Goal: Task Accomplishment & Management: Use online tool/utility

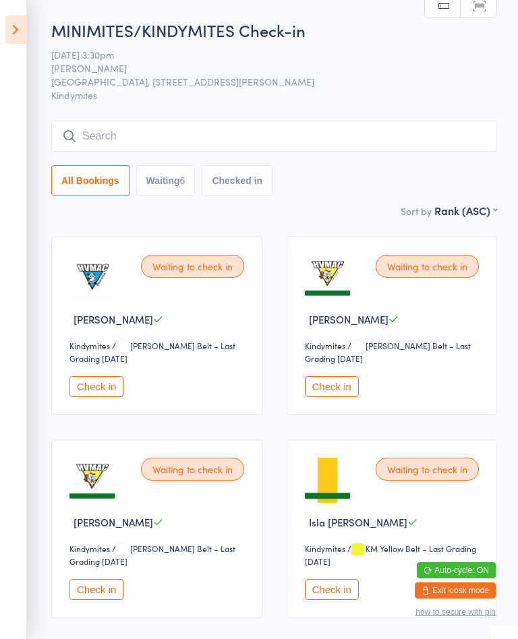
click at [20, 32] on icon at bounding box center [15, 30] width 21 height 28
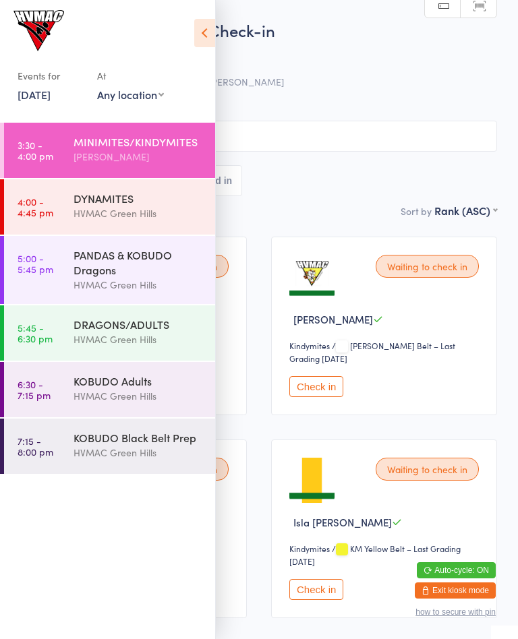
click at [198, 34] on icon at bounding box center [204, 33] width 21 height 28
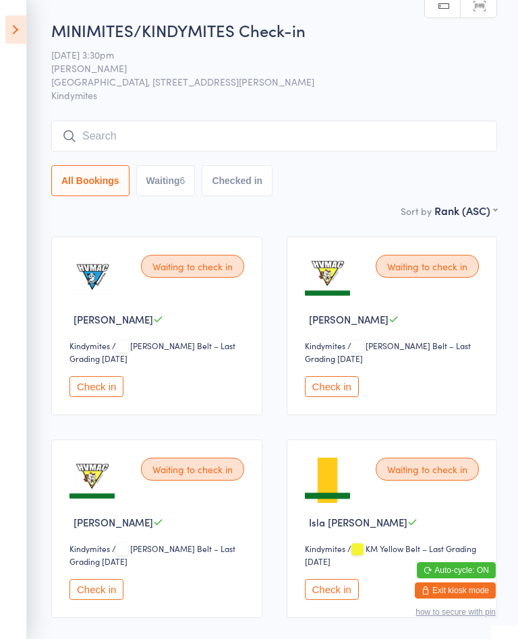
click at [171, 183] on button "Waiting 6" at bounding box center [165, 180] width 59 height 31
select select "4"
click at [178, 185] on button "Waiting 6" at bounding box center [165, 180] width 59 height 31
select select "4"
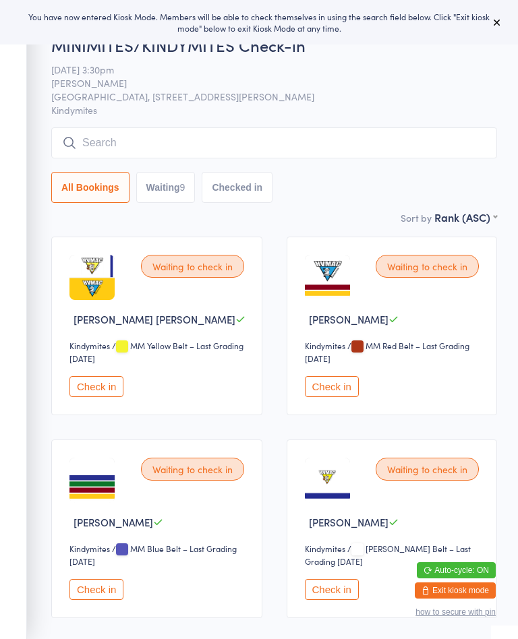
click at [495, 28] on icon at bounding box center [496, 22] width 11 height 11
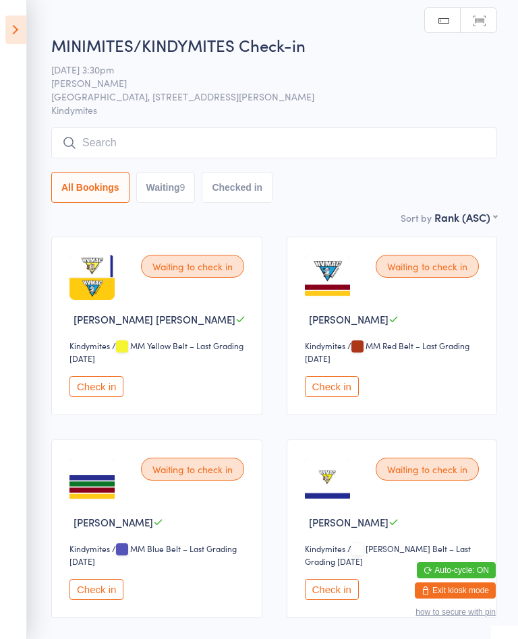
click at [181, 198] on button "Waiting 9" at bounding box center [165, 187] width 59 height 31
select select "4"
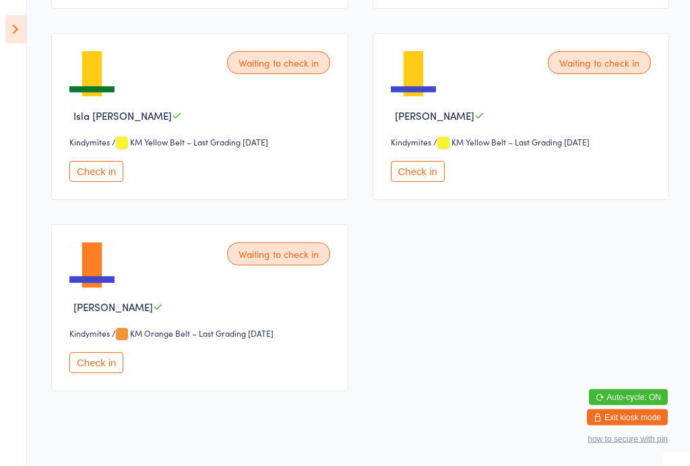
click at [98, 374] on button "Check in" at bounding box center [96, 363] width 54 height 21
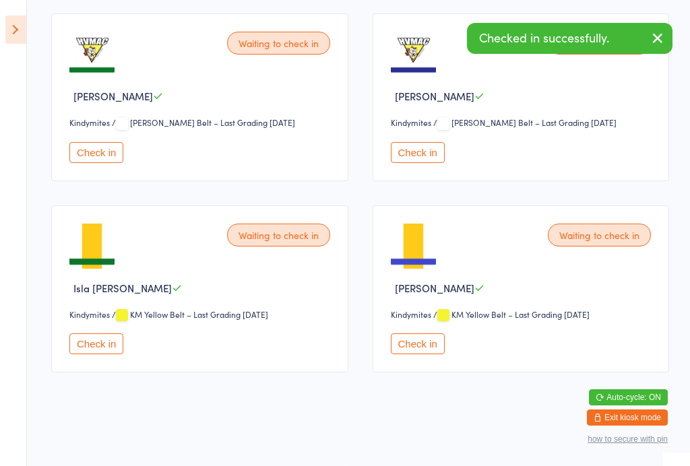
scroll to position [607, 0]
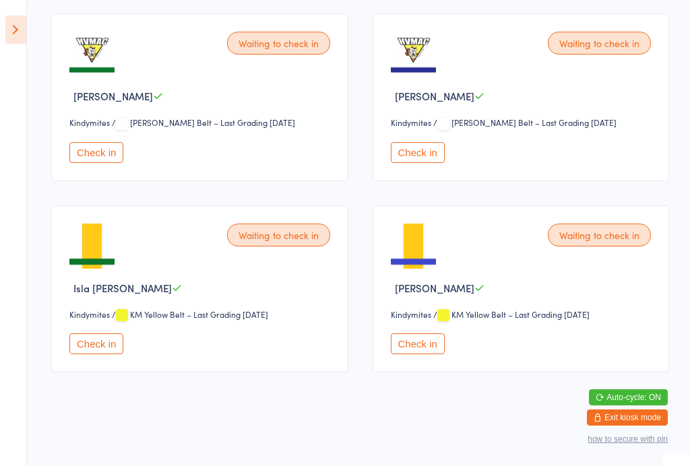
click at [7, 9] on aside "Events for [DATE] [DATE] [DATE] Sun Mon Tue Wed Thu Fri Sat 31 27 28 29 30 31 0…" at bounding box center [13, 233] width 27 height 466
click at [18, 21] on icon at bounding box center [15, 30] width 21 height 28
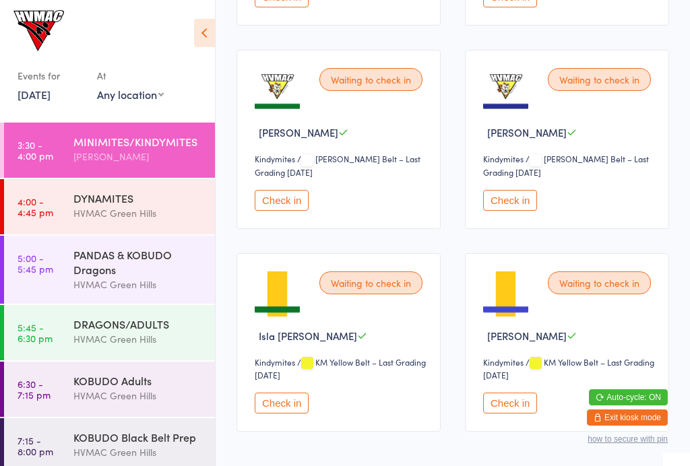
click at [151, 190] on div "DYNAMITES HVMAC Green Hills" at bounding box center [144, 205] width 142 height 53
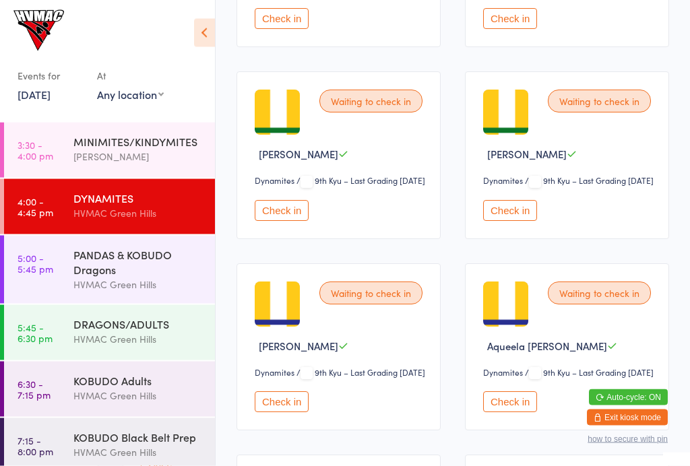
scroll to position [573, 0]
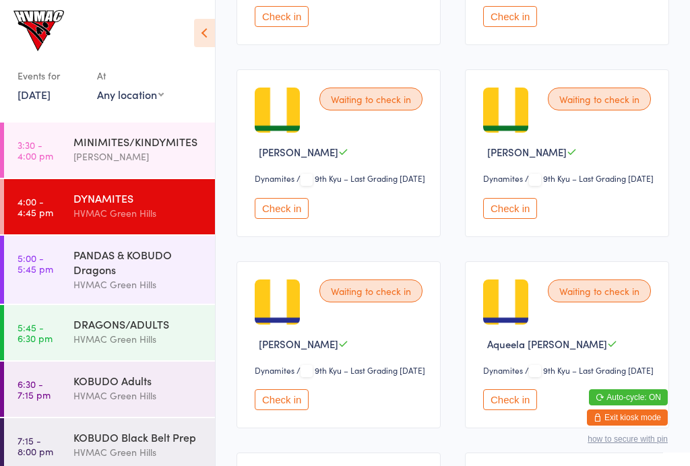
click at [139, 164] on div "[PERSON_NAME]" at bounding box center [138, 157] width 130 height 16
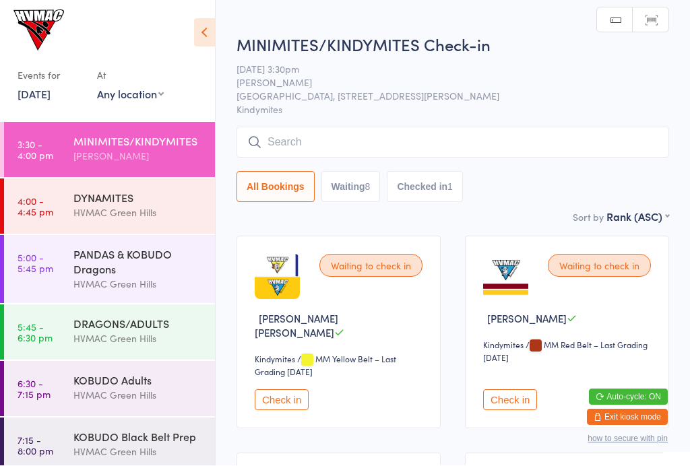
scroll to position [1, 0]
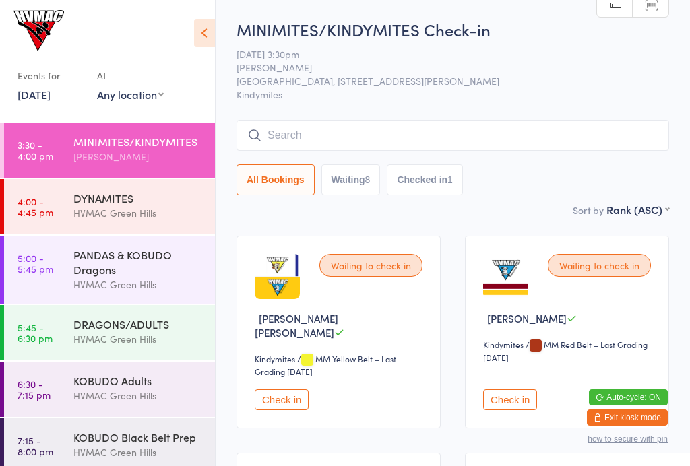
click at [355, 177] on button "Waiting 8" at bounding box center [350, 179] width 59 height 31
select select "4"
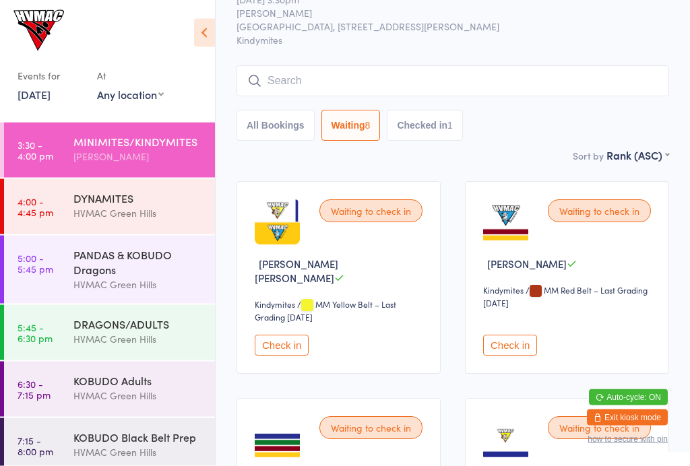
scroll to position [55, 0]
click at [288, 336] on button "Check in" at bounding box center [282, 346] width 54 height 21
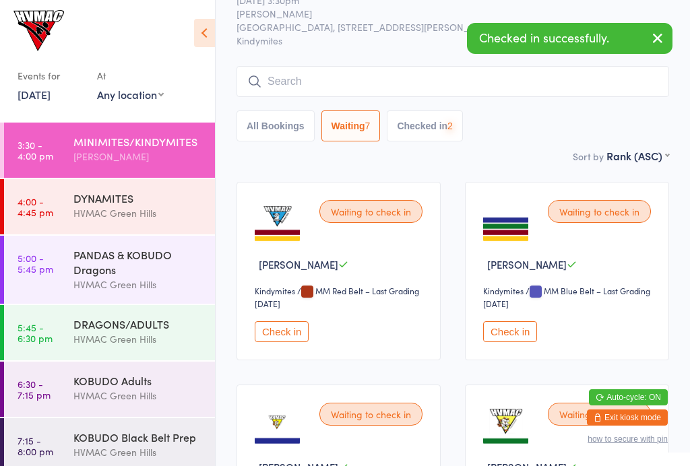
click at [274, 330] on button "Check in" at bounding box center [282, 331] width 54 height 21
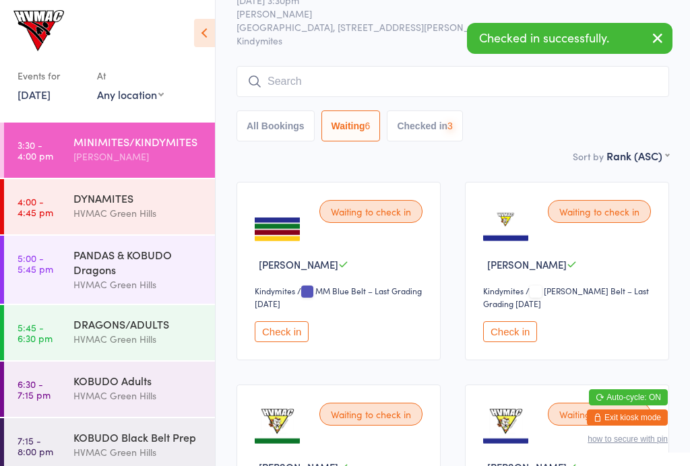
click at [283, 341] on button "Check in" at bounding box center [282, 331] width 54 height 21
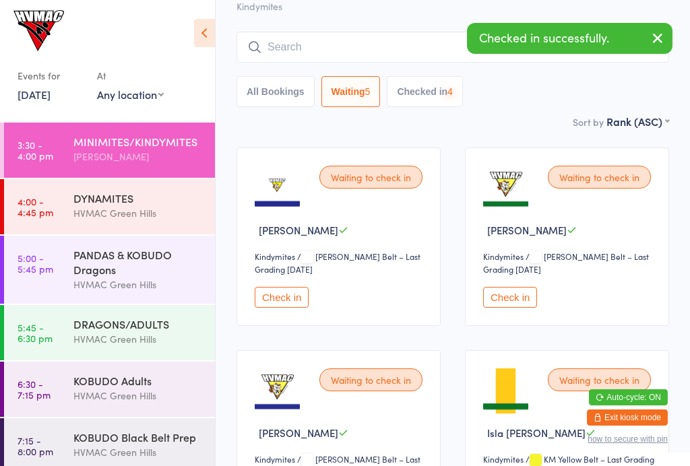
scroll to position [215, 0]
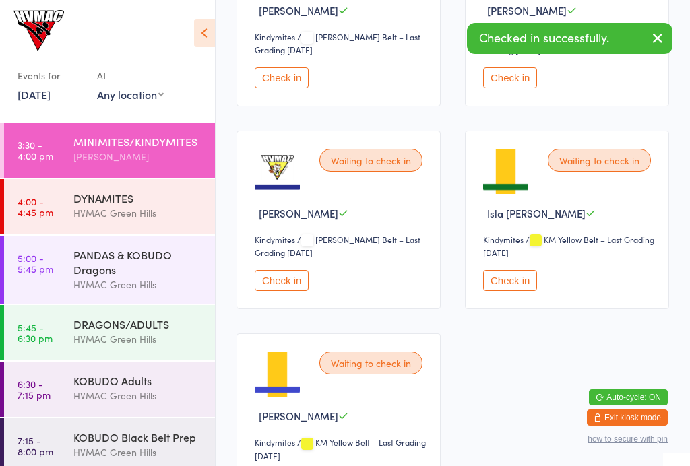
click at [517, 288] on button "Check in" at bounding box center [510, 280] width 54 height 21
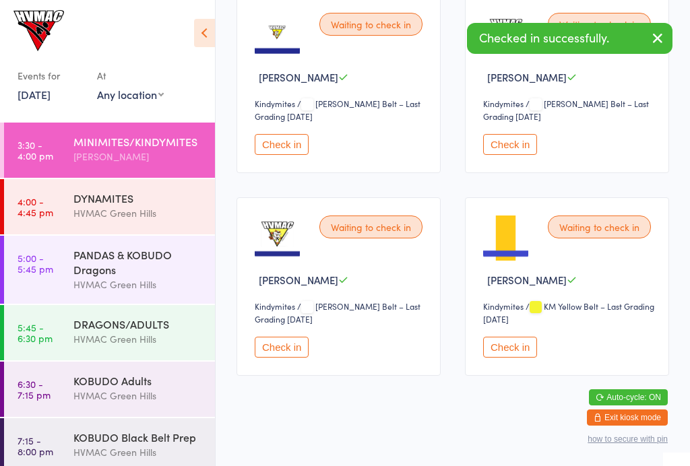
click at [517, 351] on button "Check in" at bounding box center [510, 347] width 54 height 21
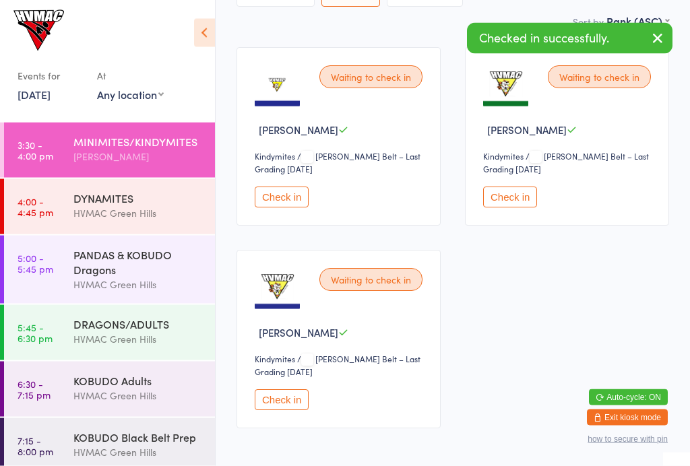
scroll to position [189, 0]
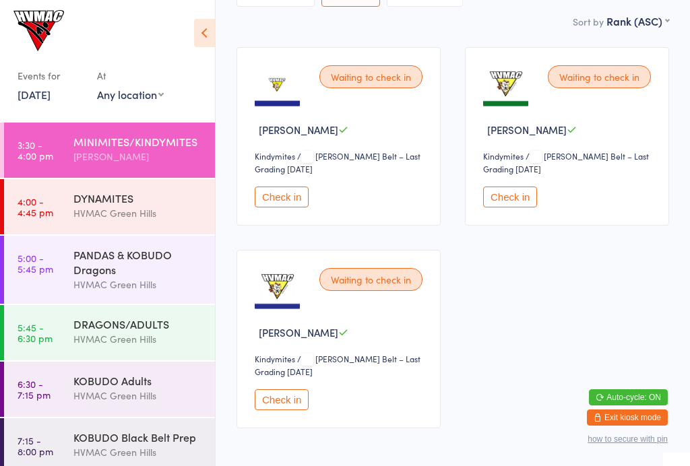
click at [72, 218] on link "4:00 - 4:45 pm DYNAMITES HVMAC Green Hills" at bounding box center [109, 206] width 211 height 55
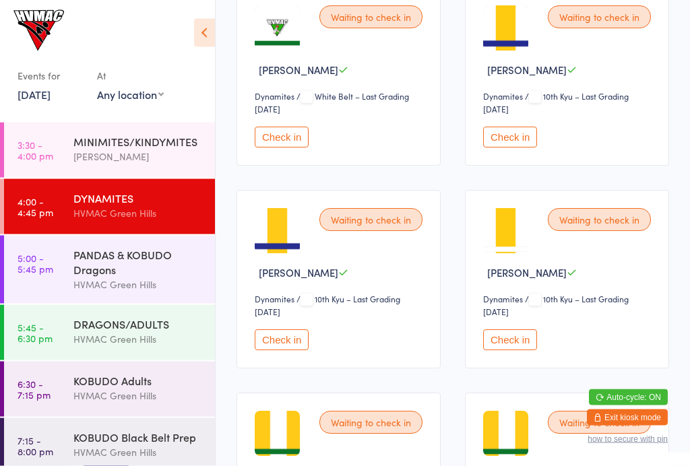
scroll to position [249, 0]
click at [502, 142] on button "Check in" at bounding box center [510, 137] width 54 height 21
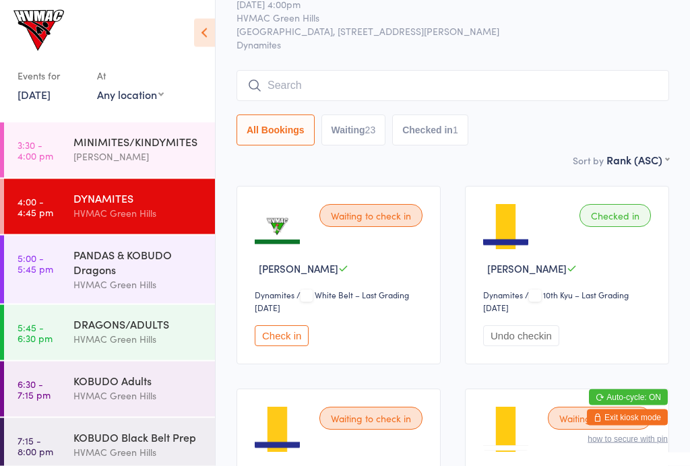
scroll to position [0, 0]
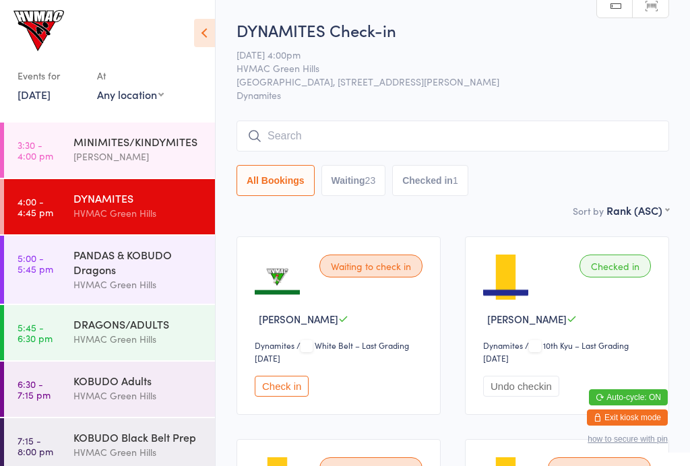
click at [86, 137] on div "MINIMITES/KINDYMITES" at bounding box center [138, 141] width 130 height 15
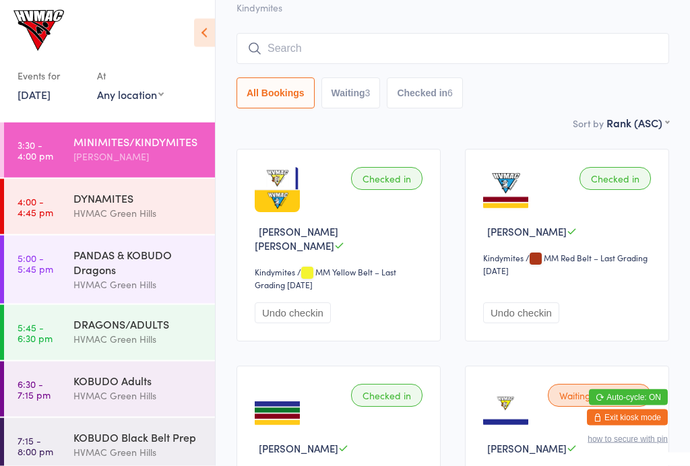
click at [359, 99] on button "Waiting 3" at bounding box center [350, 93] width 59 height 31
select select "4"
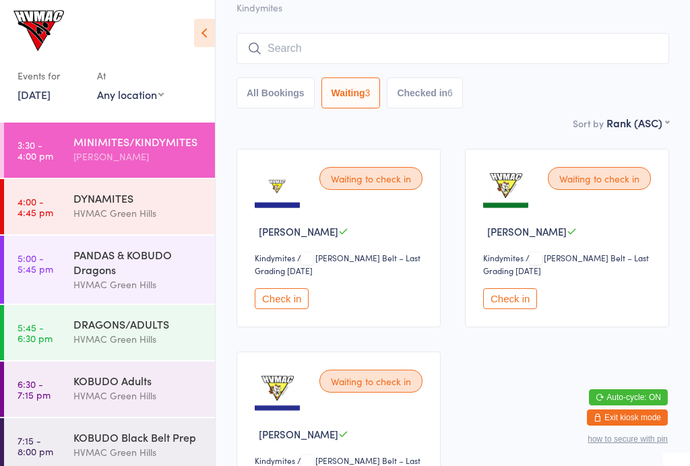
click at [517, 302] on button "Check in" at bounding box center [510, 298] width 54 height 21
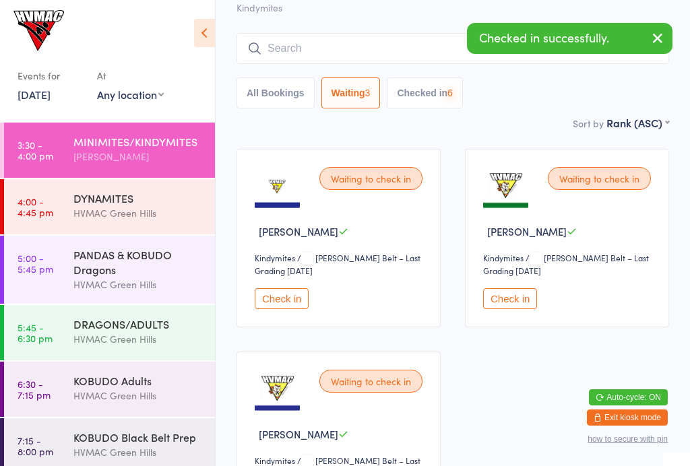
scroll to position [36, 0]
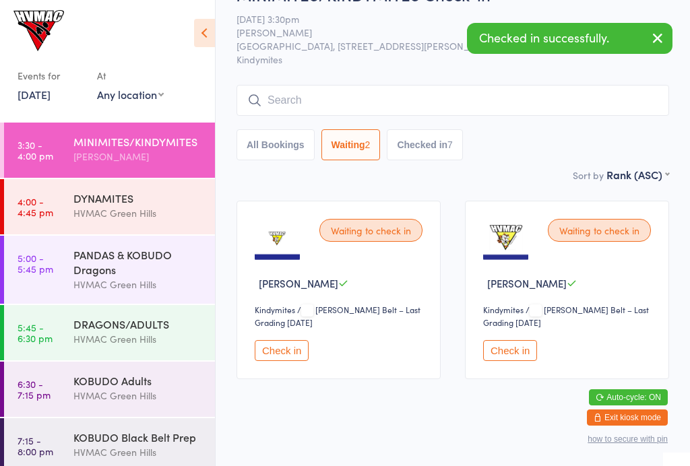
click at [137, 186] on div "DYNAMITES HVMAC Green Hills" at bounding box center [144, 205] width 142 height 53
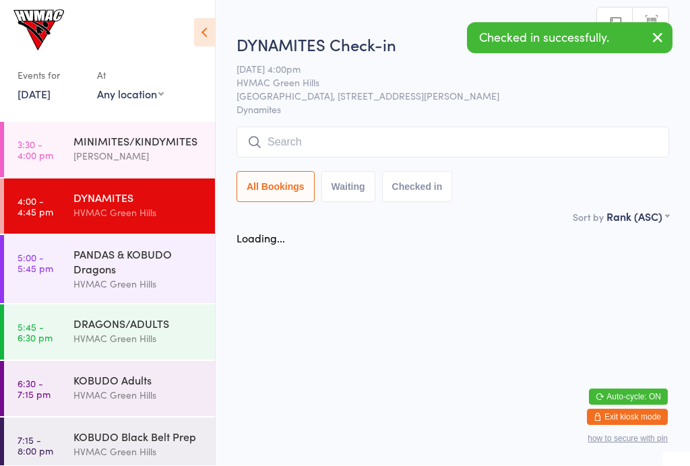
scroll to position [1, 0]
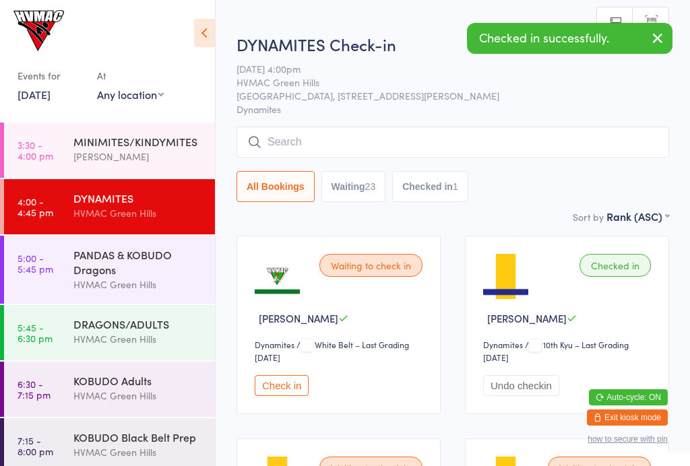
click at [383, 195] on button "Waiting 23" at bounding box center [353, 186] width 65 height 31
select select "4"
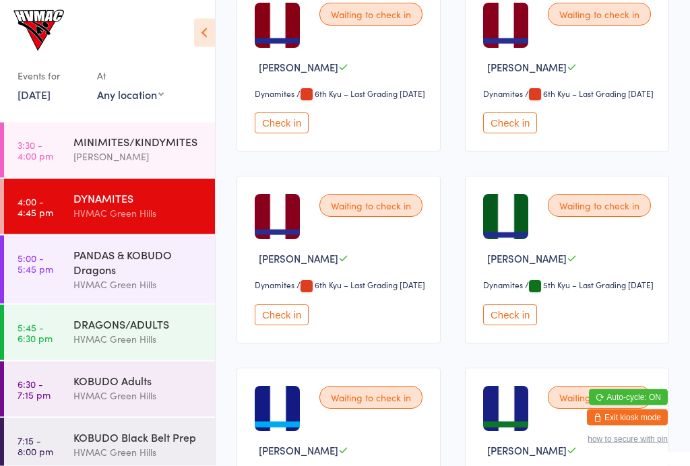
click at [516, 134] on button "Check in" at bounding box center [510, 123] width 54 height 21
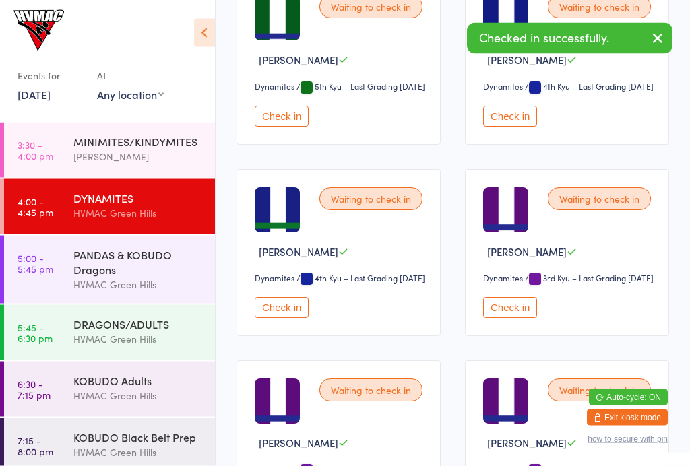
scroll to position [1624, 0]
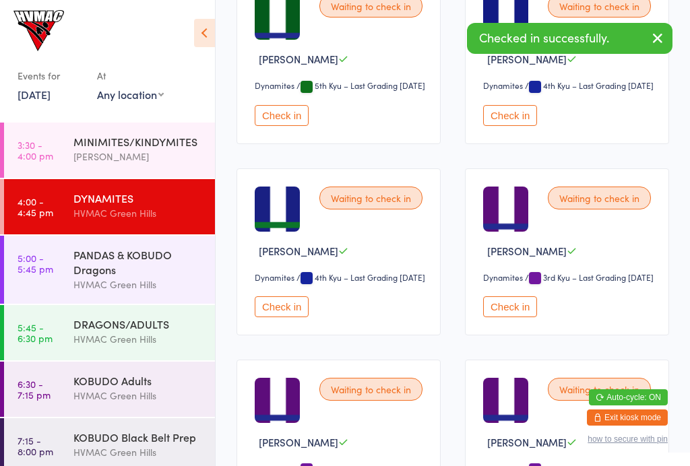
click at [171, 277] on div "PANDAS & KOBUDO Dragons" at bounding box center [138, 262] width 130 height 30
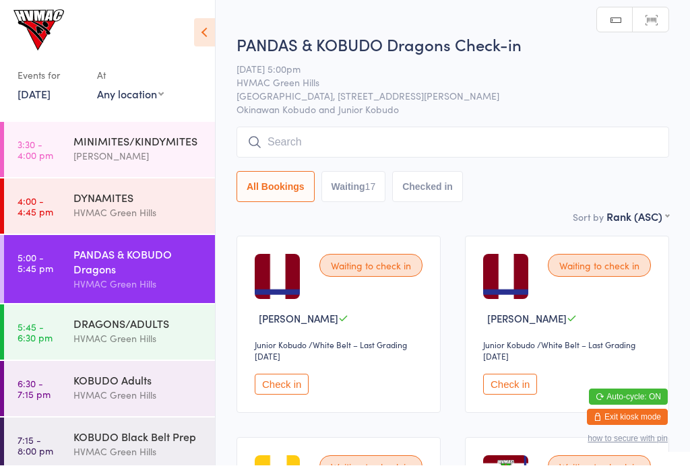
scroll to position [1, 0]
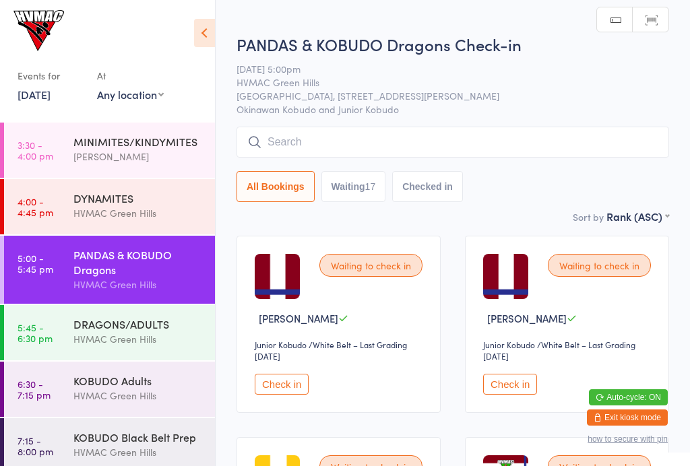
click at [294, 390] on button "Check in" at bounding box center [282, 384] width 54 height 21
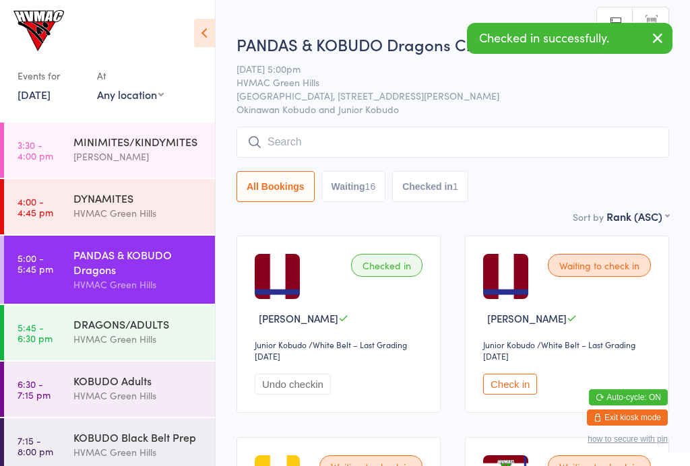
click at [130, 163] on div "[PERSON_NAME]" at bounding box center [138, 157] width 130 height 16
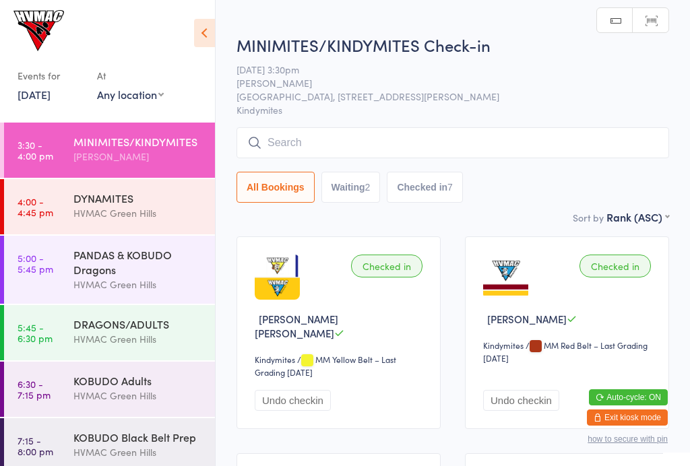
click at [78, 210] on div "HVMAC Green Hills" at bounding box center [138, 214] width 130 height 16
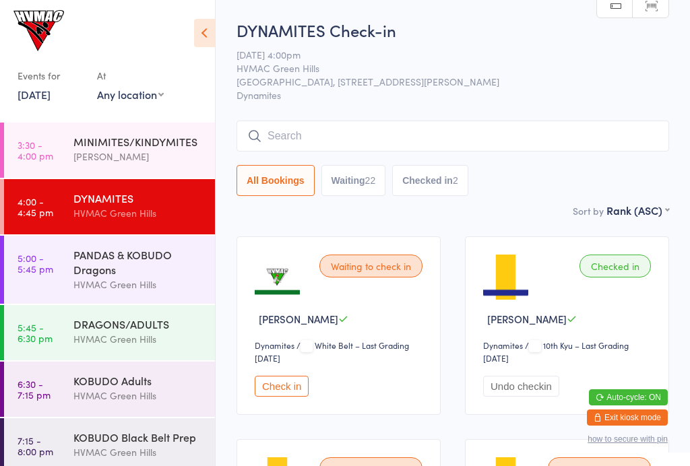
click at [495, 130] on input "search" at bounding box center [453, 136] width 433 height 31
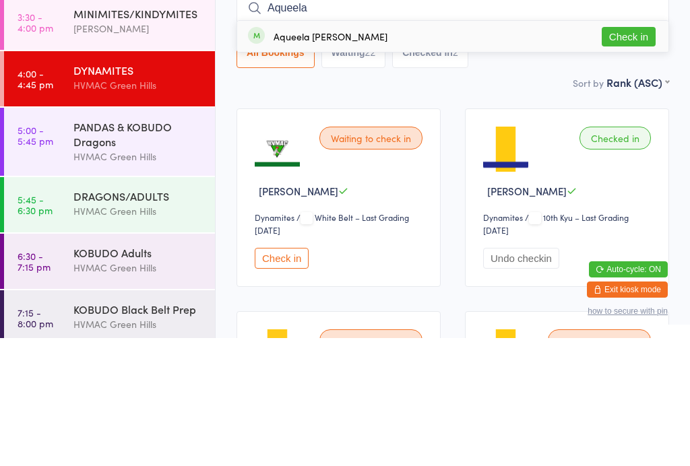
type input "Aqueela"
click at [517, 155] on button "Check in" at bounding box center [629, 165] width 54 height 20
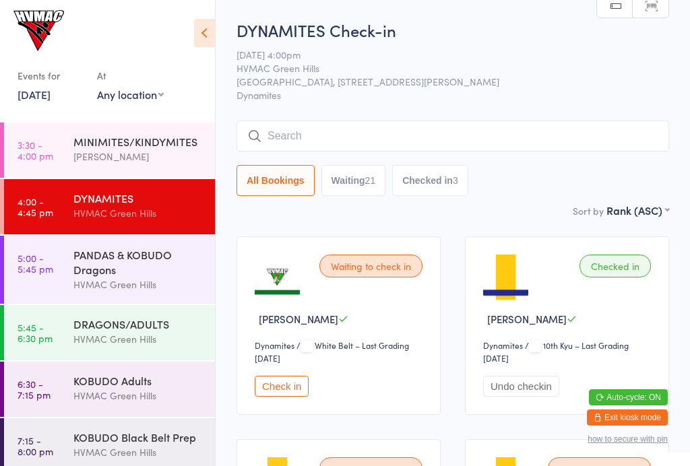
click at [148, 158] on div "[PERSON_NAME]" at bounding box center [138, 157] width 130 height 16
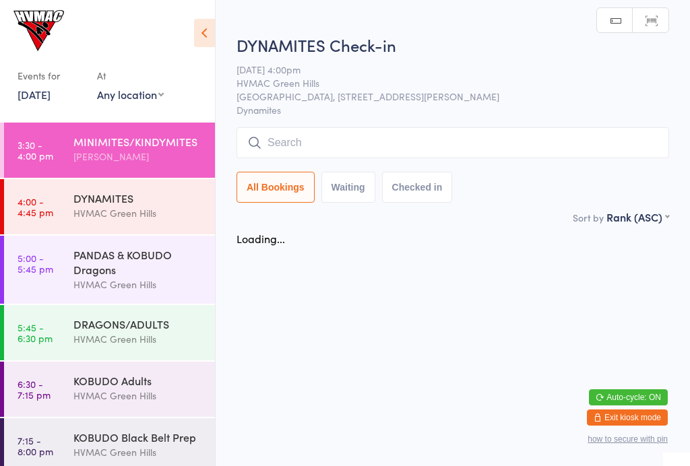
click at [123, 214] on div "HVMAC Green Hills" at bounding box center [138, 214] width 130 height 16
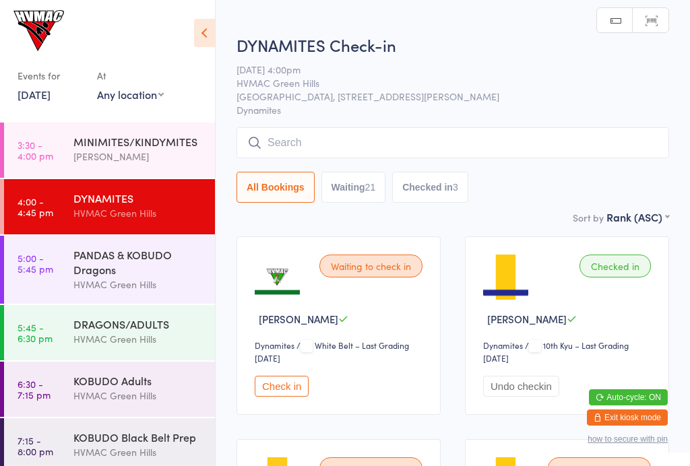
click at [350, 187] on button "Waiting 21" at bounding box center [353, 187] width 65 height 31
select select "4"
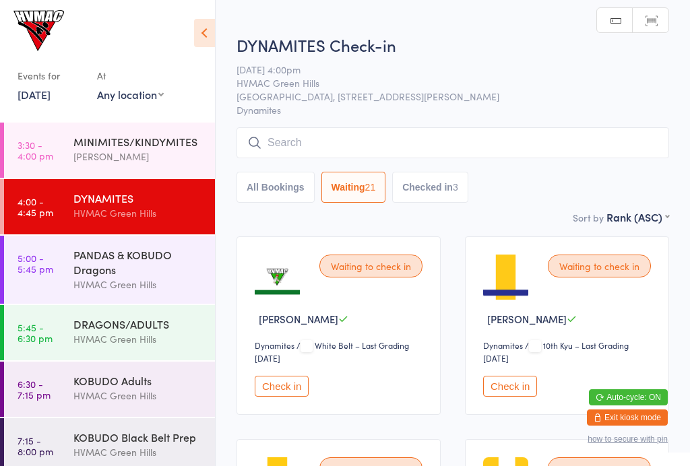
click at [150, 146] on div "MINIMITES/KINDYMITES" at bounding box center [138, 141] width 130 height 15
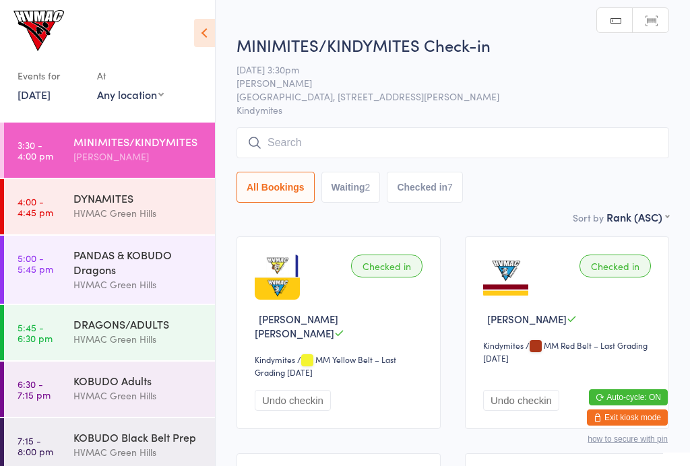
click at [365, 191] on button "Waiting 2" at bounding box center [350, 187] width 59 height 31
select select "4"
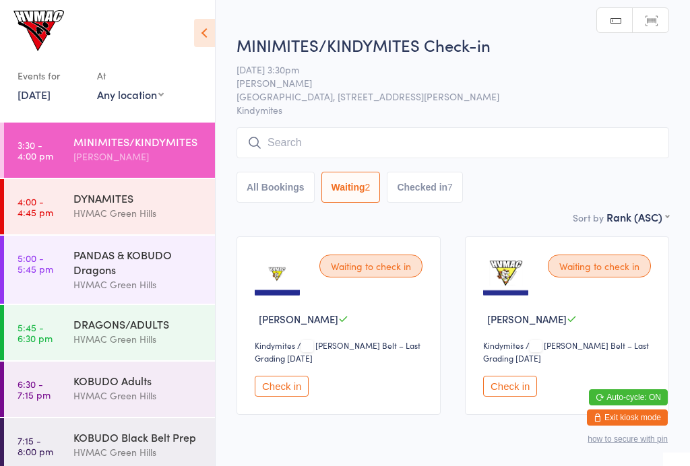
click at [149, 204] on div "DYNAMITES" at bounding box center [138, 198] width 130 height 15
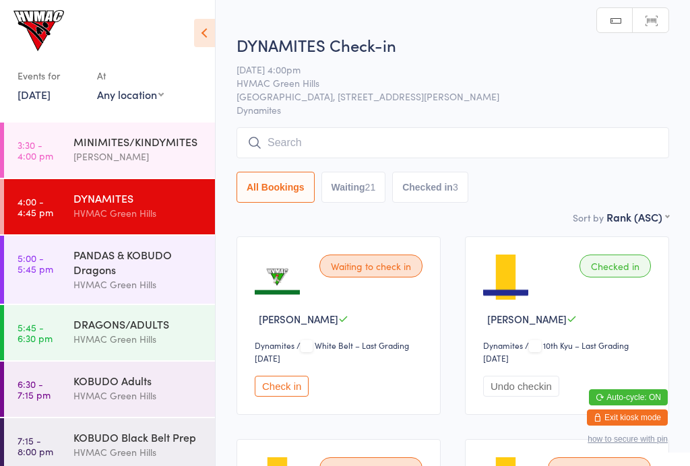
click at [351, 189] on button "Waiting 21" at bounding box center [353, 187] width 65 height 31
select select "4"
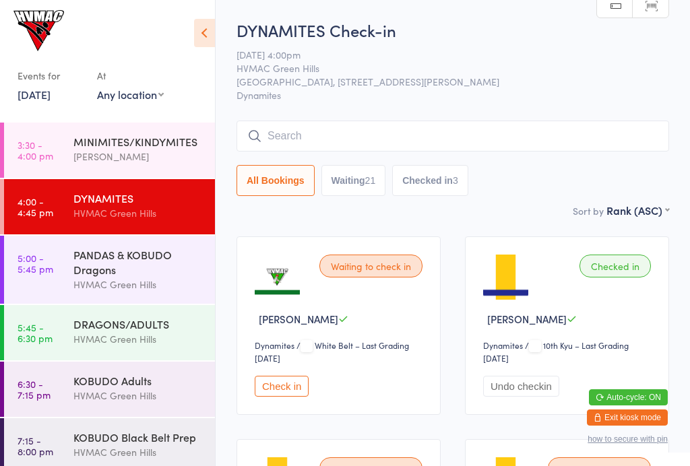
click at [628, 75] on span "HVMAC Green Hills" at bounding box center [443, 67] width 412 height 13
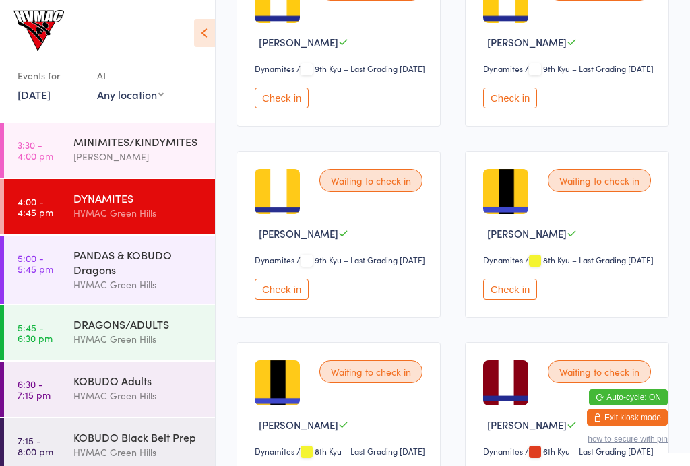
scroll to position [1065, 0]
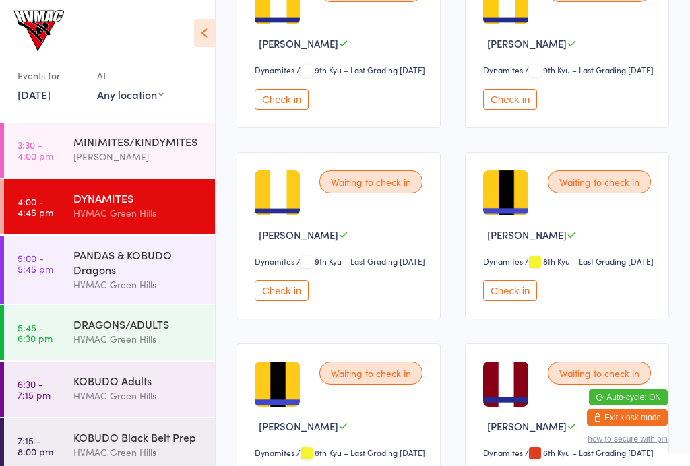
click at [543, 319] on div "Waiting to check in Kate Feeney Dynamites Dynamites / 8th Kyu – Last Grading Ju…" at bounding box center [567, 235] width 204 height 167
click at [517, 301] on button "Check in" at bounding box center [510, 290] width 54 height 21
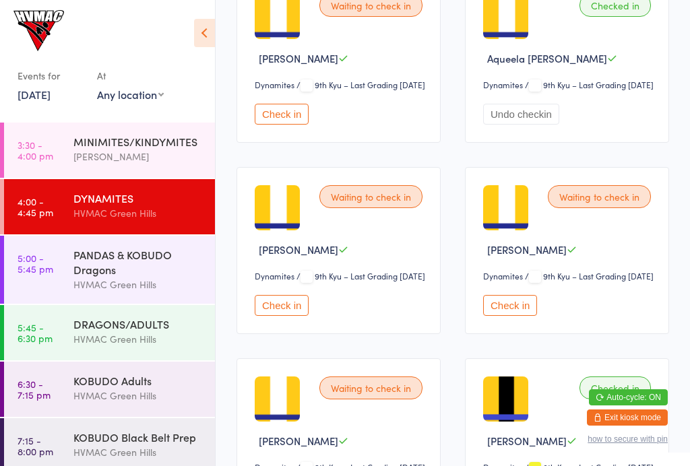
scroll to position [866, 0]
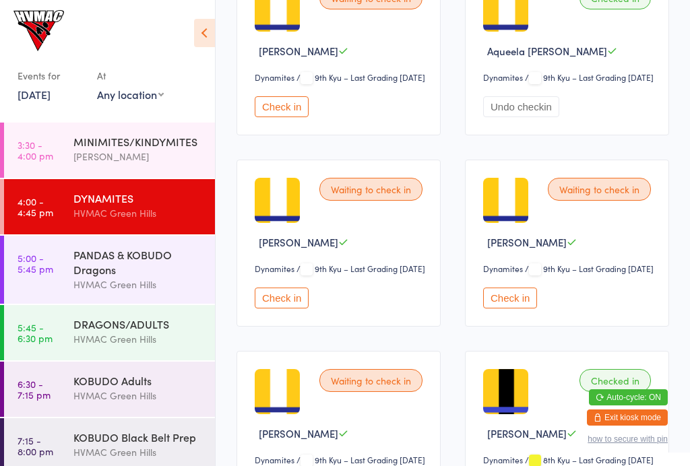
click at [297, 309] on button "Check in" at bounding box center [282, 298] width 54 height 21
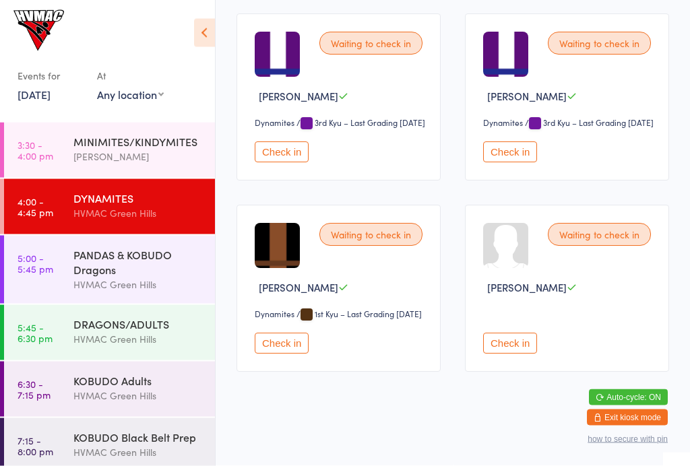
scroll to position [2271, 0]
click at [295, 163] on button "Check in" at bounding box center [282, 152] width 54 height 21
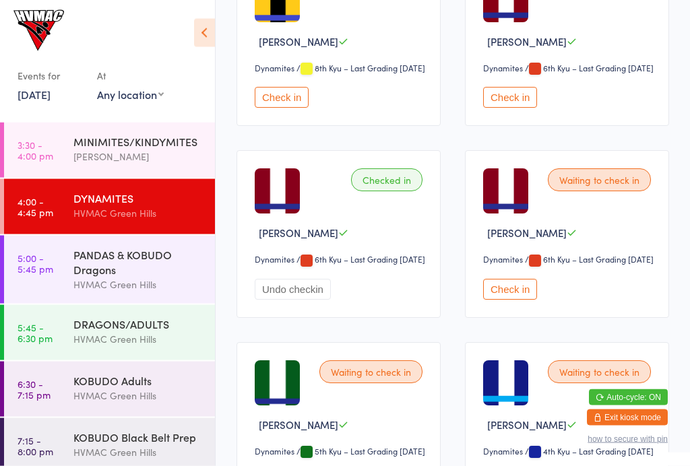
scroll to position [1453, 0]
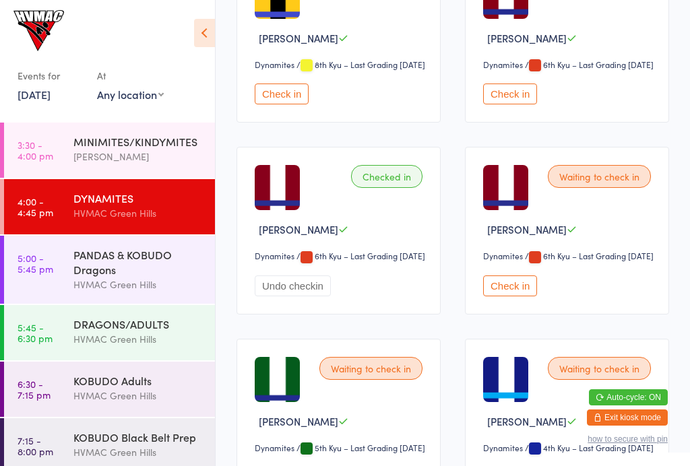
click at [522, 297] on button "Check in" at bounding box center [510, 286] width 54 height 21
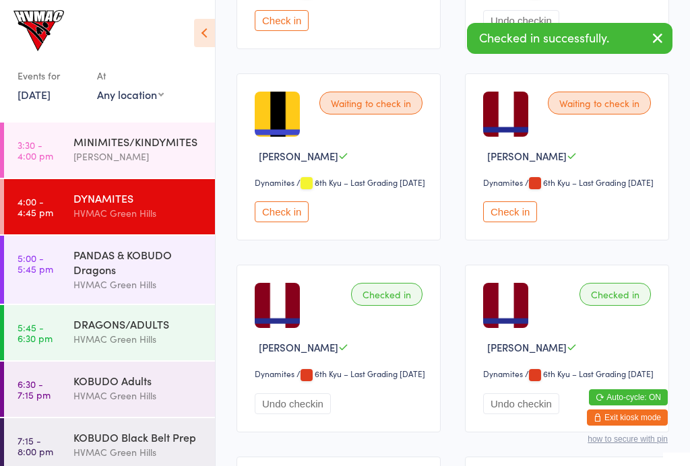
scroll to position [1332, 0]
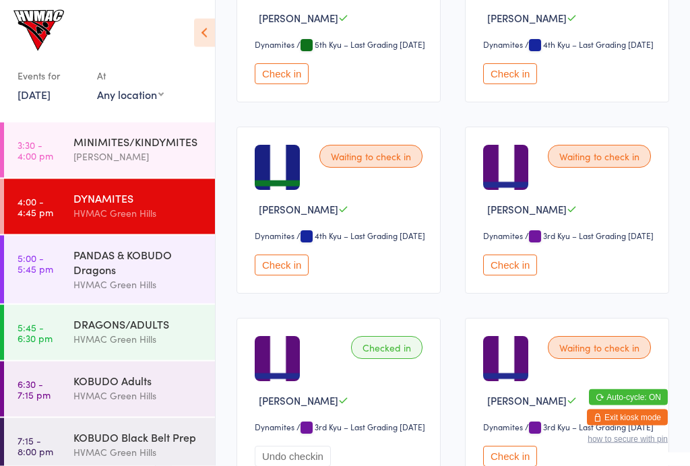
click at [517, 85] on button "Check in" at bounding box center [510, 74] width 54 height 21
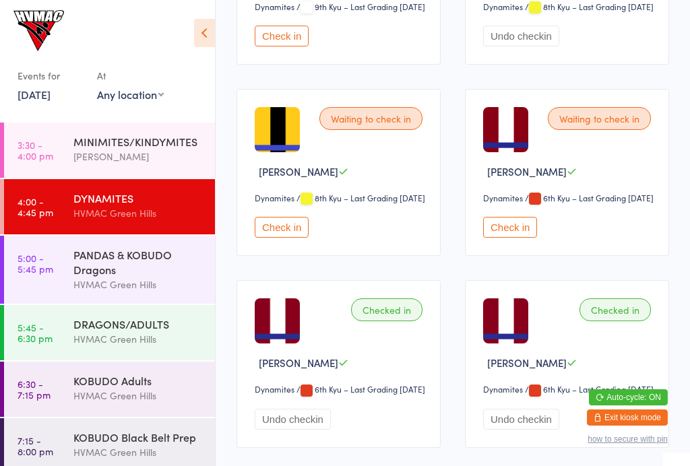
scroll to position [1334, 0]
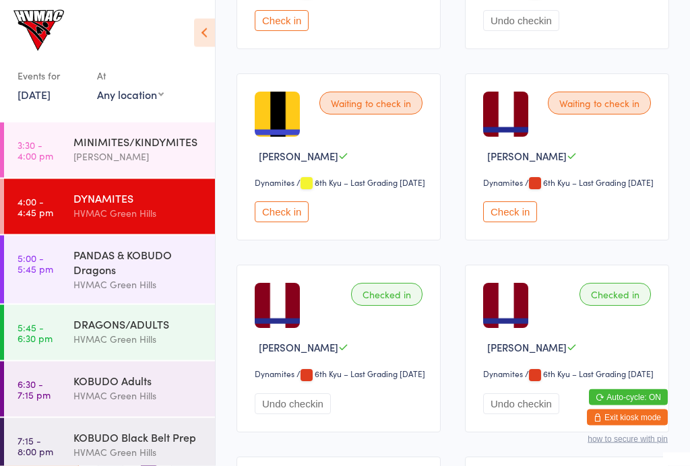
click at [133, 397] on div "HVMAC Green Hills" at bounding box center [138, 396] width 130 height 16
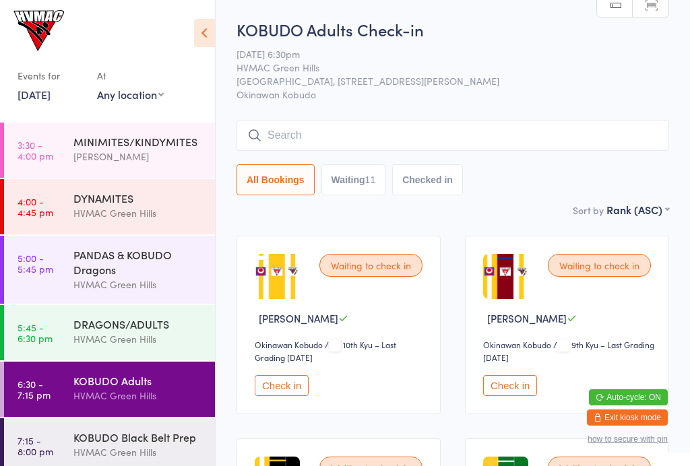
click at [183, 199] on div "DYNAMITES" at bounding box center [138, 198] width 130 height 15
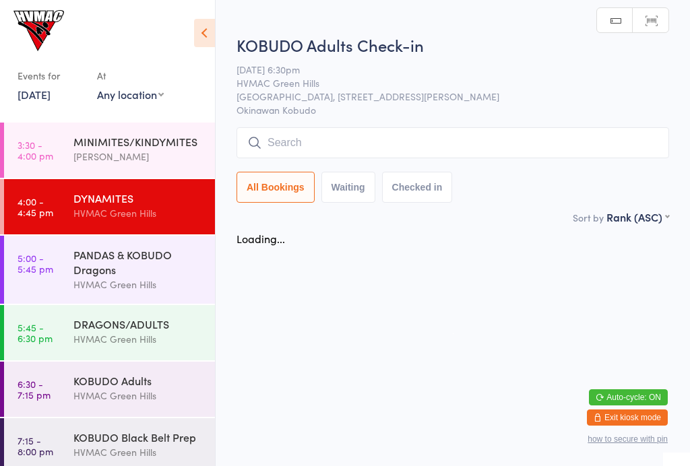
click at [151, 431] on div "KOBUDO Black Belt Prep HVMAC Green Hills" at bounding box center [144, 445] width 142 height 53
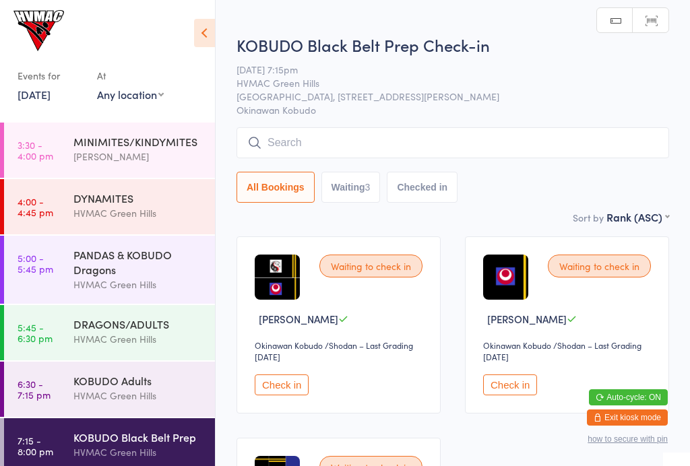
click at [141, 206] on div "DYNAMITES" at bounding box center [138, 198] width 130 height 15
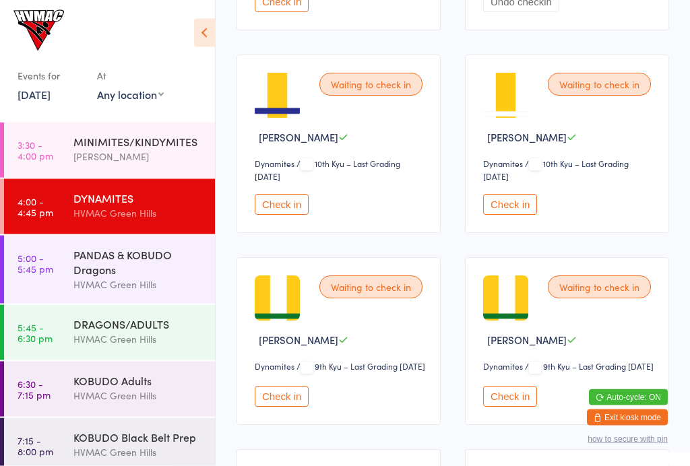
click at [270, 213] on button "Check in" at bounding box center [282, 205] width 54 height 21
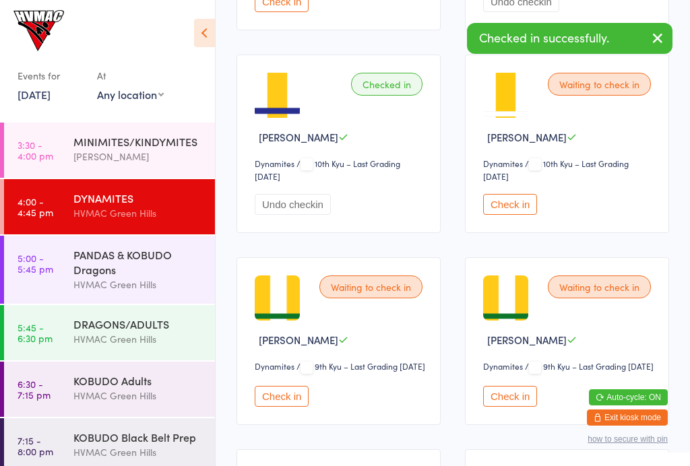
click at [485, 215] on button "Check in" at bounding box center [510, 204] width 54 height 21
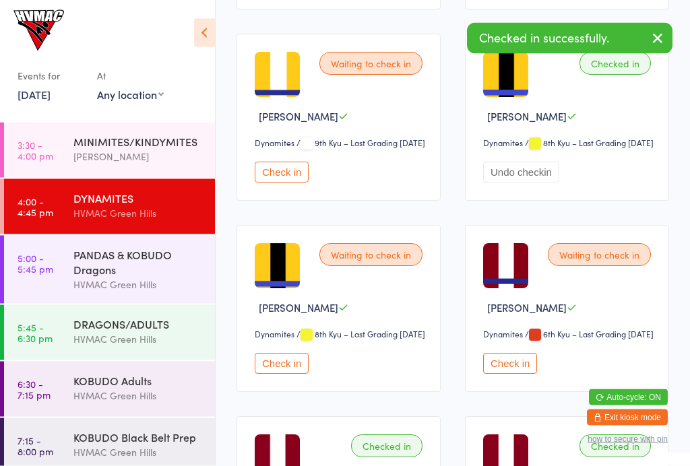
scroll to position [1189, 0]
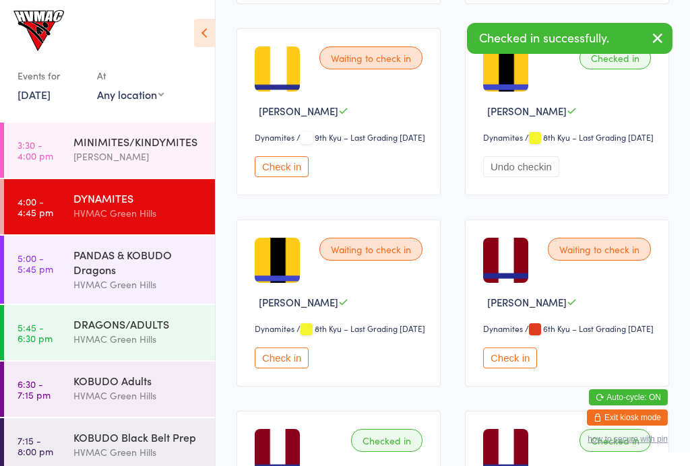
click at [274, 177] on button "Check in" at bounding box center [282, 166] width 54 height 21
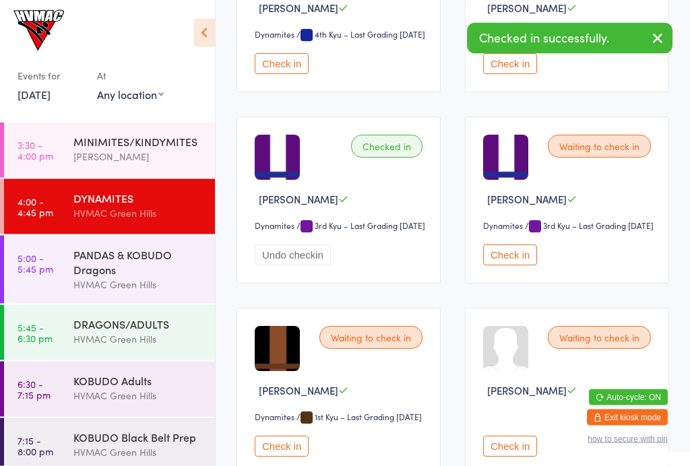
scroll to position [2058, 0]
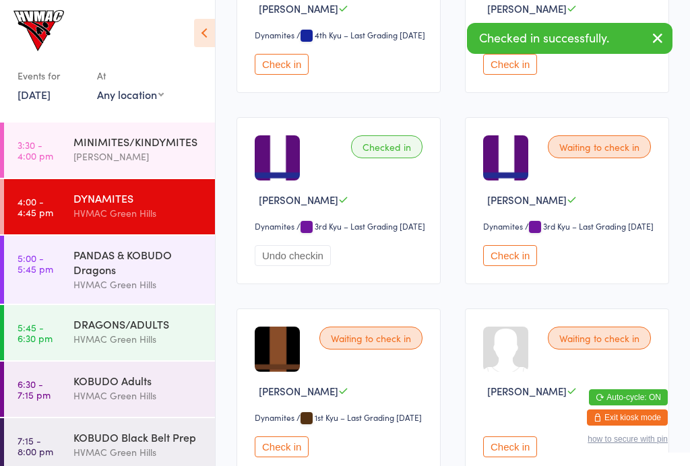
click at [522, 75] on button "Check in" at bounding box center [510, 64] width 54 height 21
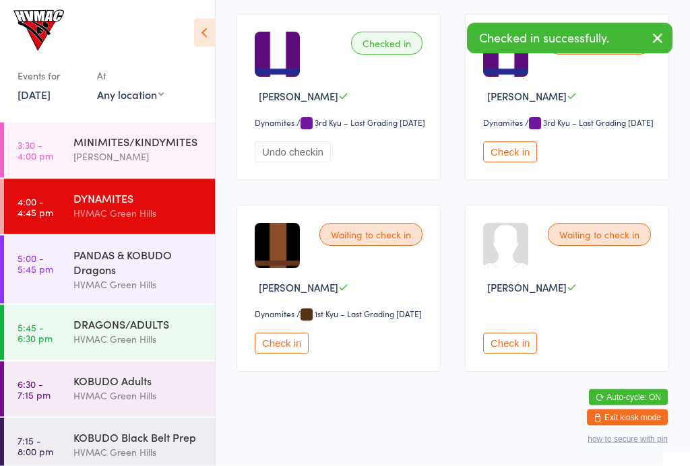
scroll to position [2306, 0]
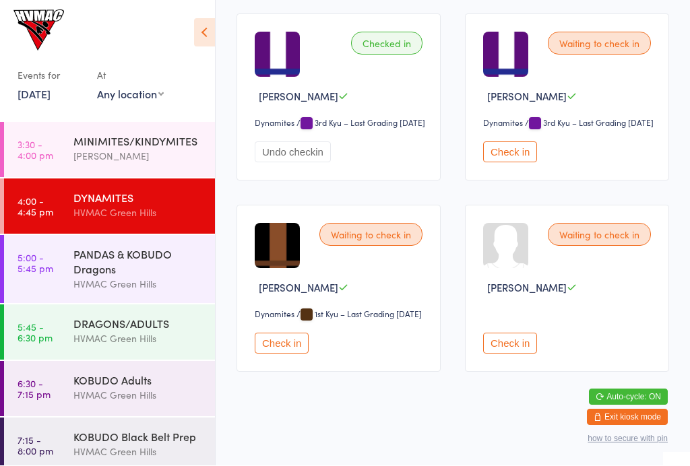
click at [279, 353] on button "Check in" at bounding box center [282, 344] width 54 height 21
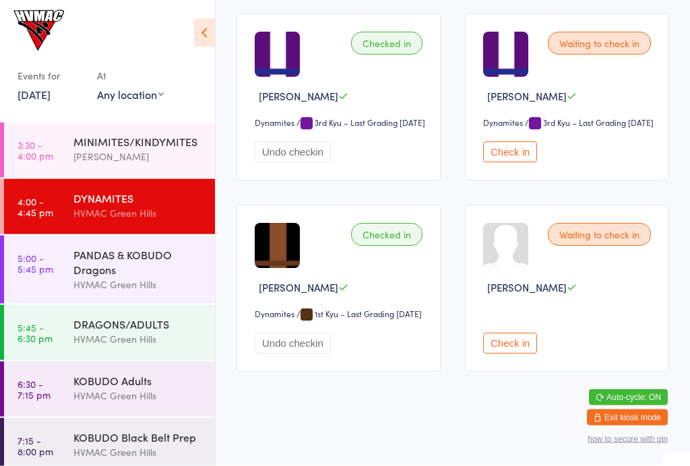
click at [133, 261] on div "PANDAS & KOBUDO Dragons" at bounding box center [138, 262] width 130 height 30
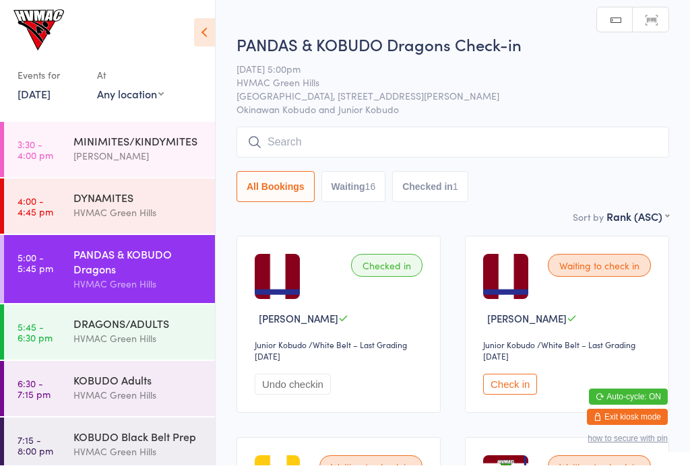
scroll to position [1, 0]
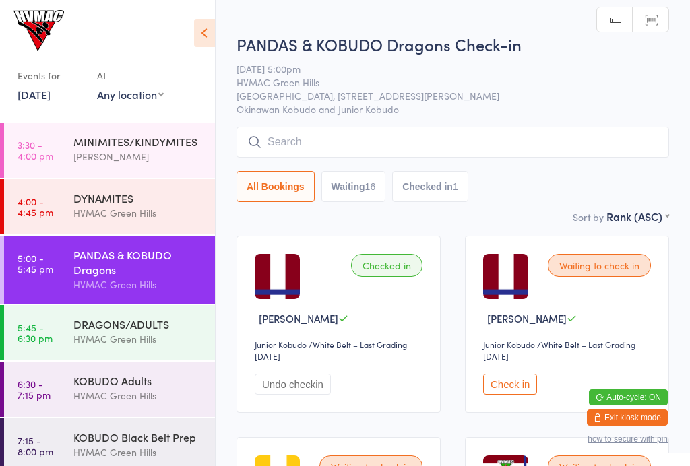
click at [200, 35] on icon at bounding box center [204, 33] width 21 height 28
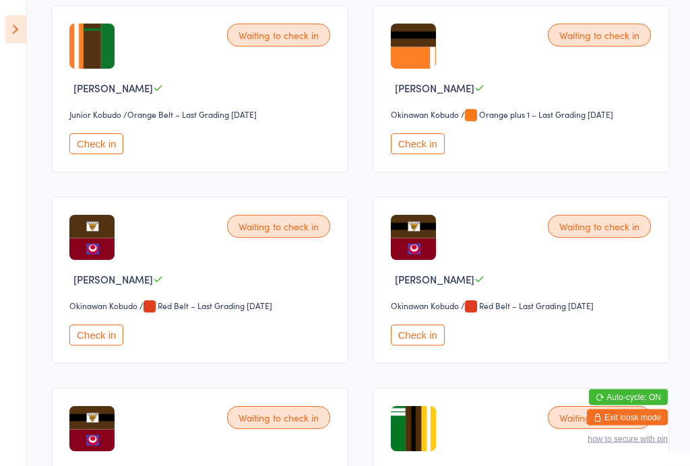
scroll to position [807, 0]
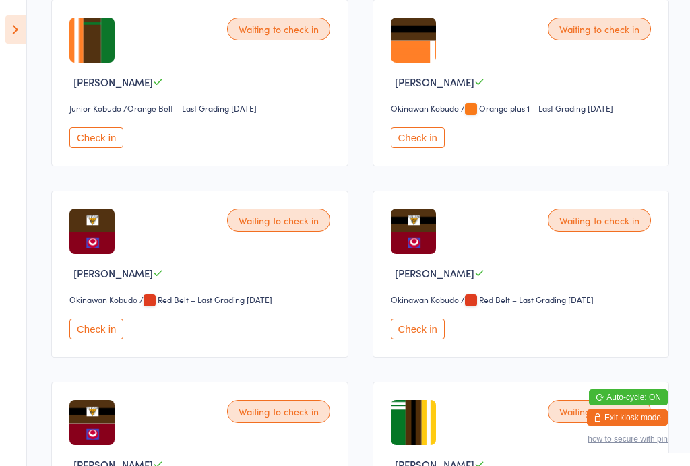
click at [419, 148] on button "Check in" at bounding box center [418, 137] width 54 height 21
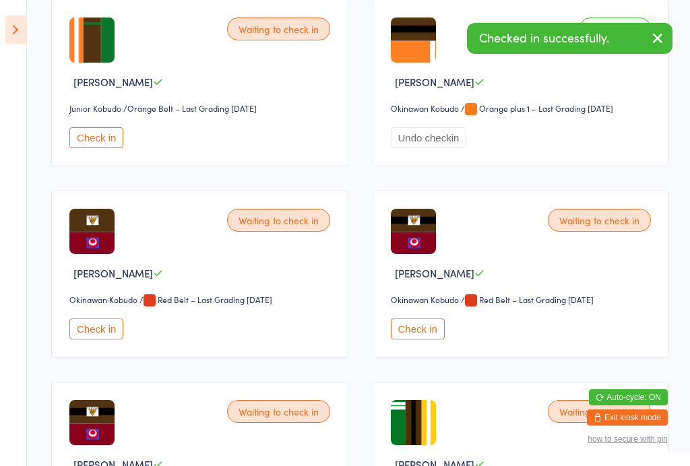
click at [18, 35] on icon at bounding box center [15, 30] width 21 height 28
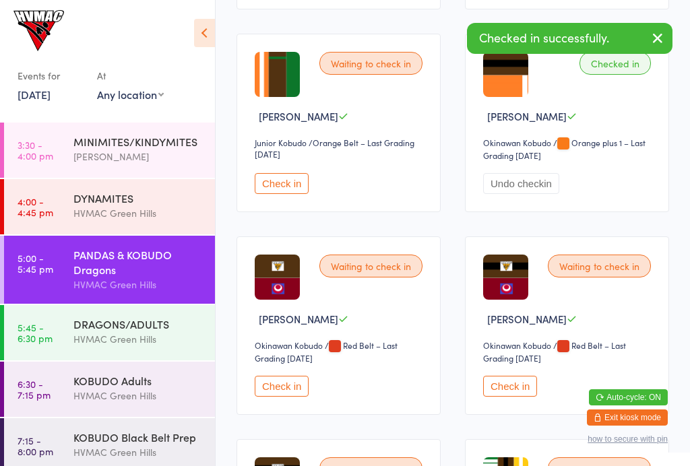
click at [124, 332] on div "DRAGONS/ADULTS" at bounding box center [138, 324] width 130 height 15
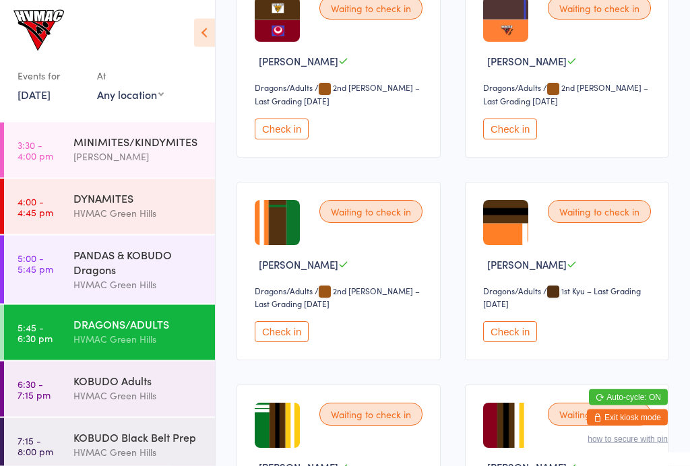
scroll to position [2709, 0]
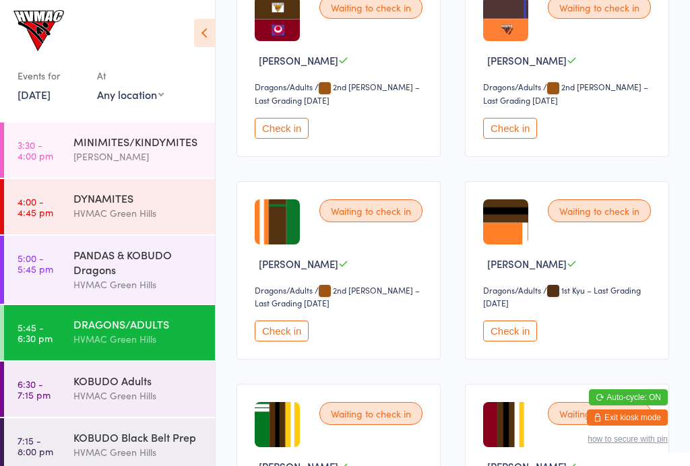
click at [510, 342] on button "Check in" at bounding box center [510, 331] width 54 height 21
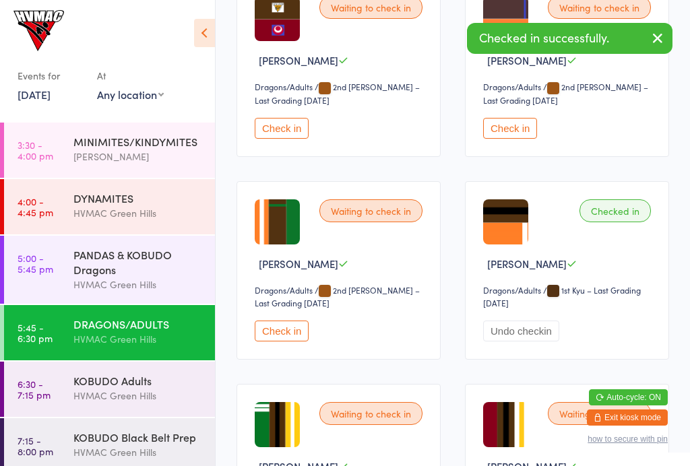
click at [133, 202] on div "DYNAMITES" at bounding box center [138, 198] width 130 height 15
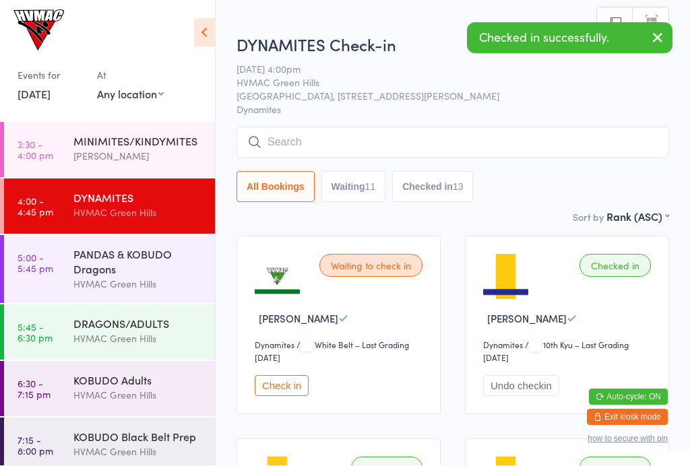
scroll to position [1, 0]
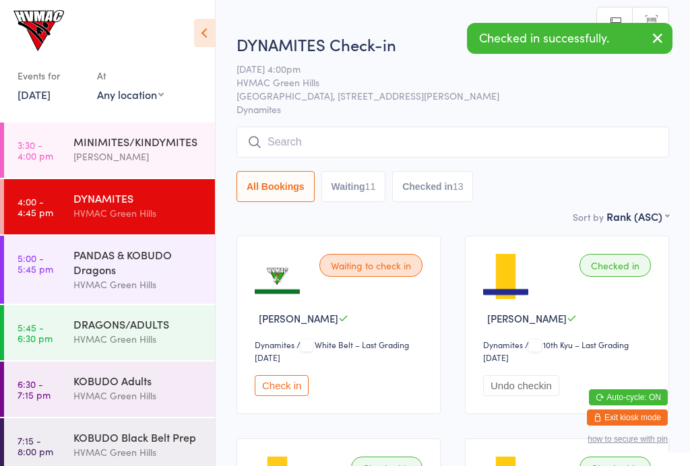
click at [202, 29] on icon at bounding box center [204, 33] width 21 height 28
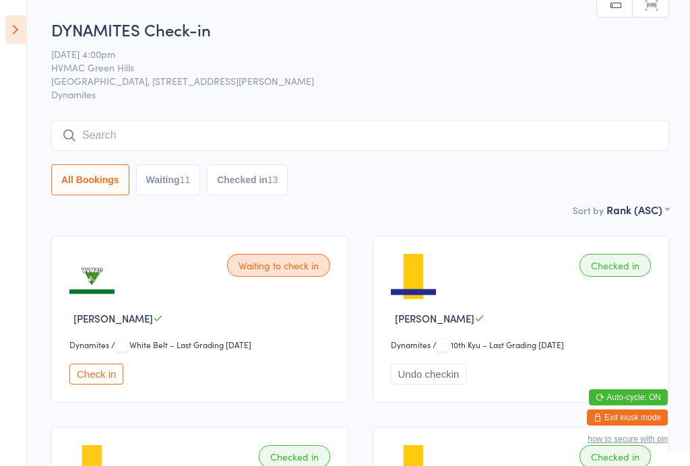
click at [24, 28] on icon at bounding box center [15, 30] width 21 height 28
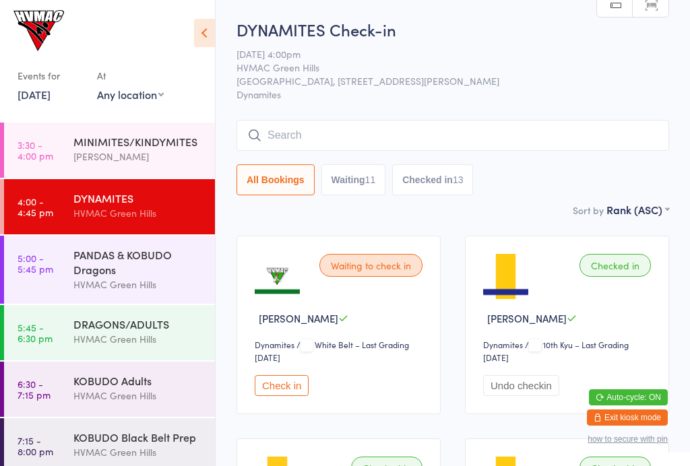
click at [139, 284] on div "HVMAC Green Hills" at bounding box center [138, 285] width 130 height 16
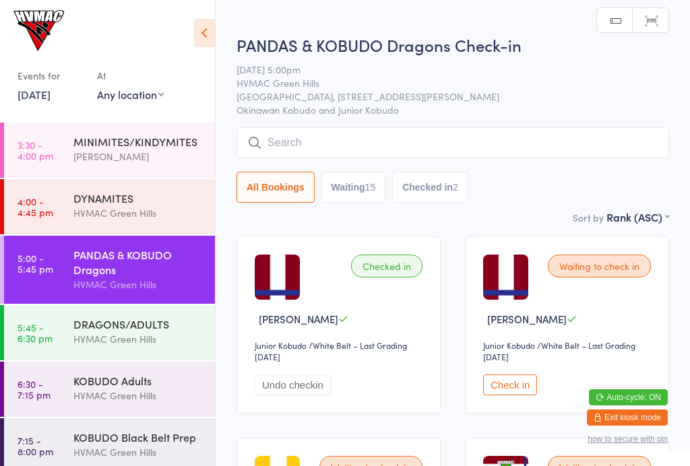
click at [191, 25] on div "Events for 12 Aug, 2025 12 Aug, 2025 August 2025 Sun Mon Tue Wed Thu Fri Sat 31…" at bounding box center [107, 59] width 215 height 118
click at [306, 133] on input "search" at bounding box center [453, 142] width 433 height 31
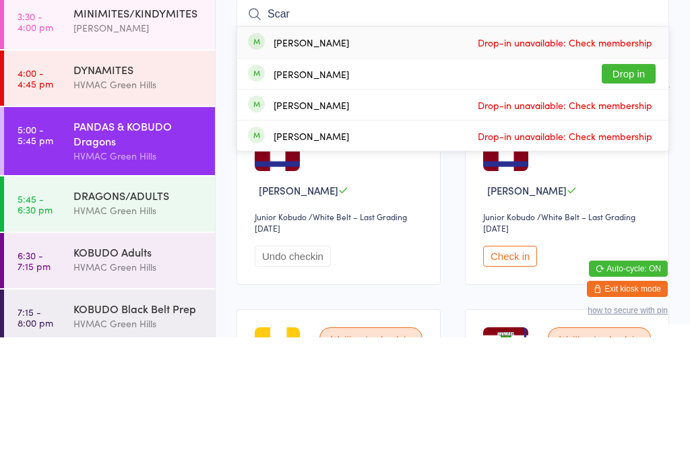
type input "Scar"
click at [621, 193] on button "Drop in" at bounding box center [629, 203] width 54 height 20
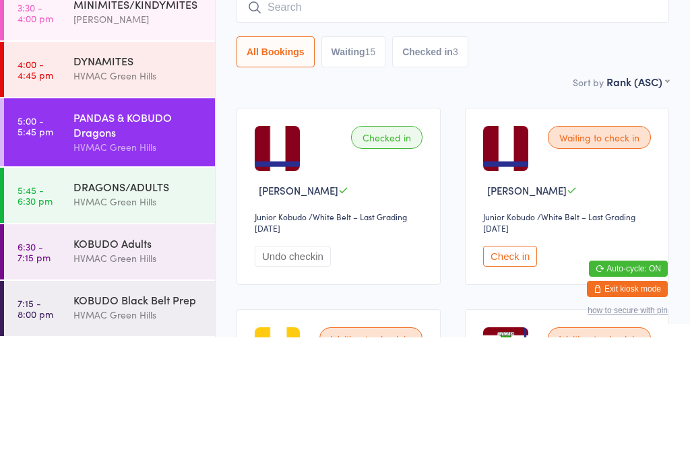
scroll to position [11, 0]
click at [138, 297] on div "DRAGONS/ADULTS HVMAC Green Hills" at bounding box center [144, 323] width 142 height 53
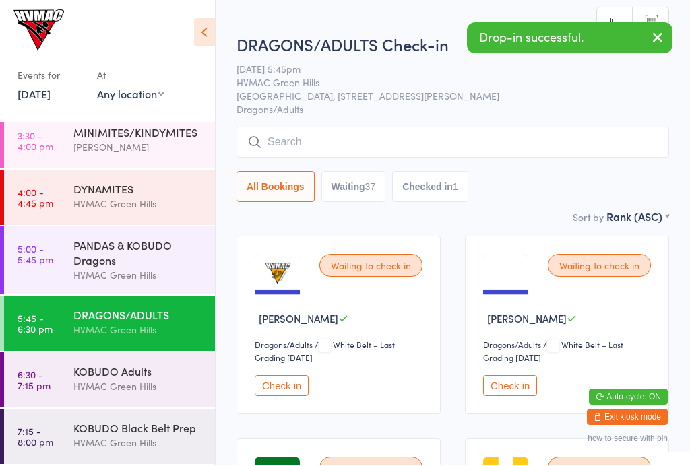
scroll to position [1, 0]
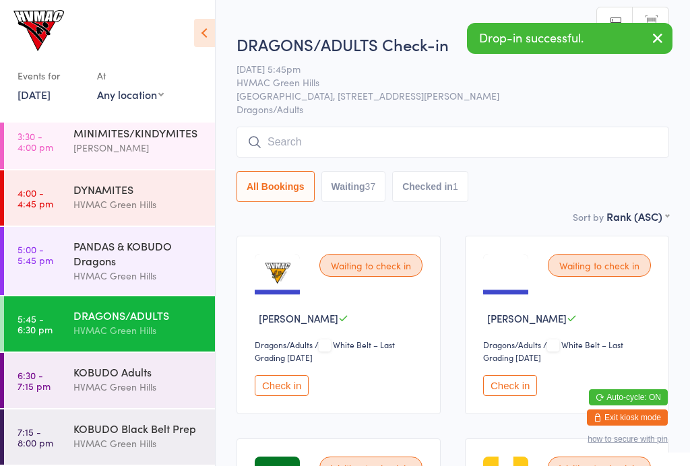
click at [468, 143] on input "search" at bounding box center [453, 142] width 433 height 31
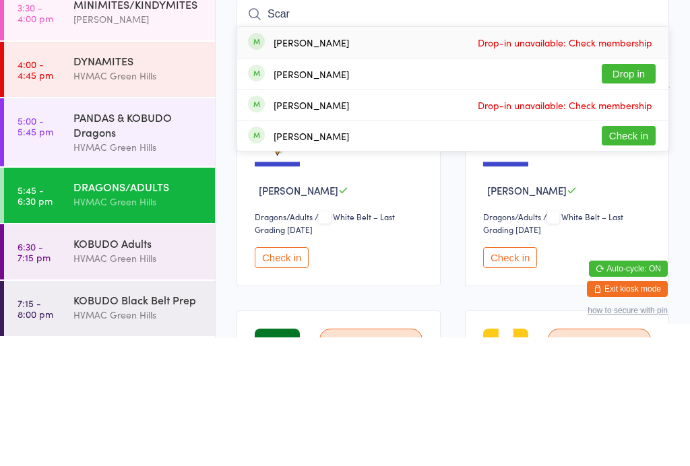
type input "Scar"
click at [642, 193] on button "Drop in" at bounding box center [629, 203] width 54 height 20
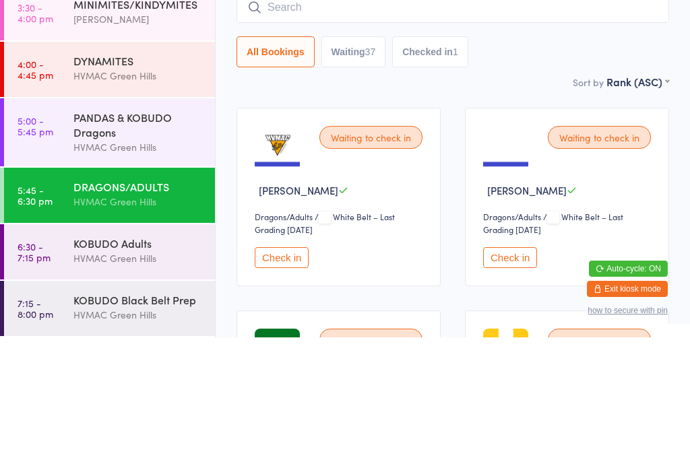
scroll to position [129, 0]
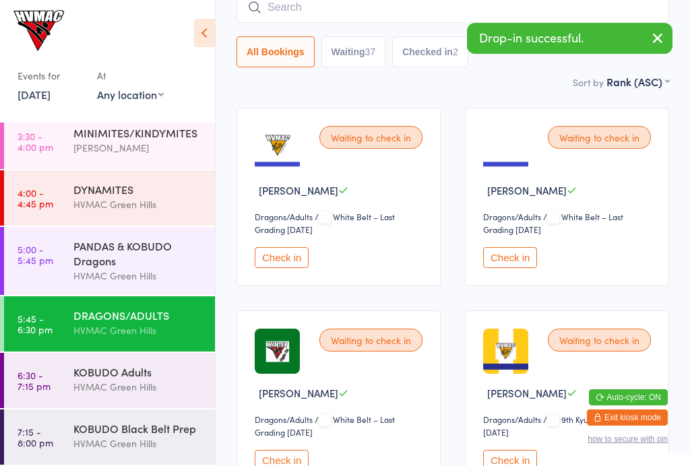
click at [98, 193] on div "DYNAMITES" at bounding box center [138, 189] width 130 height 15
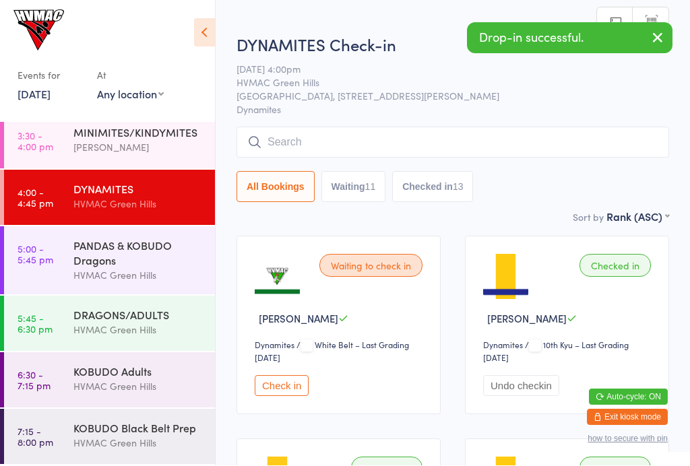
scroll to position [1, 0]
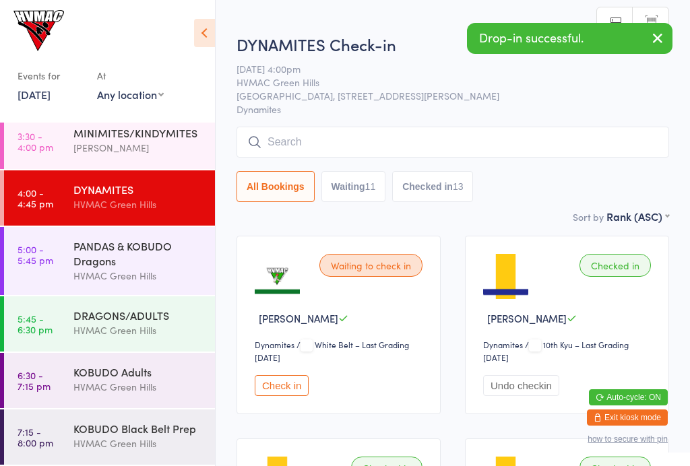
click at [205, 30] on icon at bounding box center [204, 33] width 21 height 28
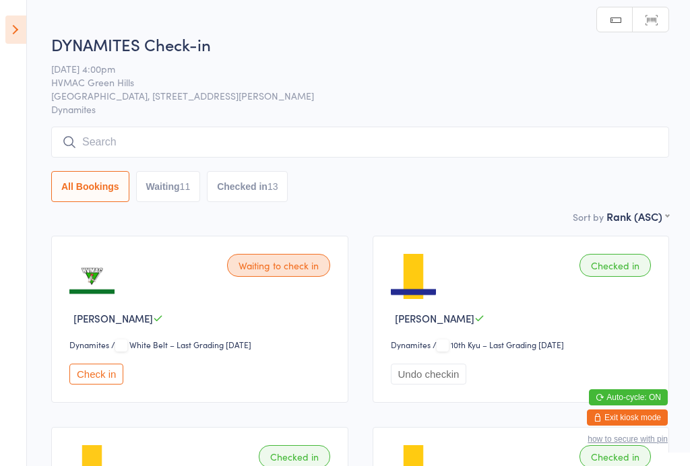
click at [179, 184] on button "Waiting 11" at bounding box center [168, 186] width 65 height 31
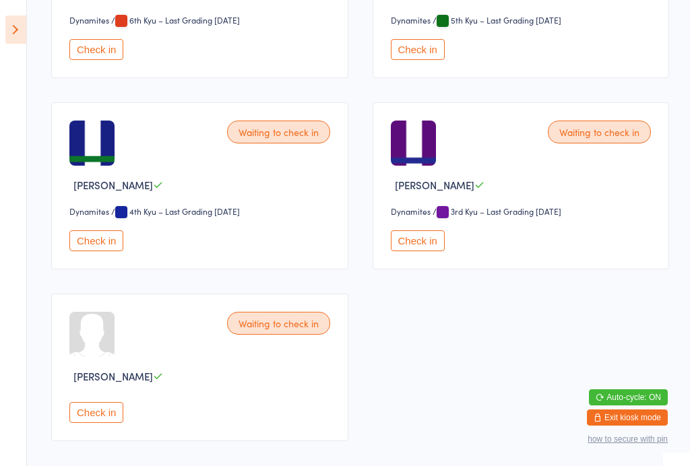
scroll to position [904, 0]
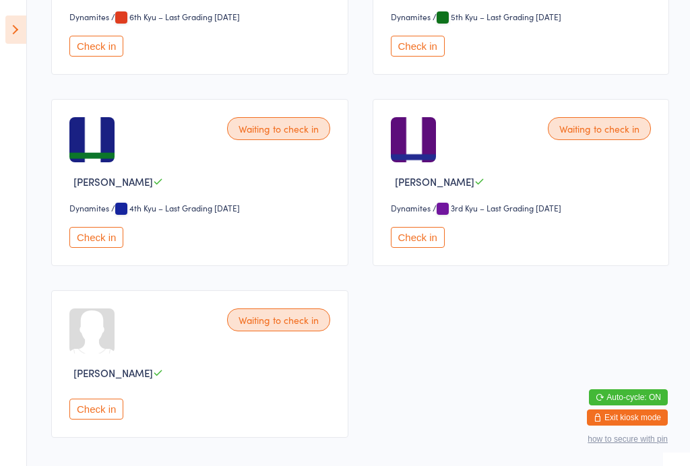
click at [117, 247] on button "Check in" at bounding box center [96, 237] width 54 height 21
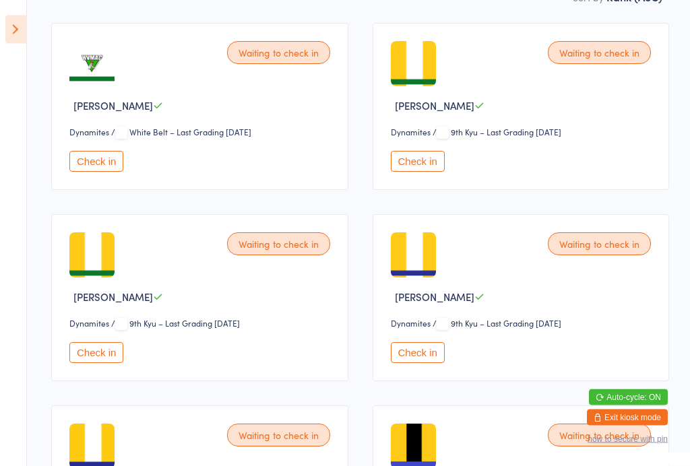
scroll to position [0, 0]
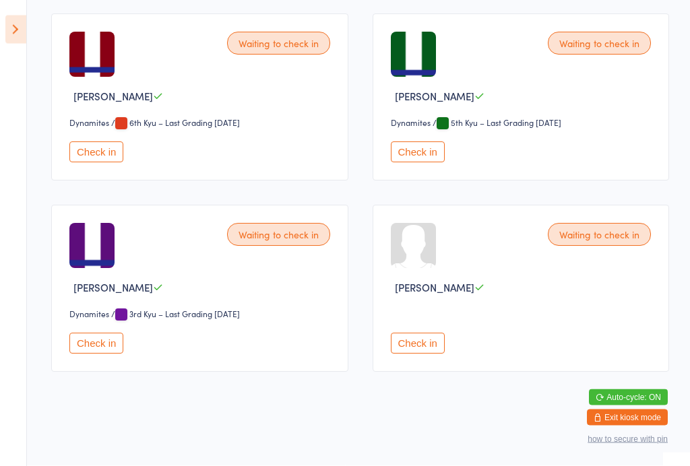
click at [417, 158] on button "Check in" at bounding box center [418, 152] width 54 height 21
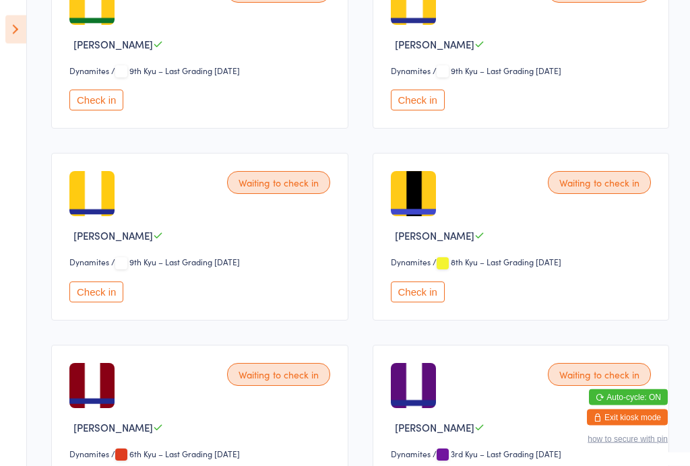
scroll to position [470, 0]
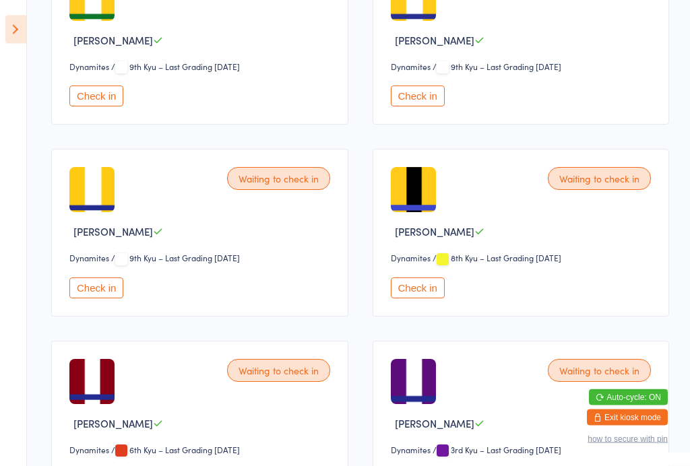
click at [438, 125] on div "Waiting to check in Christo Joshy Dynamites Dynamites / 9th Kyu – Last Grading …" at bounding box center [521, 41] width 297 height 167
click at [412, 107] on button "Check in" at bounding box center [418, 96] width 54 height 21
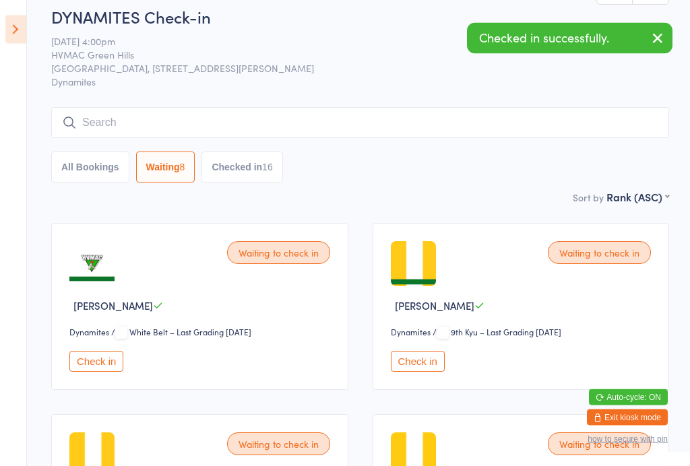
scroll to position [17, 0]
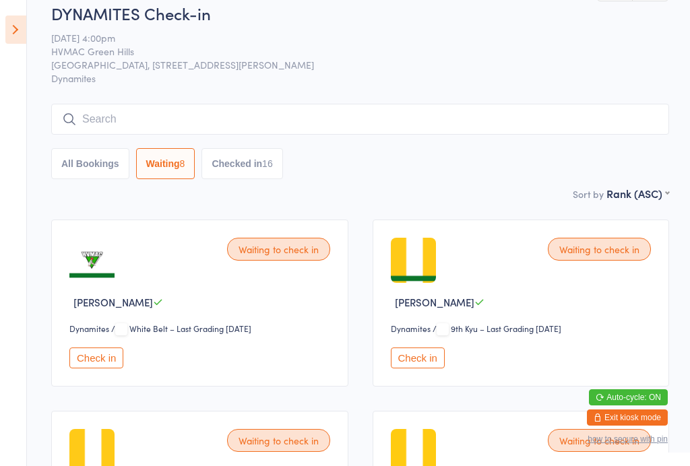
click at [98, 369] on button "Check in" at bounding box center [96, 358] width 54 height 21
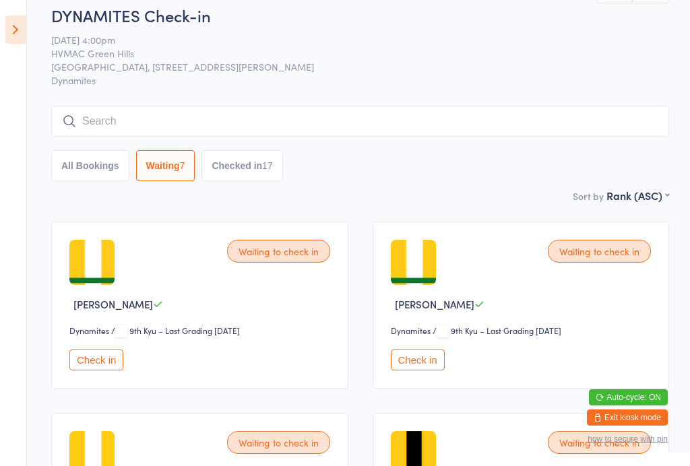
scroll to position [0, 0]
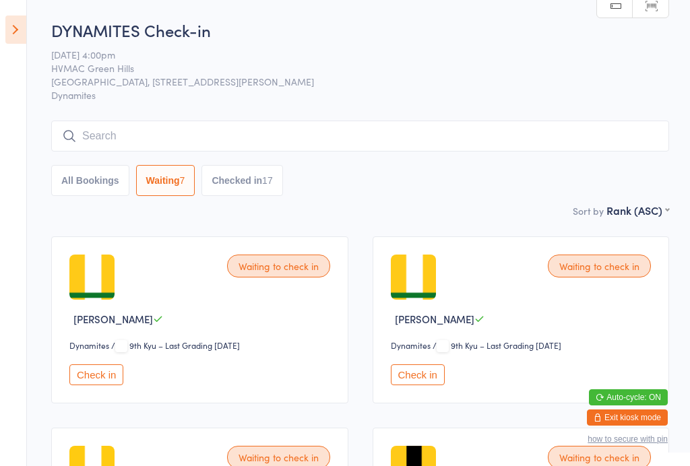
click at [266, 188] on button "Checked in 17" at bounding box center [242, 180] width 81 height 31
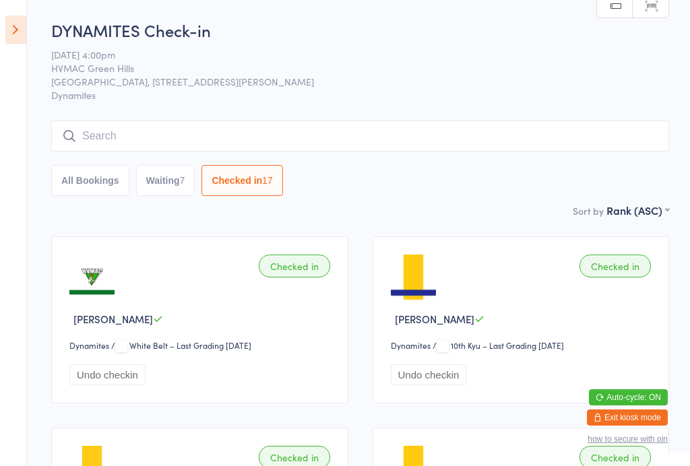
click at [174, 182] on button "Waiting 7" at bounding box center [165, 180] width 59 height 31
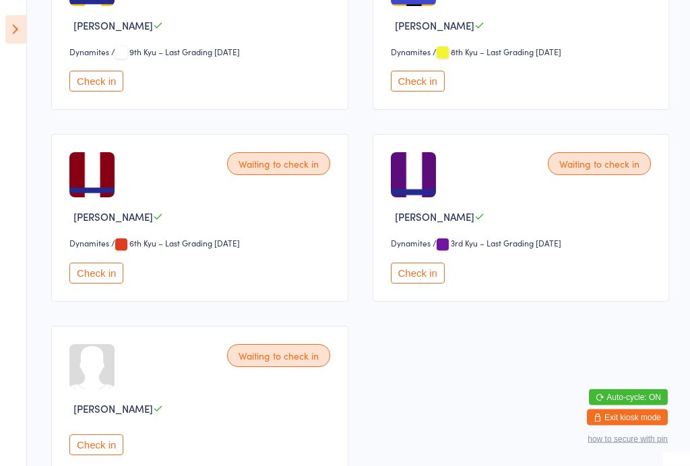
scroll to position [487, 0]
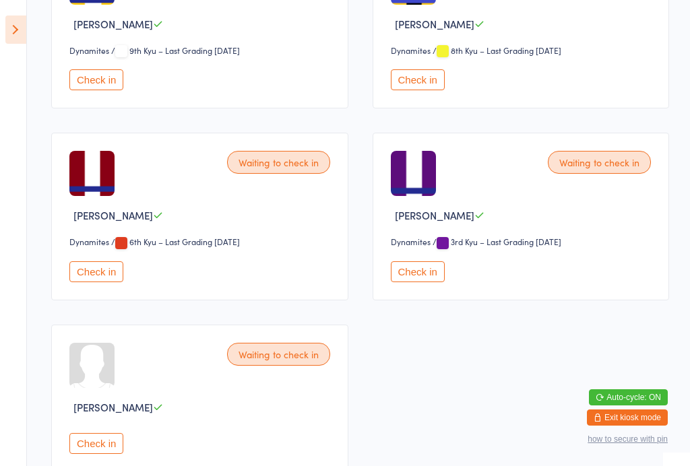
click at [133, 282] on div "Check in" at bounding box center [201, 272] width 265 height 21
click at [106, 282] on button "Check in" at bounding box center [96, 272] width 54 height 21
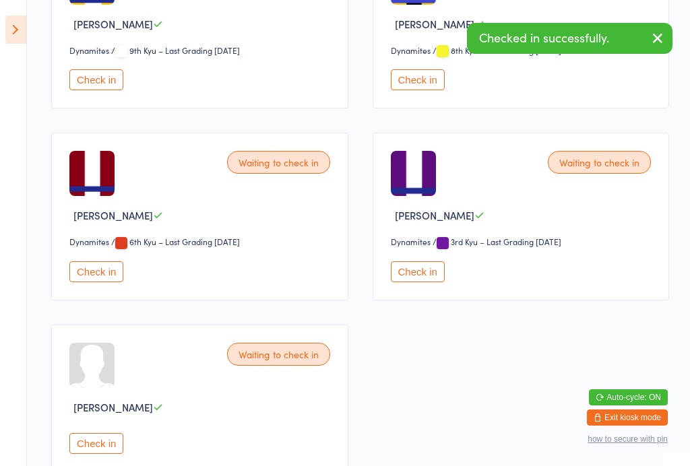
scroll to position [412, 0]
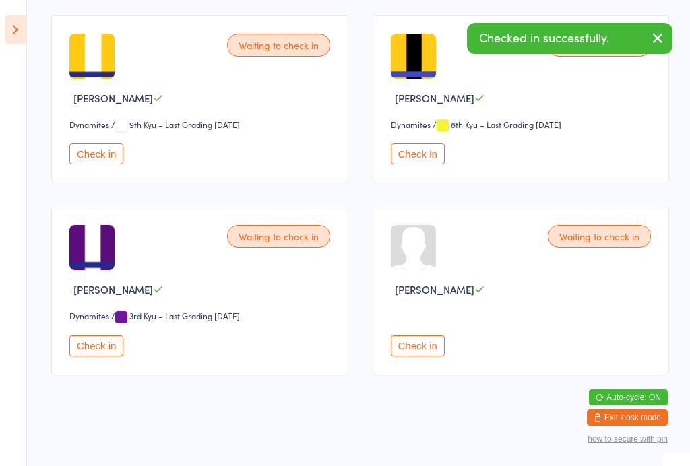
click at [435, 357] on button "Check in" at bounding box center [418, 346] width 54 height 21
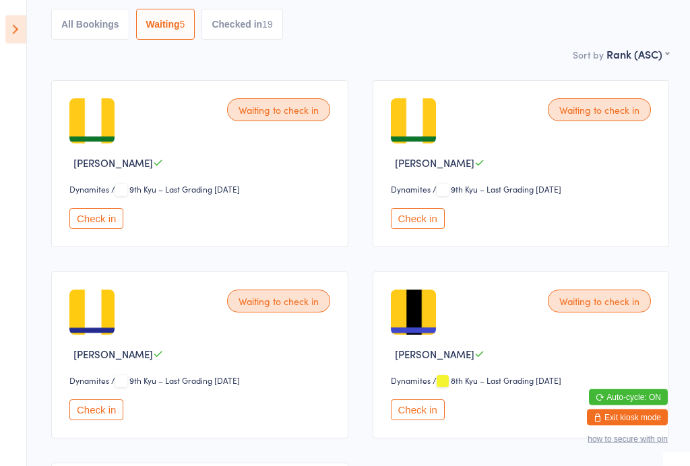
scroll to position [166, 0]
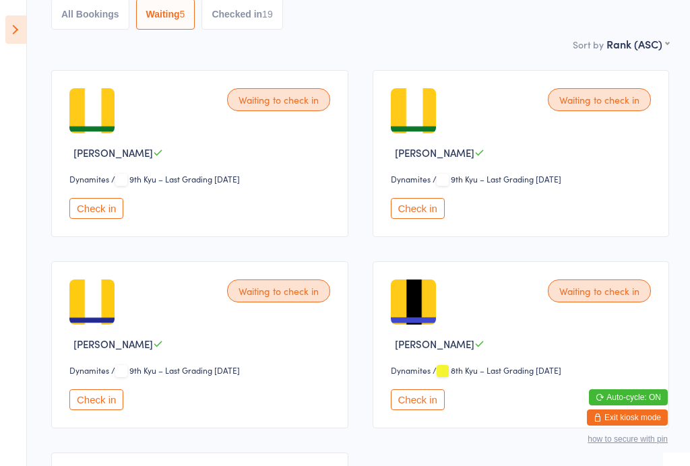
click at [239, 11] on button "Checked in 19" at bounding box center [242, 14] width 81 height 31
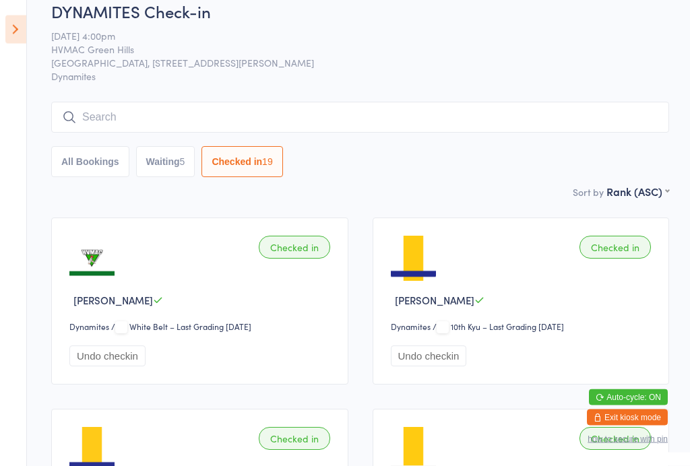
scroll to position [0, 0]
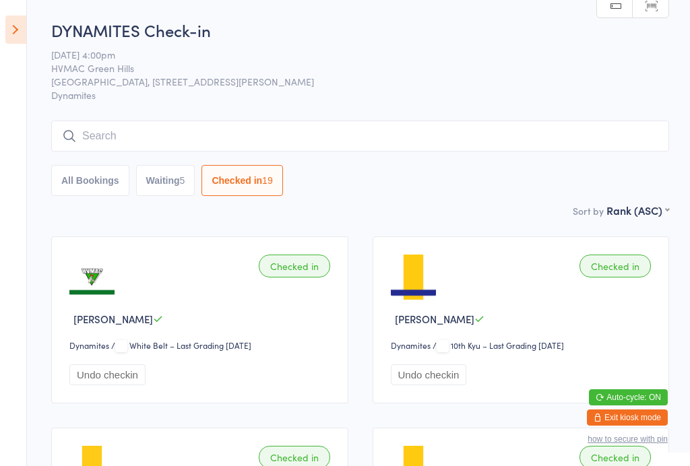
click at [158, 181] on button "Waiting 5" at bounding box center [165, 180] width 59 height 31
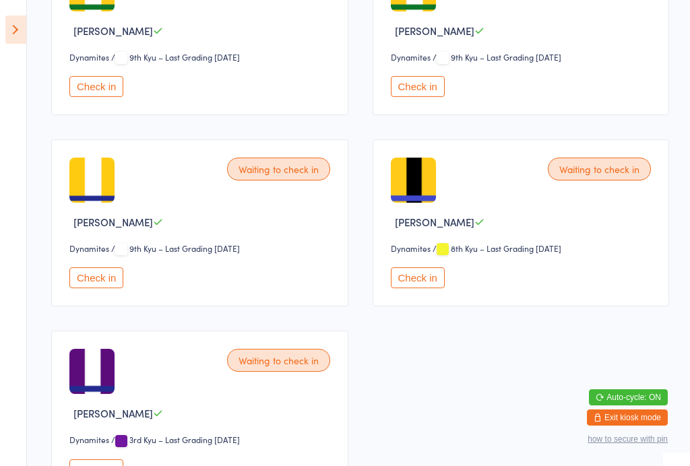
scroll to position [412, 0]
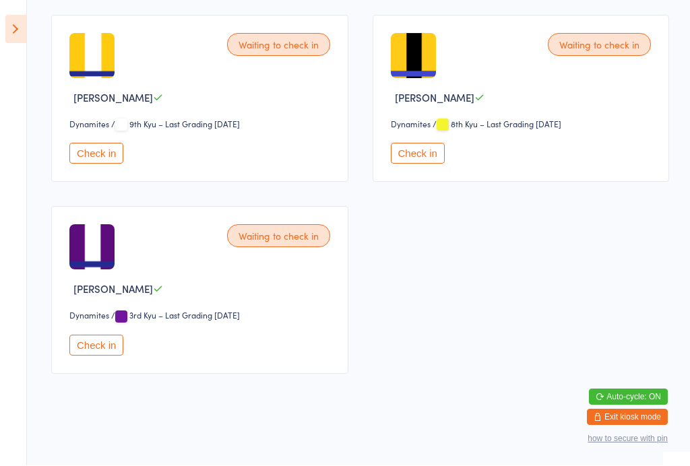
click at [106, 346] on button "Check in" at bounding box center [96, 346] width 54 height 21
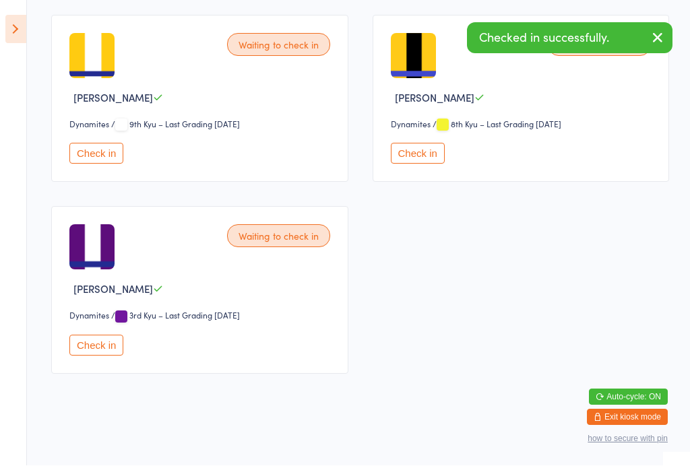
scroll to position [218, 0]
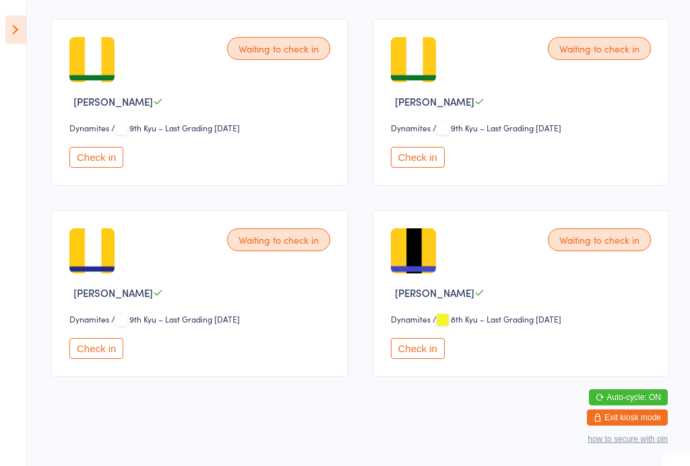
click at [426, 358] on button "Check in" at bounding box center [418, 348] width 54 height 21
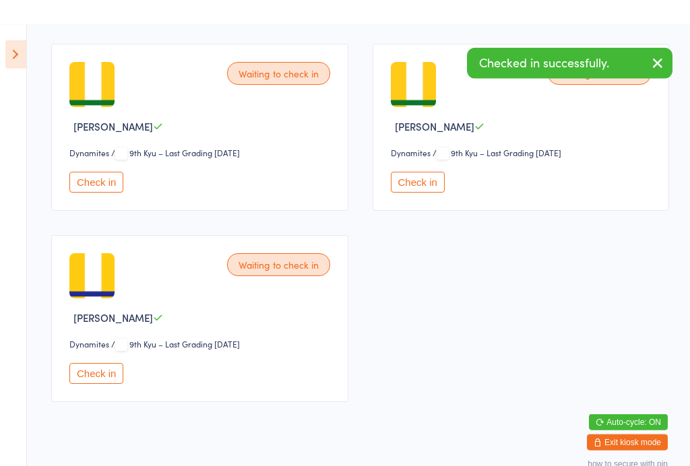
scroll to position [0, 0]
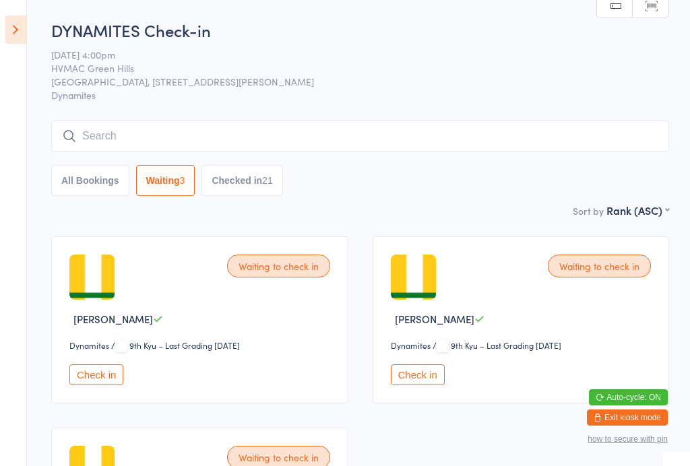
click at [89, 184] on button "All Bookings" at bounding box center [90, 180] width 78 height 31
select select "6"
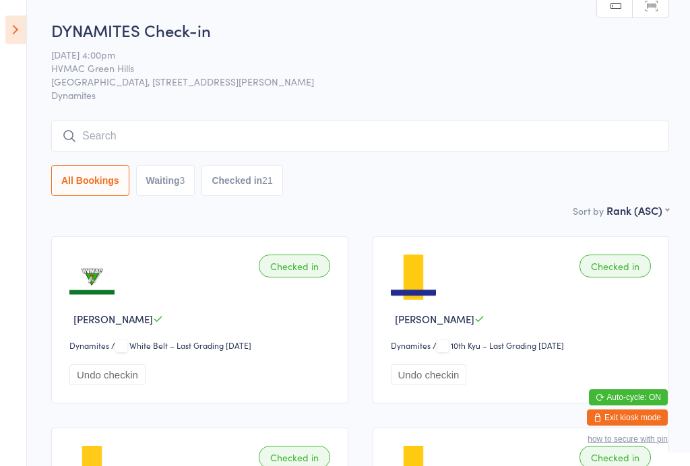
click at [280, 175] on button "Checked in 21" at bounding box center [242, 180] width 81 height 31
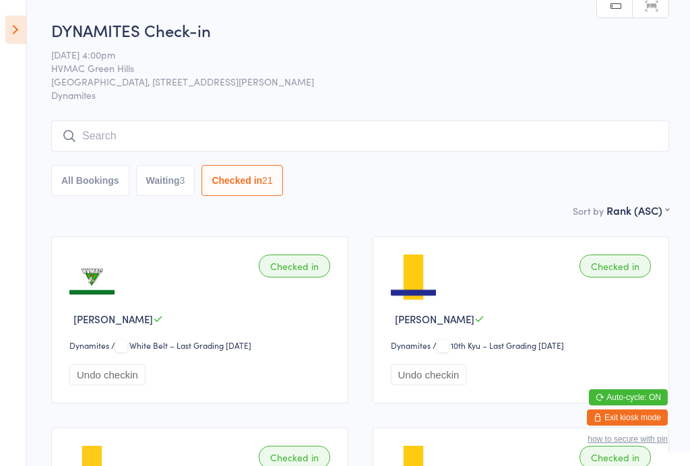
click at [299, 125] on input "search" at bounding box center [360, 136] width 618 height 31
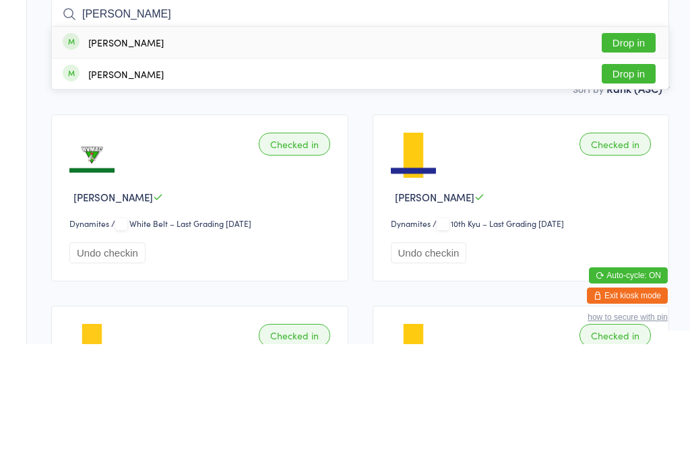
type input "Ethan"
click at [632, 155] on button "Drop in" at bounding box center [629, 165] width 54 height 20
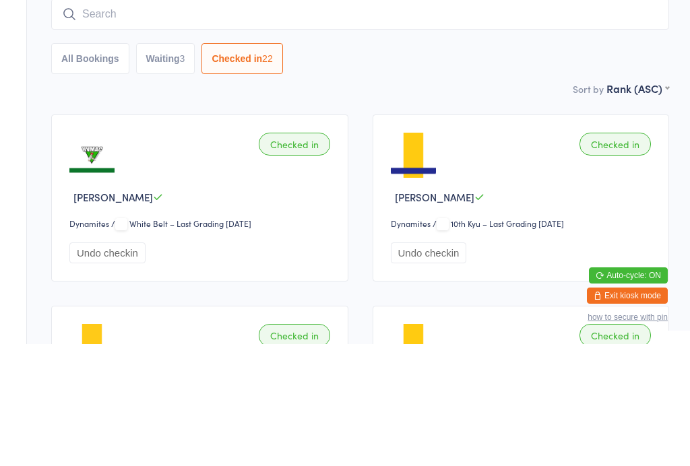
click at [509, 237] on div "Checked in Jerome Varghese Dynamites Dynamites / 10th Kyu – Last Grading Jun 23…" at bounding box center [521, 320] width 297 height 167
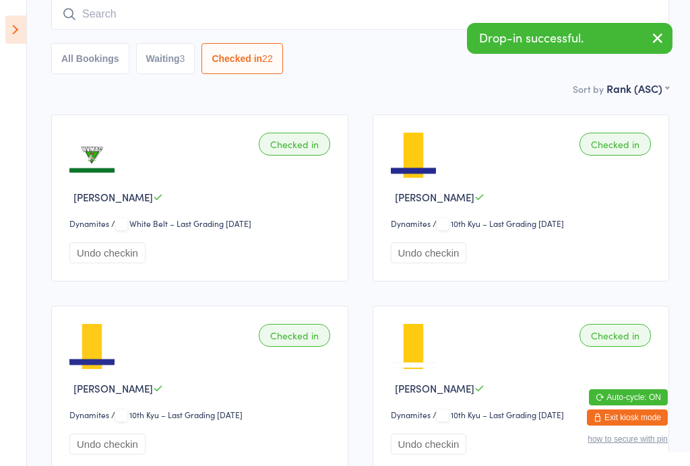
click at [171, 74] on button "Waiting 3" at bounding box center [165, 58] width 59 height 31
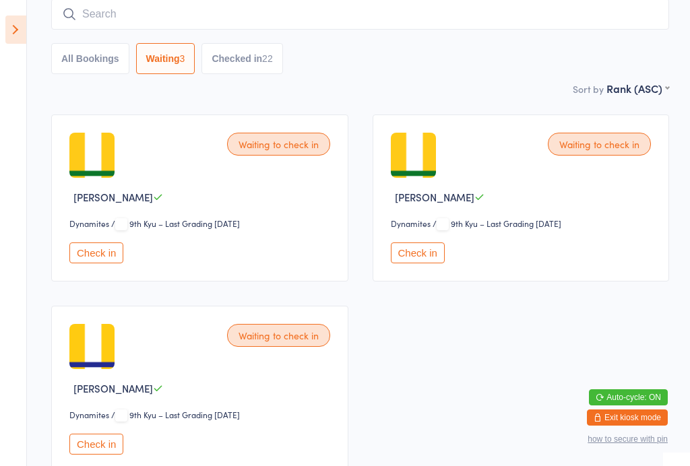
click at [108, 71] on button "All Bookings" at bounding box center [90, 58] width 78 height 31
select select "6"
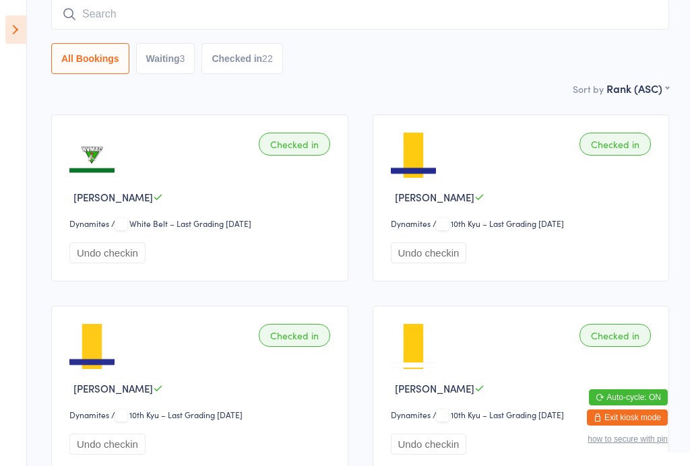
click at [13, 24] on icon at bounding box center [15, 30] width 21 height 28
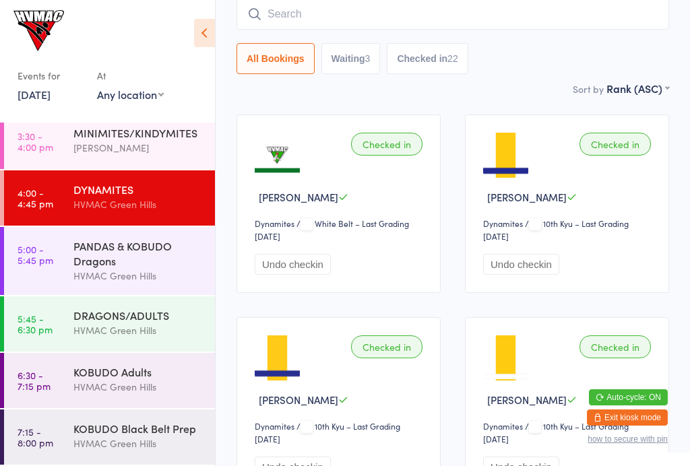
click at [148, 259] on div "PANDAS & KOBUDO Dragons" at bounding box center [138, 254] width 130 height 30
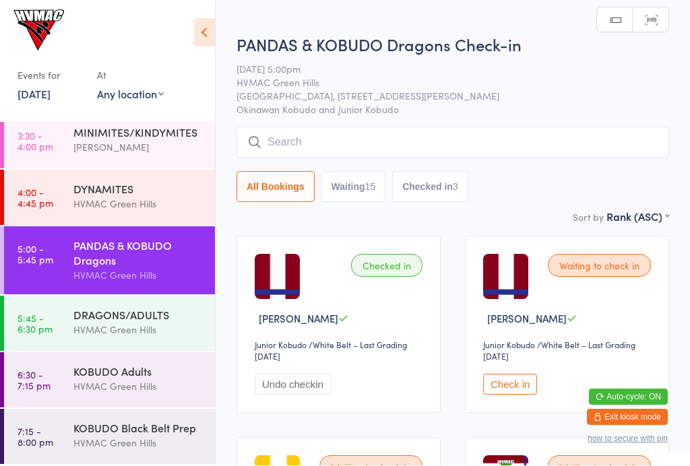
scroll to position [1, 0]
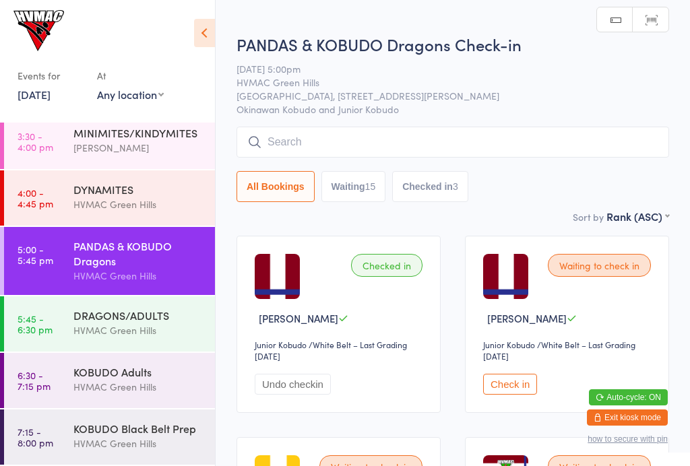
click at [512, 142] on input "search" at bounding box center [453, 142] width 433 height 31
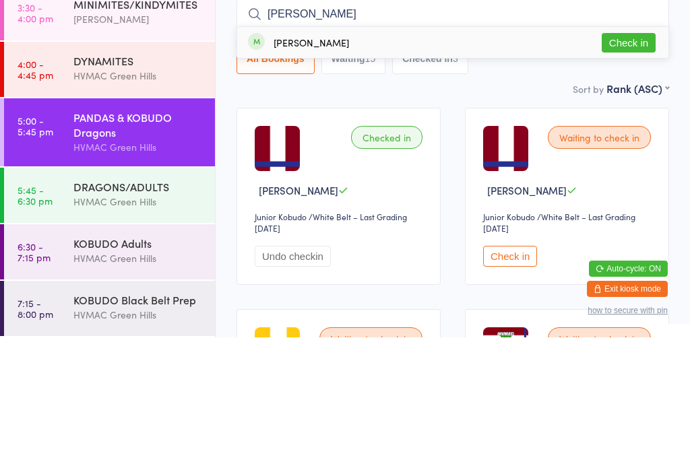
type input "Mae"
click at [632, 162] on button "Check in" at bounding box center [629, 172] width 54 height 20
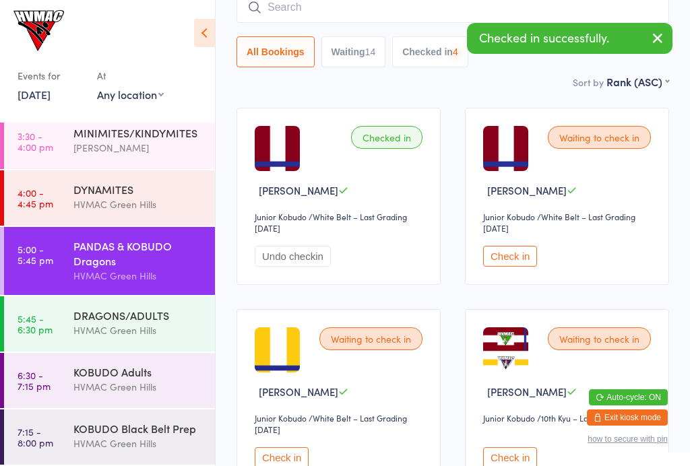
click at [151, 320] on div "DRAGONS/ADULTS" at bounding box center [138, 315] width 130 height 15
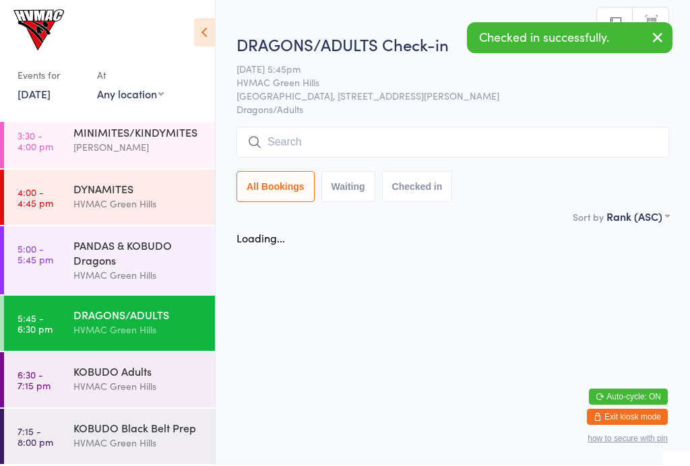
scroll to position [1, 0]
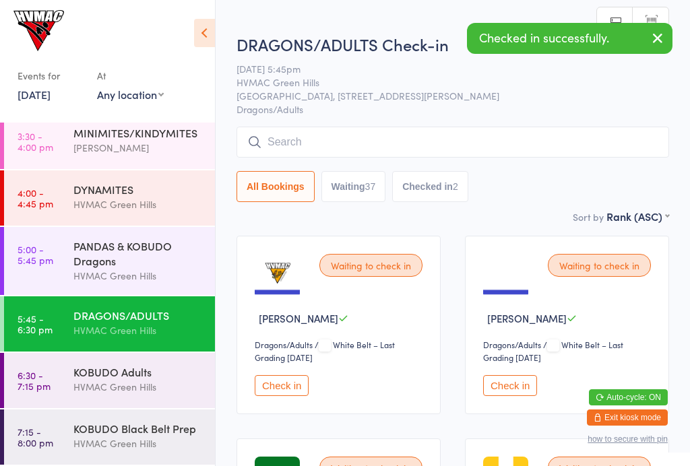
click at [561, 133] on input "search" at bounding box center [453, 142] width 433 height 31
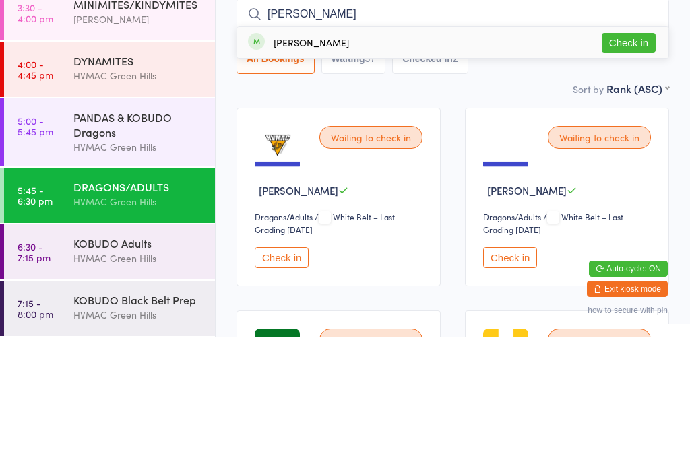
type input "Mae"
click at [629, 162] on button "Check in" at bounding box center [629, 172] width 54 height 20
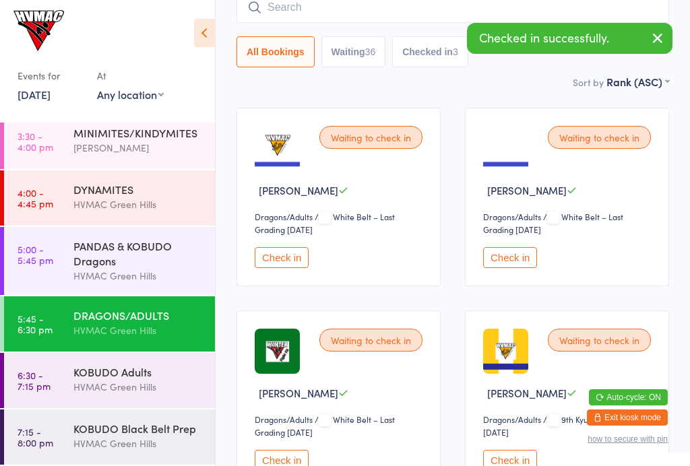
click at [151, 208] on div "HVMAC Green Hills" at bounding box center [138, 205] width 130 height 16
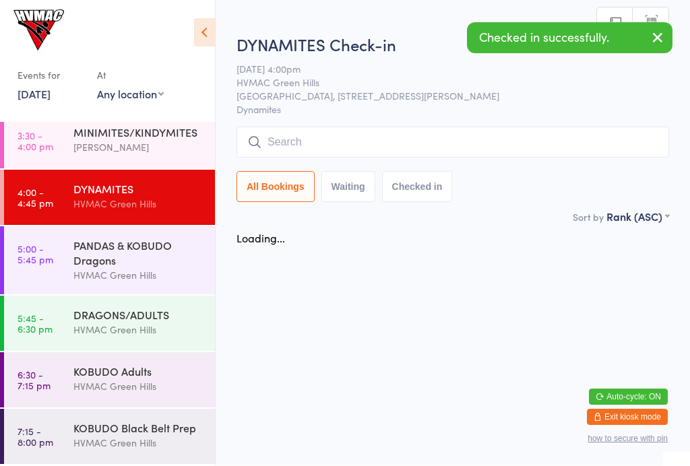
scroll to position [1, 0]
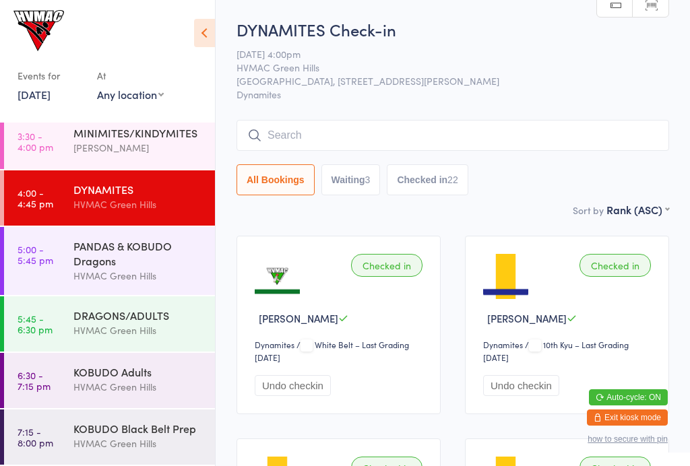
click at [371, 181] on button "Waiting 3" at bounding box center [350, 179] width 59 height 31
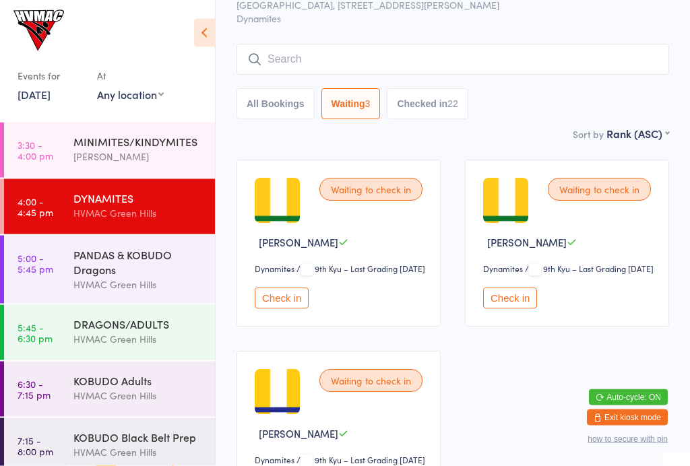
scroll to position [77, 0]
click at [276, 309] on button "Check in" at bounding box center [282, 298] width 54 height 21
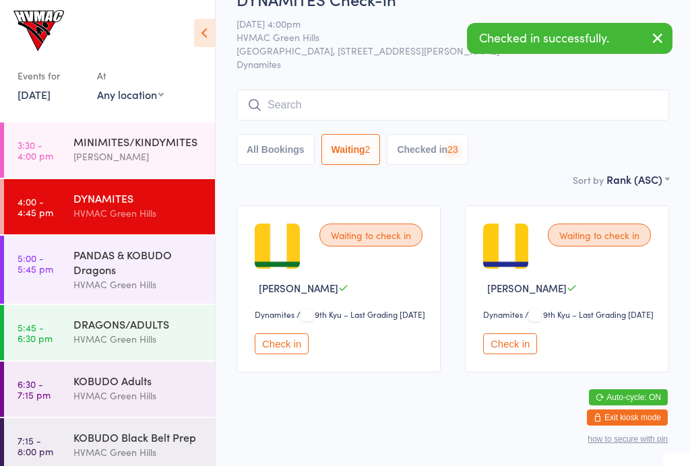
scroll to position [36, 0]
click at [289, 355] on button "Check in" at bounding box center [282, 344] width 54 height 21
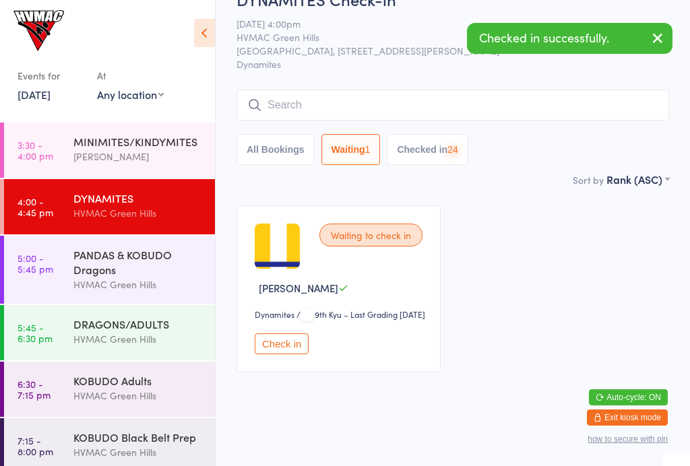
click at [287, 355] on button "Check in" at bounding box center [282, 344] width 54 height 21
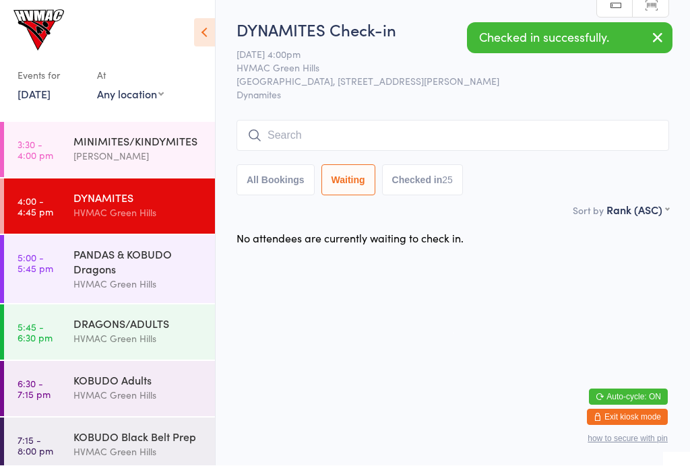
click at [453, 185] on div "25" at bounding box center [447, 180] width 11 height 11
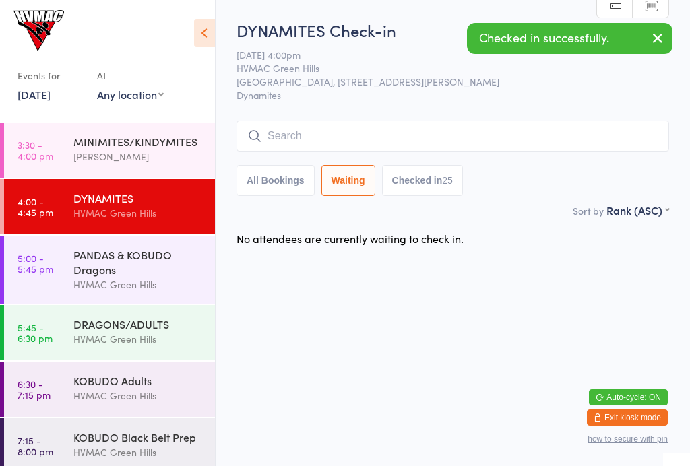
select select "6"
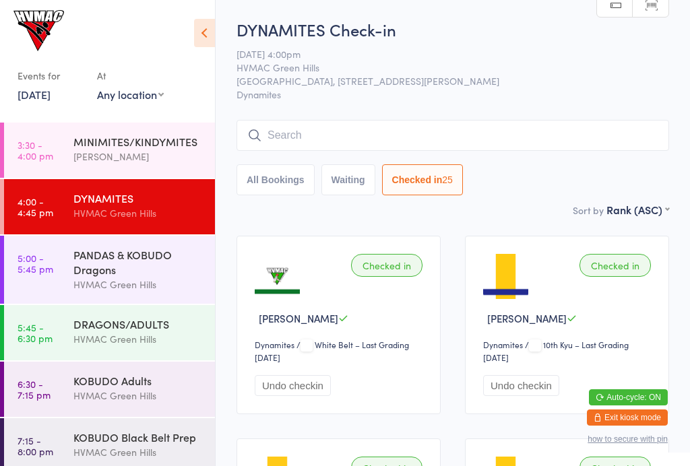
click at [312, 136] on input "search" at bounding box center [453, 135] width 433 height 31
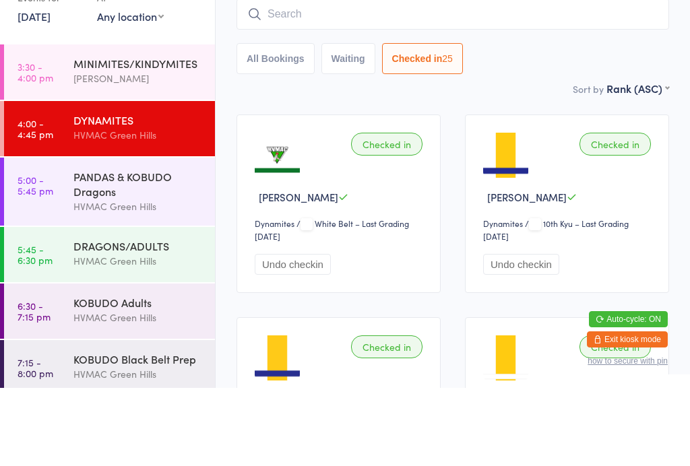
scroll to position [82, 0]
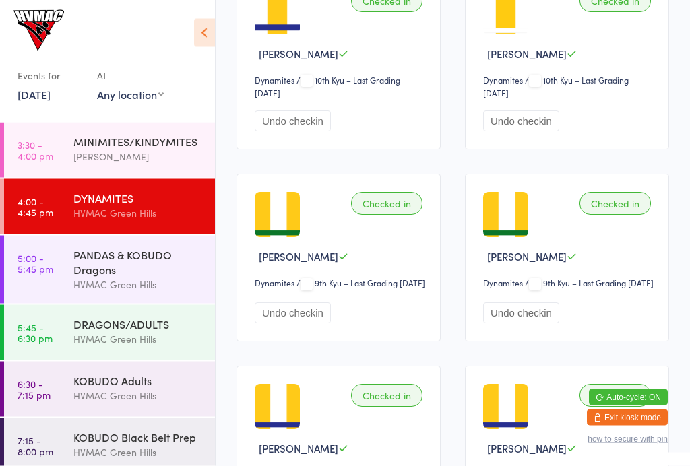
scroll to position [0, 0]
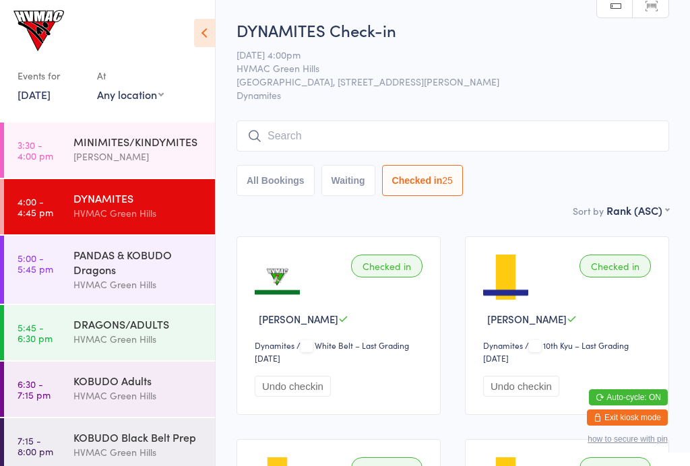
click at [383, 138] on input "search" at bounding box center [453, 136] width 433 height 31
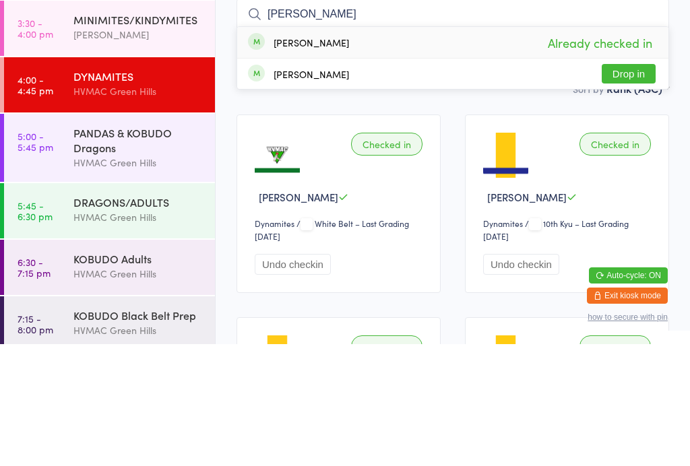
type input "Ethan"
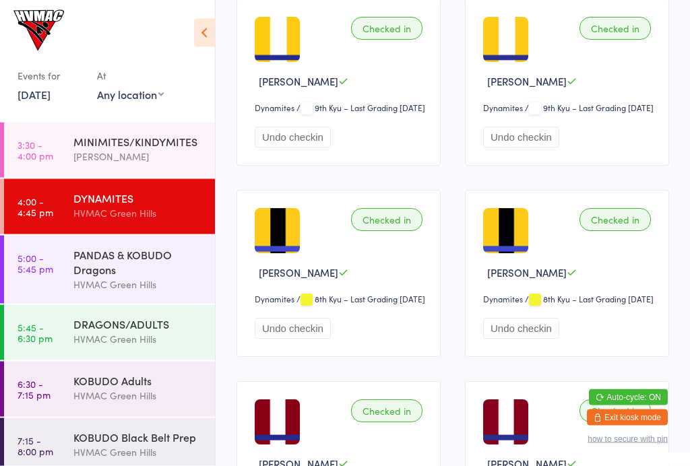
scroll to position [1219, 0]
click at [2, 214] on div at bounding box center [2, 206] width 4 height 55
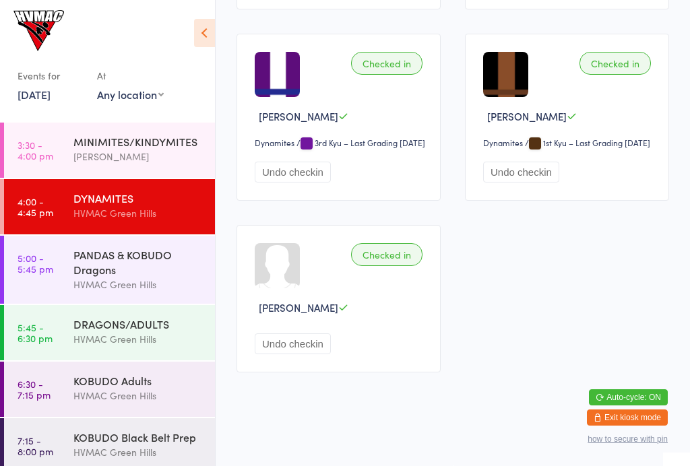
scroll to position [30, 0]
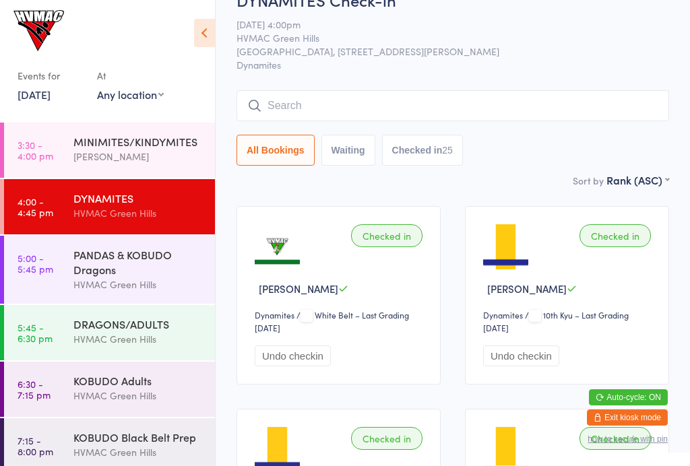
click at [565, 164] on div "All Bookings Waiting Checked in 25" at bounding box center [453, 150] width 433 height 31
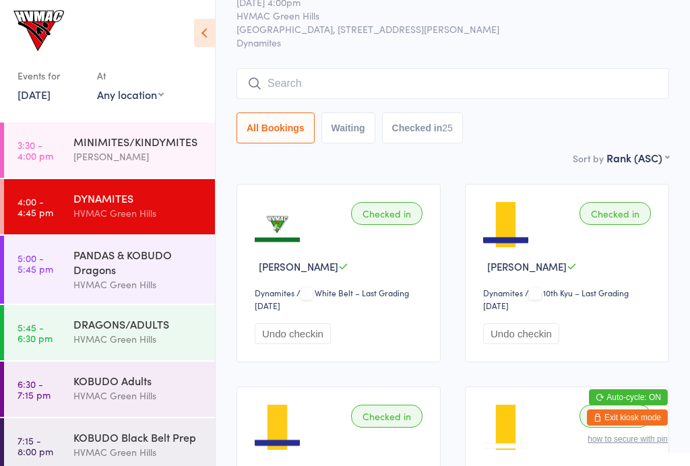
scroll to position [0, 0]
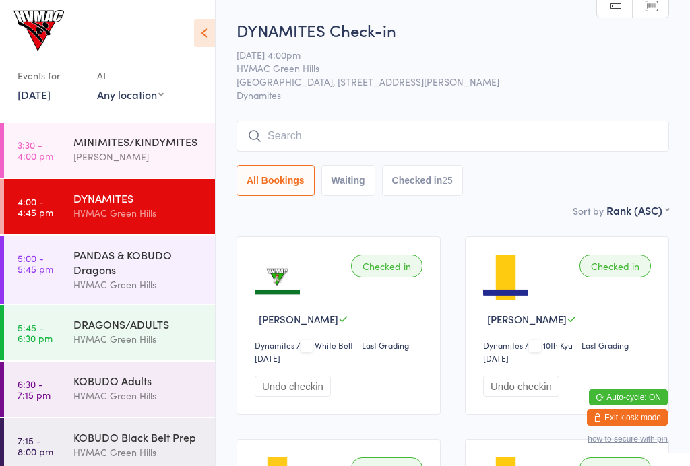
click at [155, 265] on div "PANDAS & KOBUDO Dragons" at bounding box center [138, 262] width 130 height 30
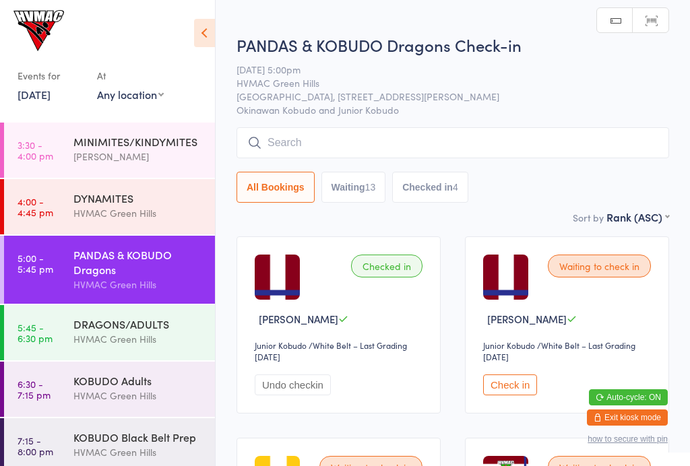
click at [352, 178] on button "Waiting 13" at bounding box center [353, 187] width 65 height 31
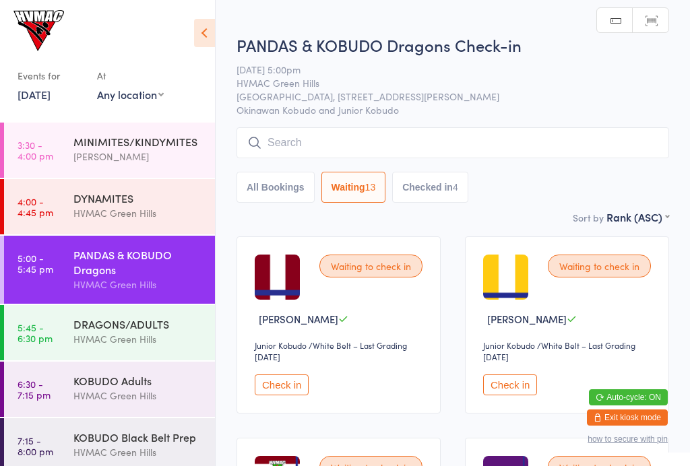
select select "4"
click at [514, 413] on div "Waiting to check in Kayla Stauffer Junior Kobudo Junior Kobudo / White Belt – L…" at bounding box center [567, 325] width 204 height 177
click at [519, 382] on button "Check in" at bounding box center [510, 385] width 54 height 21
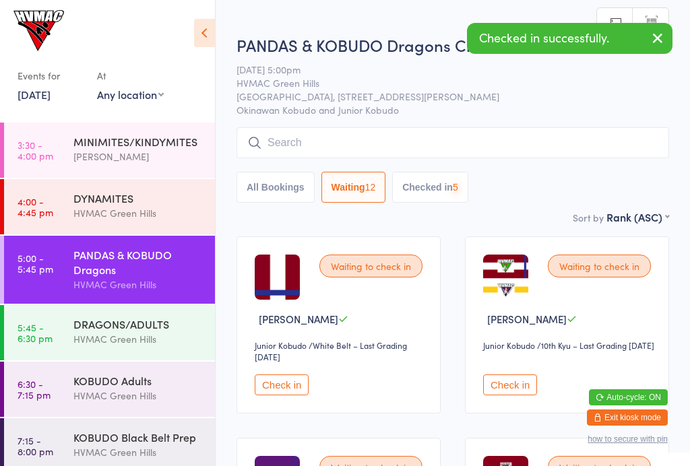
click at [294, 396] on button "Check in" at bounding box center [282, 385] width 54 height 21
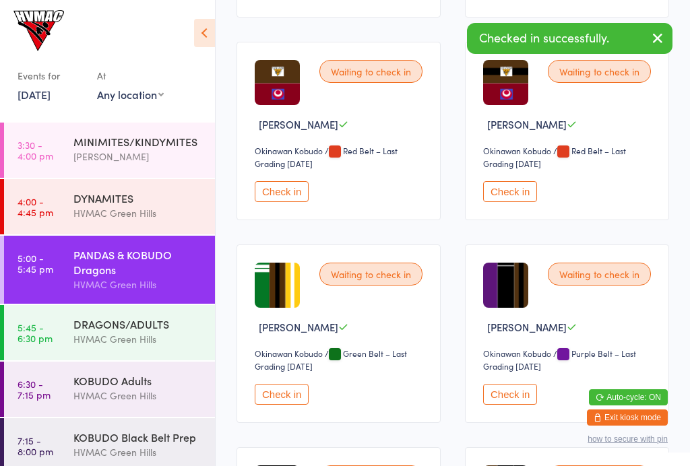
scroll to position [588, 0]
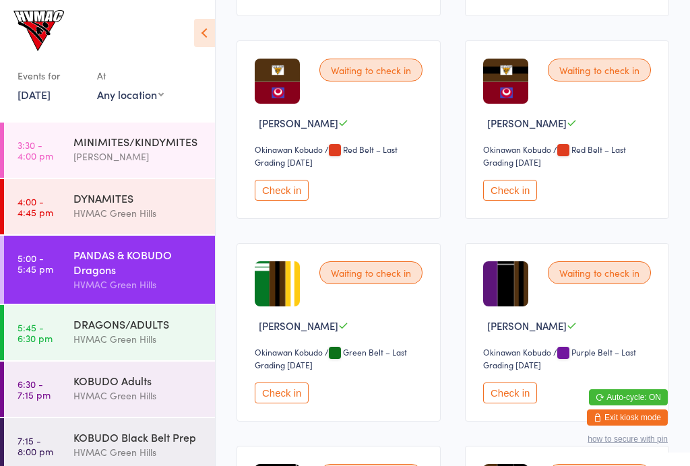
click at [296, 404] on button "Check in" at bounding box center [282, 393] width 54 height 21
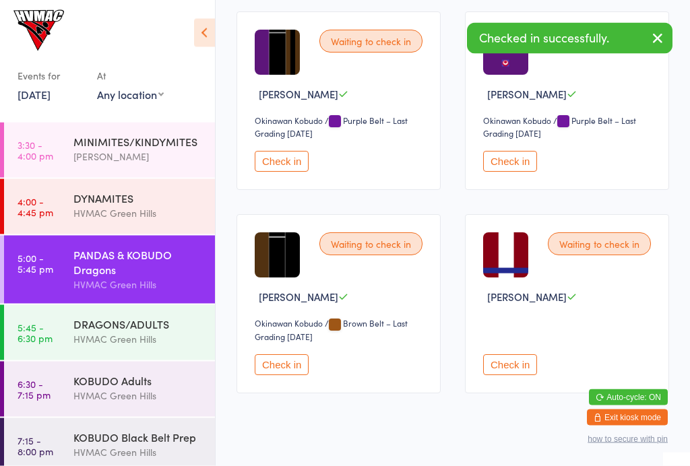
scroll to position [860, 0]
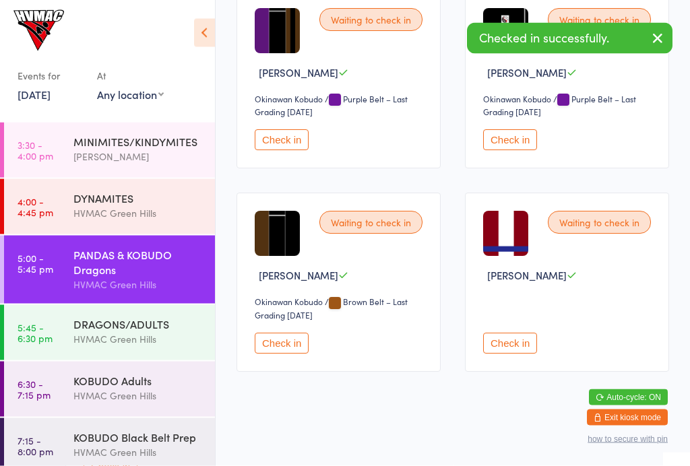
click at [286, 355] on button "Check in" at bounding box center [282, 344] width 54 height 21
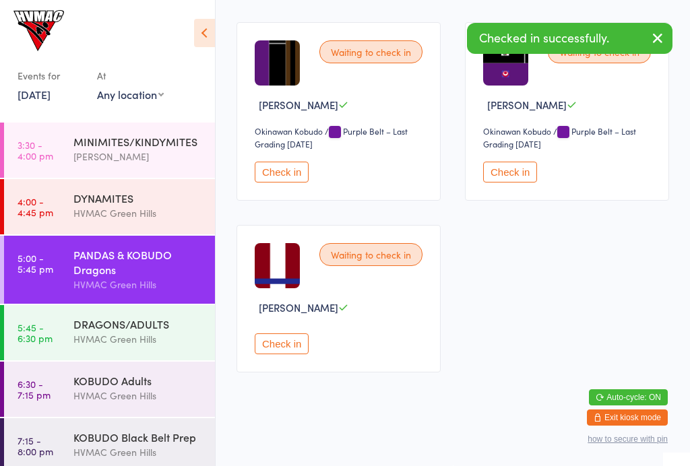
click at [276, 353] on button "Check in" at bounding box center [282, 344] width 54 height 21
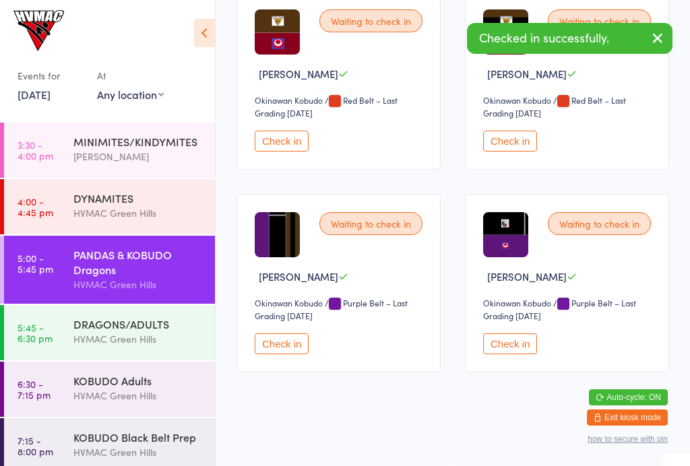
scroll to position [653, 0]
click at [133, 338] on div "HVMAC Green Hills" at bounding box center [138, 340] width 130 height 16
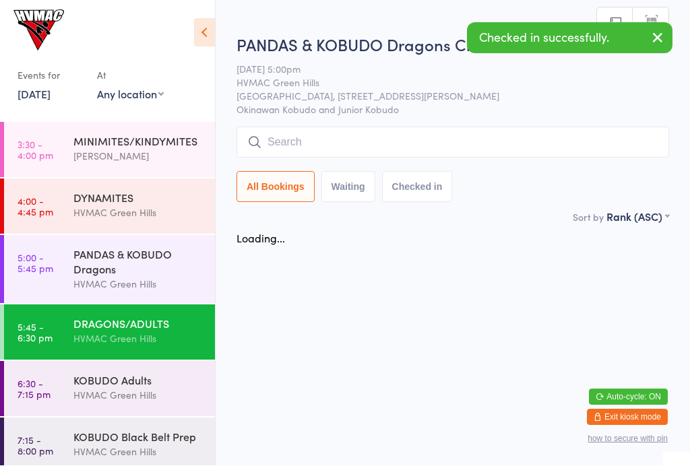
scroll to position [1, 0]
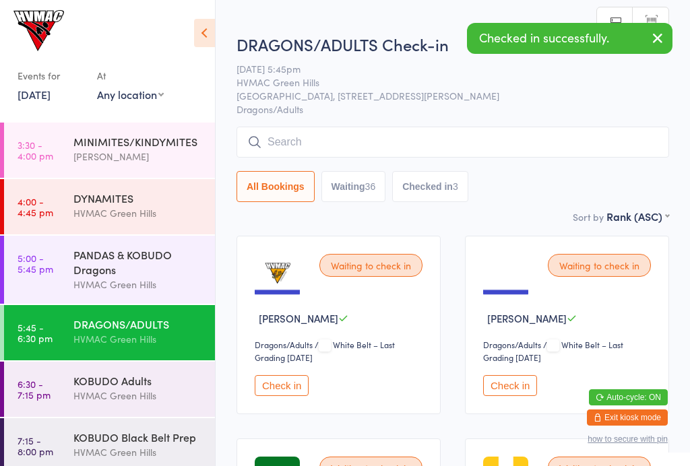
click at [363, 192] on button "Waiting 36" at bounding box center [353, 186] width 65 height 31
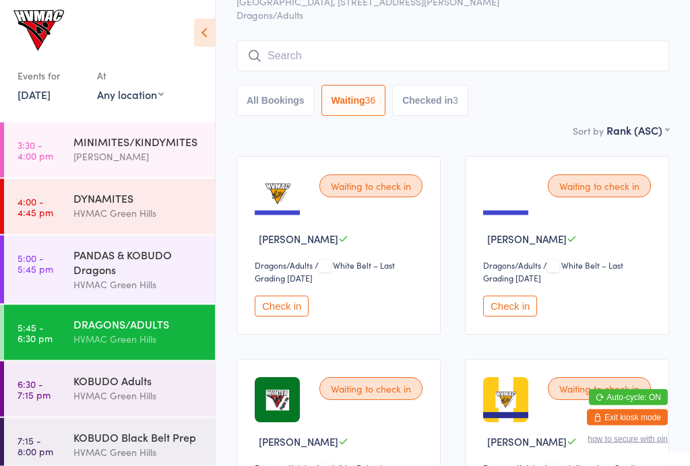
click at [464, 92] on button "Checked in 3" at bounding box center [430, 101] width 76 height 31
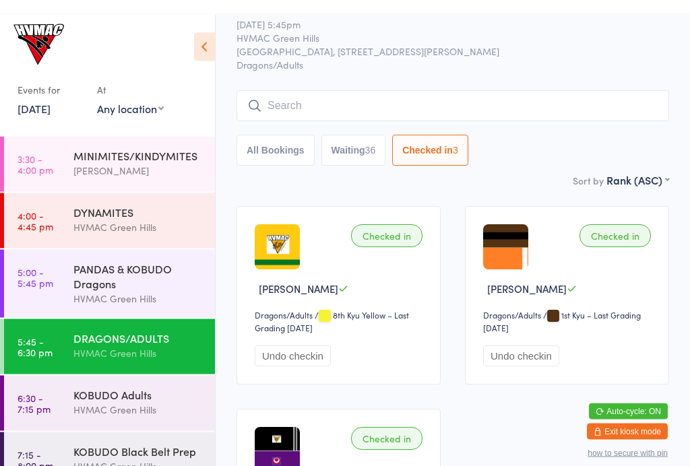
scroll to position [0, 0]
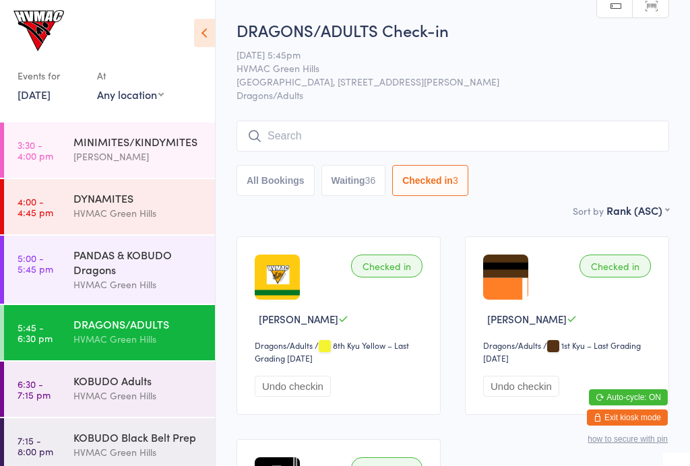
click at [365, 193] on button "Waiting 36" at bounding box center [353, 180] width 65 height 31
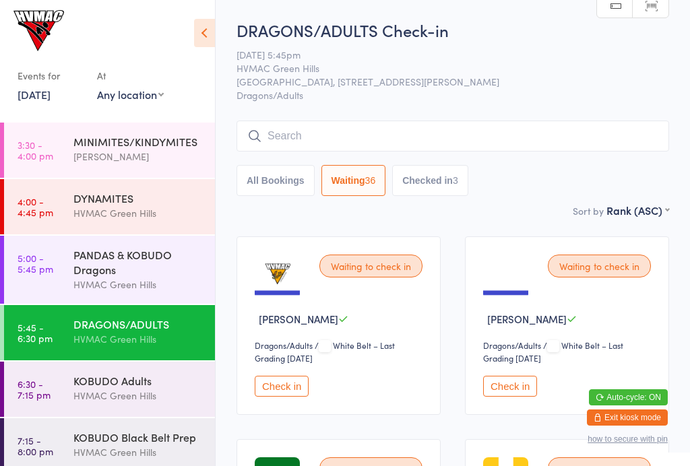
select select "4"
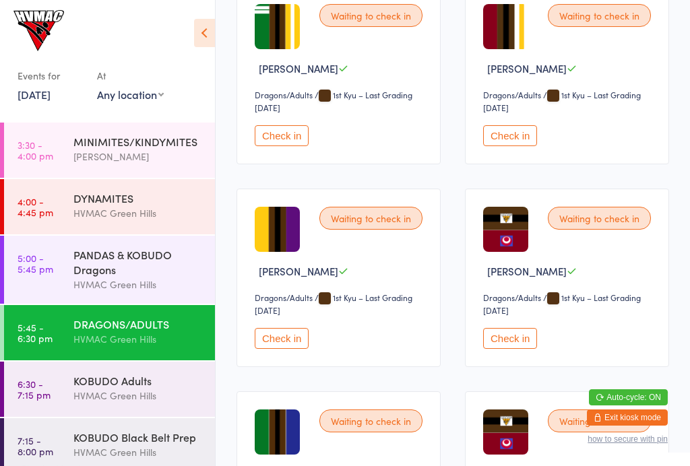
scroll to position [2906, 0]
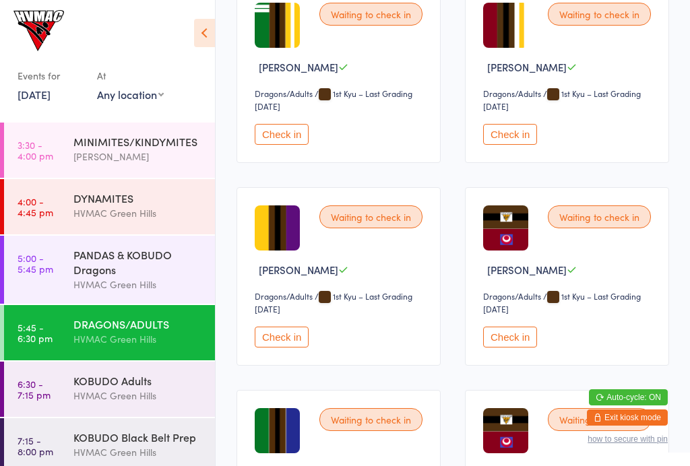
click at [297, 348] on button "Check in" at bounding box center [282, 337] width 54 height 21
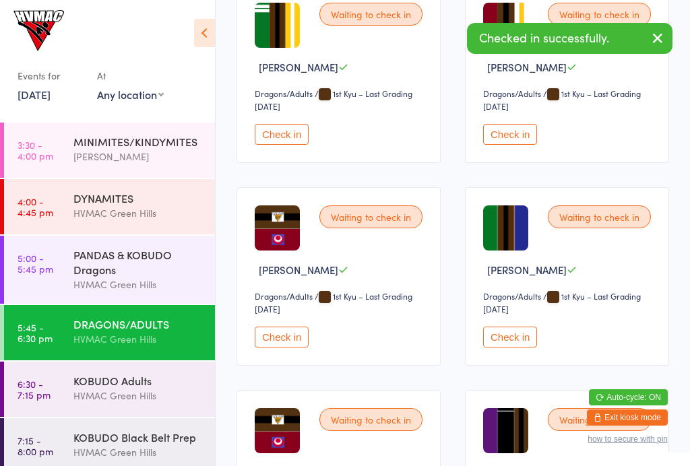
click at [283, 145] on button "Check in" at bounding box center [282, 134] width 54 height 21
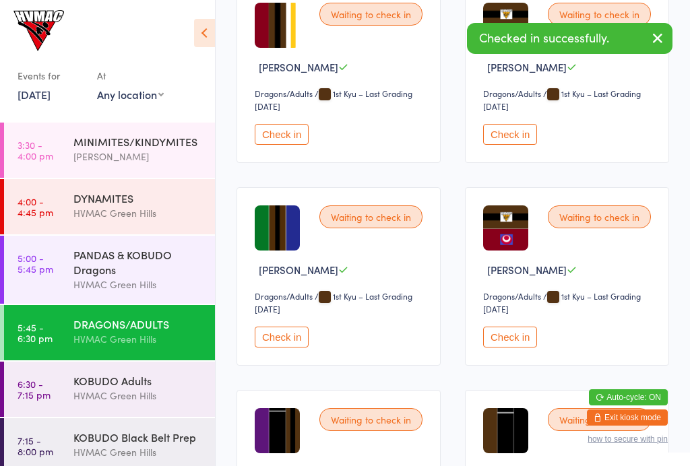
click at [141, 377] on div "KOBUDO Adults" at bounding box center [138, 380] width 130 height 15
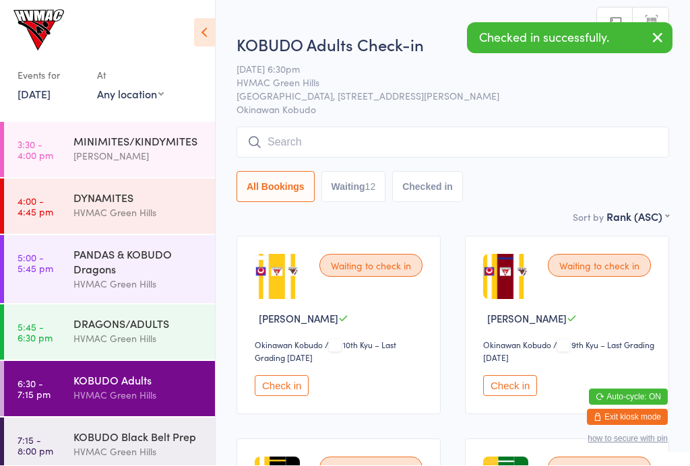
scroll to position [1, 0]
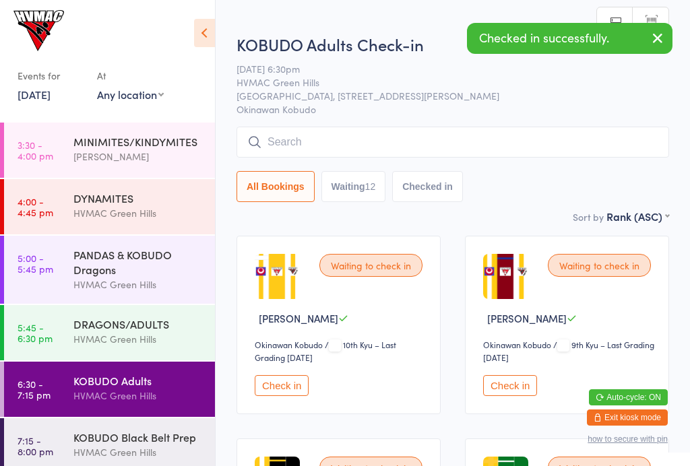
click at [353, 194] on button "Waiting 12" at bounding box center [353, 186] width 65 height 31
select select "4"
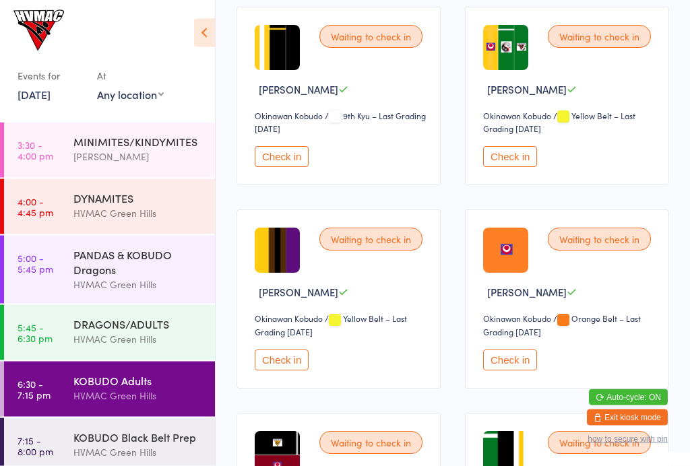
scroll to position [431, 0]
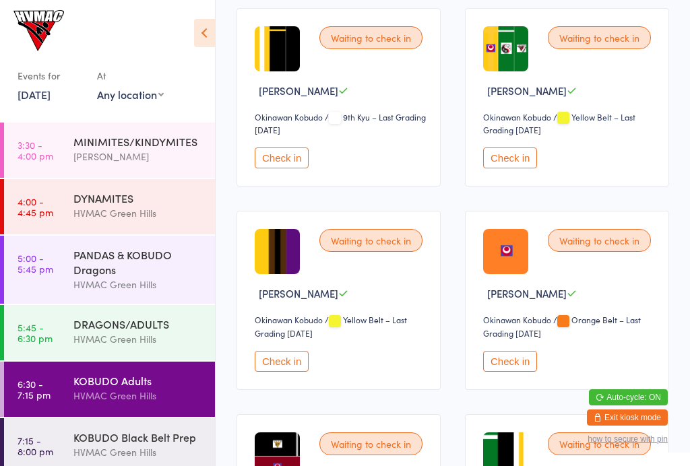
click at [282, 367] on button "Check in" at bounding box center [282, 361] width 54 height 21
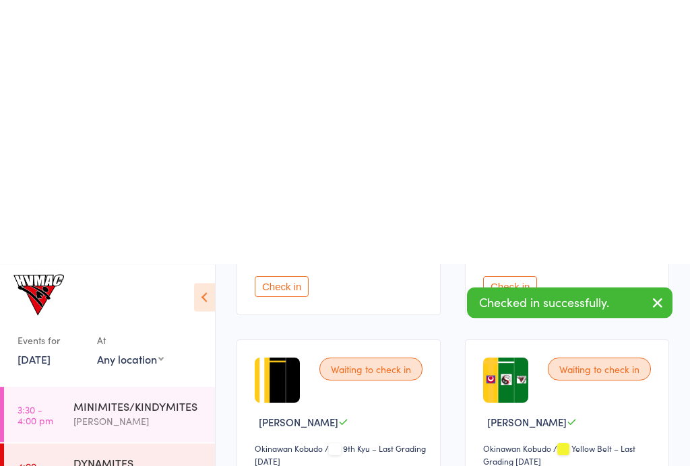
scroll to position [0, 0]
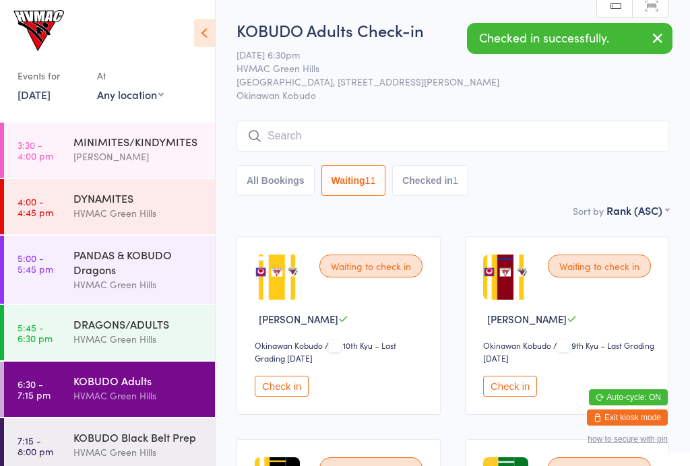
click at [110, 270] on div "PANDAS & KOBUDO Dragons" at bounding box center [138, 262] width 130 height 30
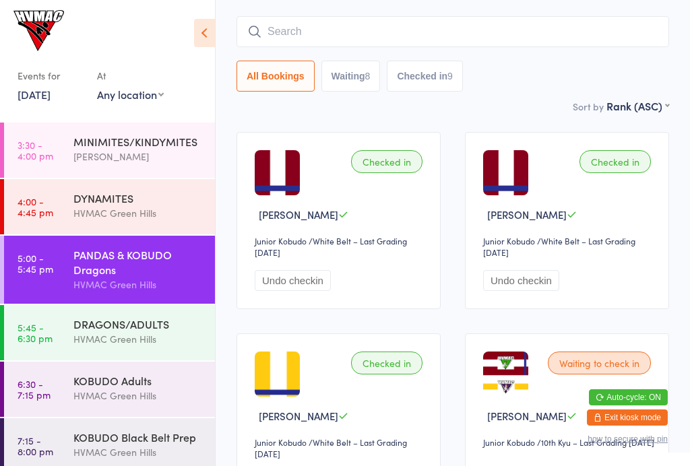
scroll to position [126, 0]
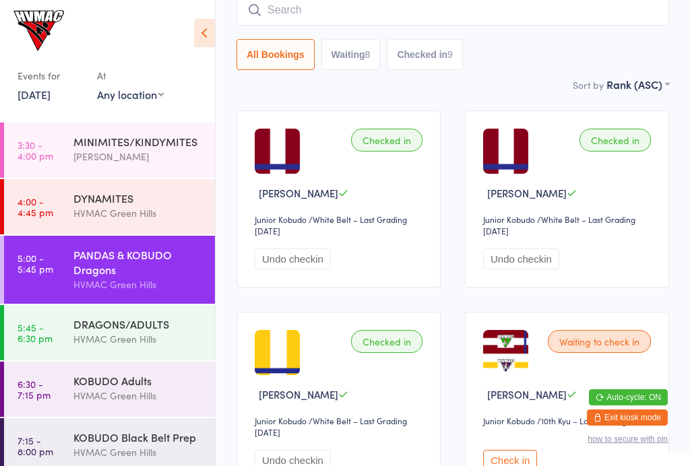
click at [368, 54] on button "Waiting 8" at bounding box center [350, 54] width 59 height 31
select select "4"
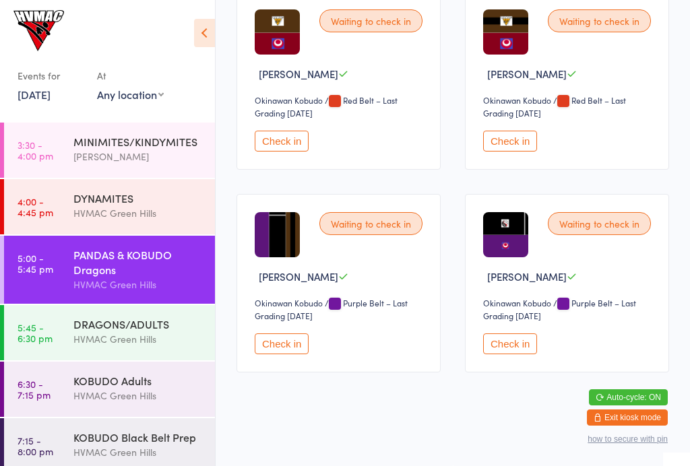
scroll to position [653, 0]
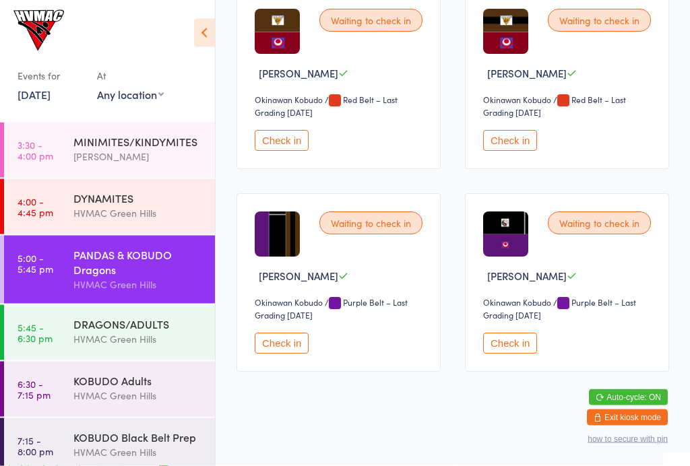
click at [150, 330] on div "DRAGONS/ADULTS" at bounding box center [138, 324] width 130 height 15
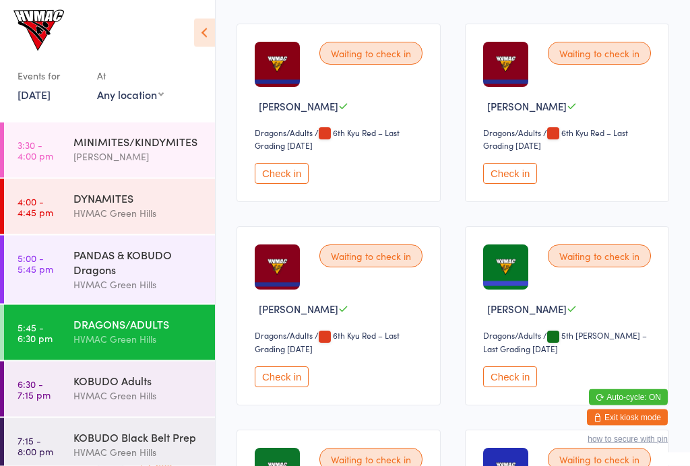
click at [511, 185] on button "Check in" at bounding box center [510, 174] width 54 height 21
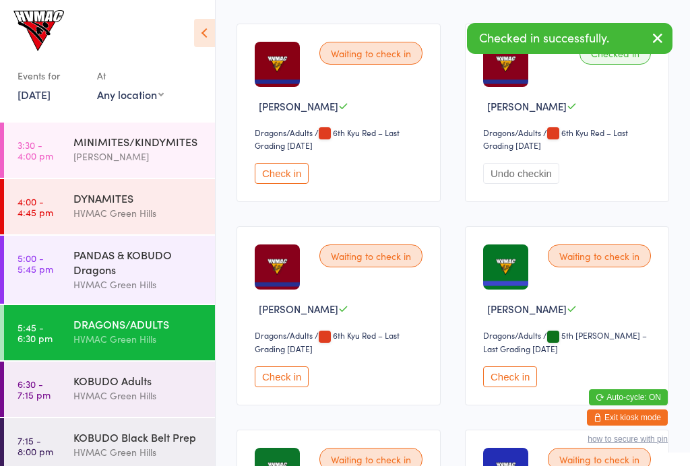
click at [301, 377] on div "Waiting to check in Natalia Pham Dragons/Adults Dragons/Adults / 6th Kyu Red – …" at bounding box center [339, 315] width 204 height 179
click at [272, 388] on button "Check in" at bounding box center [282, 377] width 54 height 21
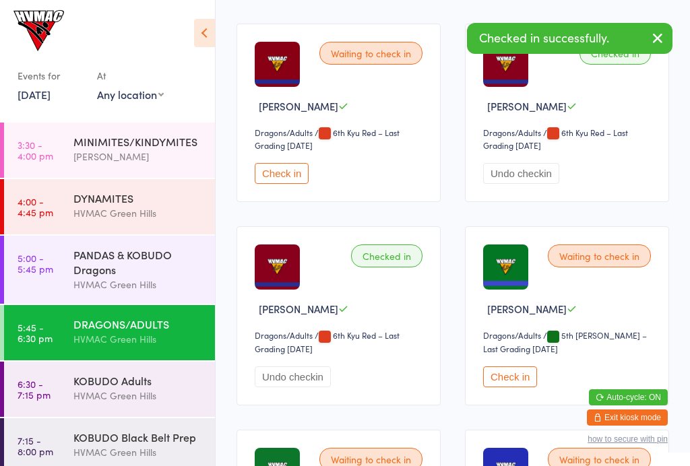
click at [121, 254] on div "PANDAS & KOBUDO Dragons" at bounding box center [138, 262] width 130 height 30
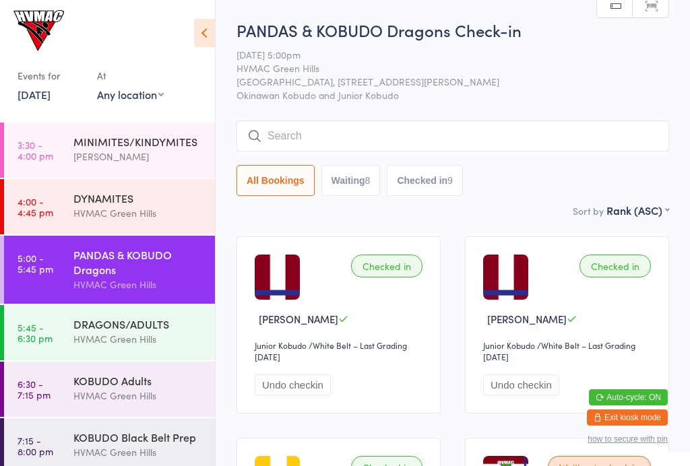
click at [448, 141] on input "search" at bounding box center [453, 136] width 433 height 31
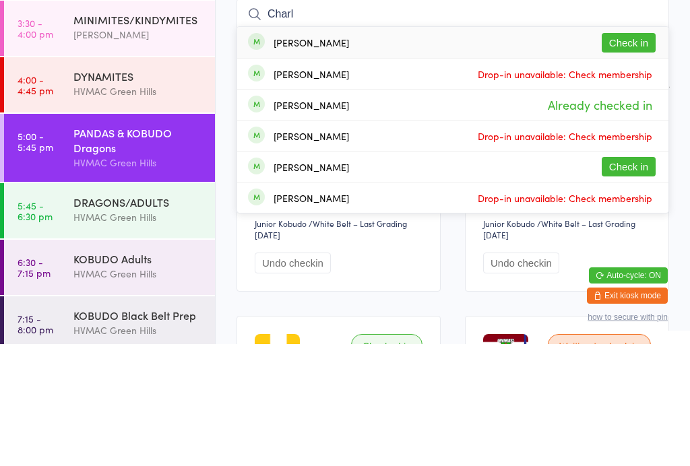
type input "Charli"
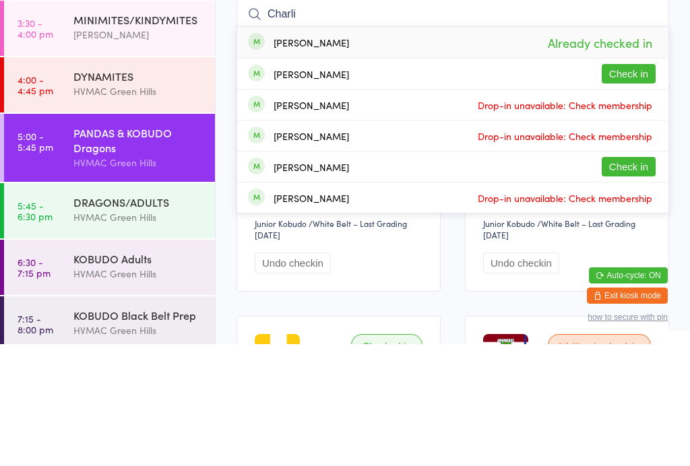
click at [138, 206] on div "HVMAC Green Hills" at bounding box center [138, 214] width 130 height 16
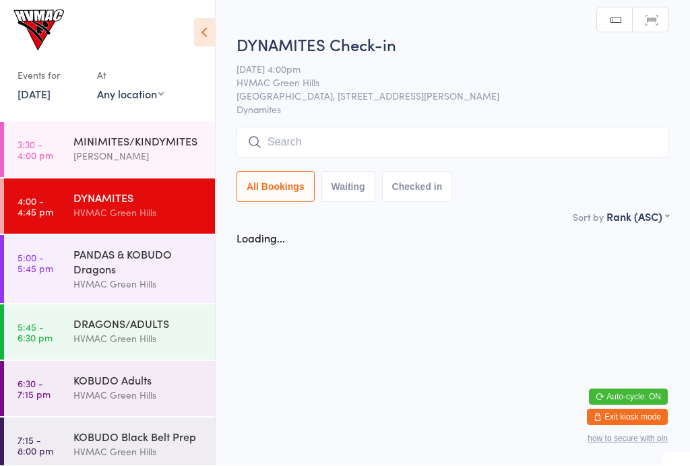
scroll to position [1, 0]
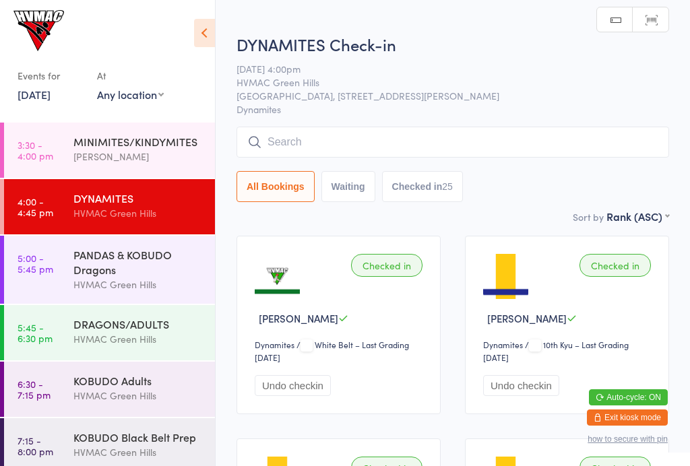
click at [151, 187] on div "DYNAMITES HVMAC Green Hills" at bounding box center [144, 205] width 142 height 53
click at [116, 160] on div "[PERSON_NAME]" at bounding box center [138, 157] width 130 height 16
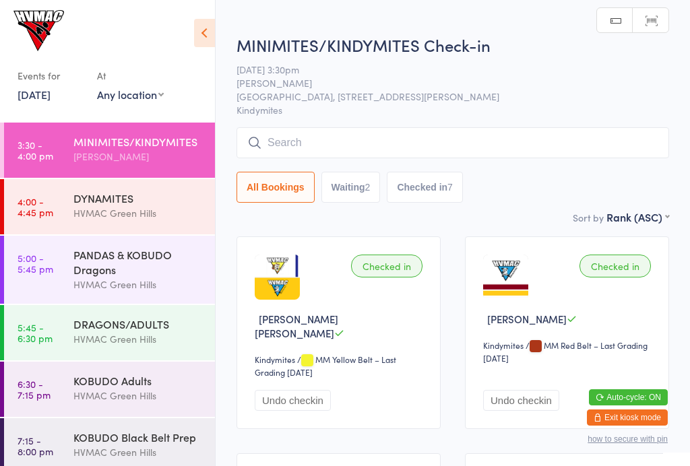
click at [166, 268] on div "PANDAS & KOBUDO Dragons" at bounding box center [138, 262] width 130 height 30
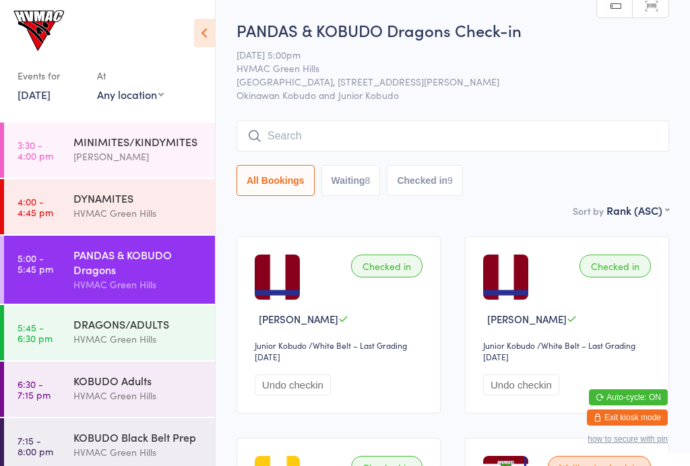
click at [177, 209] on div "HVMAC Green Hills" at bounding box center [138, 214] width 130 height 16
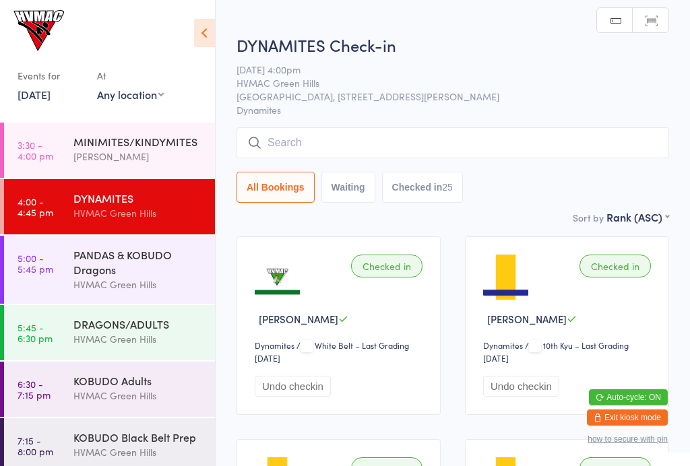
click at [150, 260] on div "PANDAS & KOBUDO Dragons" at bounding box center [138, 262] width 130 height 30
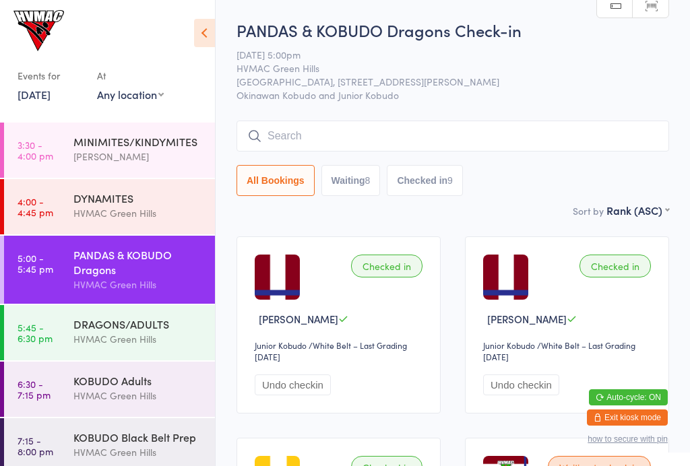
click at [116, 332] on div "DRAGONS/ADULTS" at bounding box center [138, 324] width 130 height 15
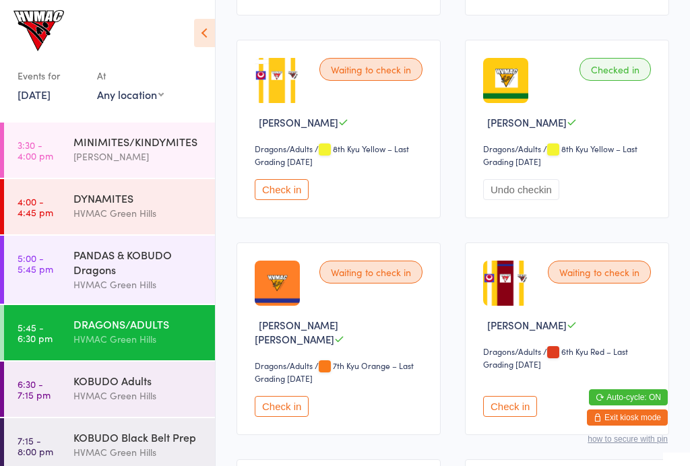
scroll to position [1012, 0]
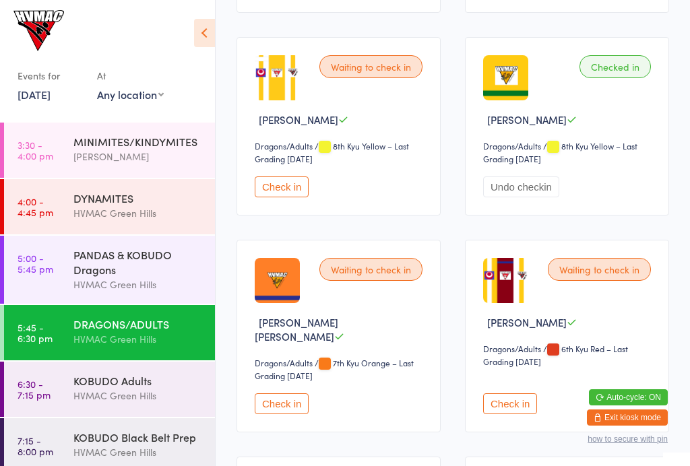
click at [132, 265] on div "PANDAS & KOBUDO Dragons" at bounding box center [138, 262] width 130 height 30
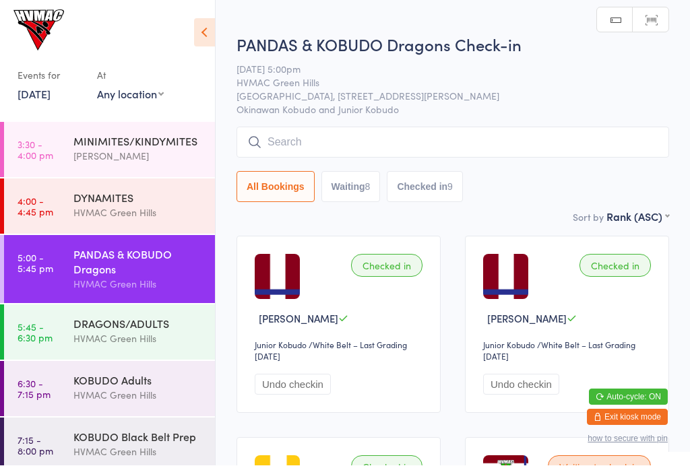
scroll to position [1, 0]
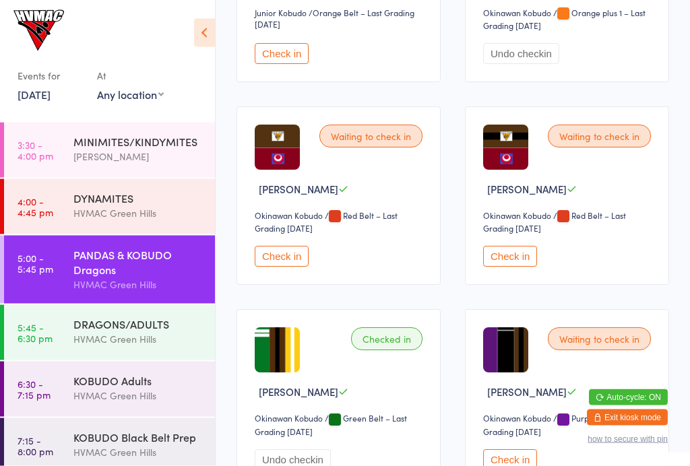
click at [300, 268] on button "Check in" at bounding box center [282, 257] width 54 height 21
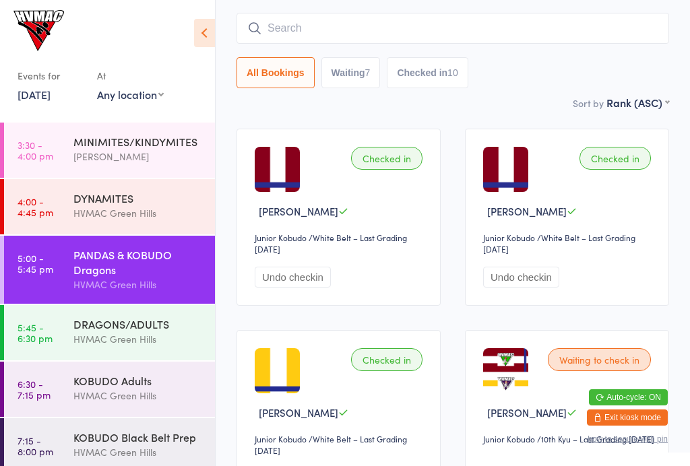
scroll to position [0, 0]
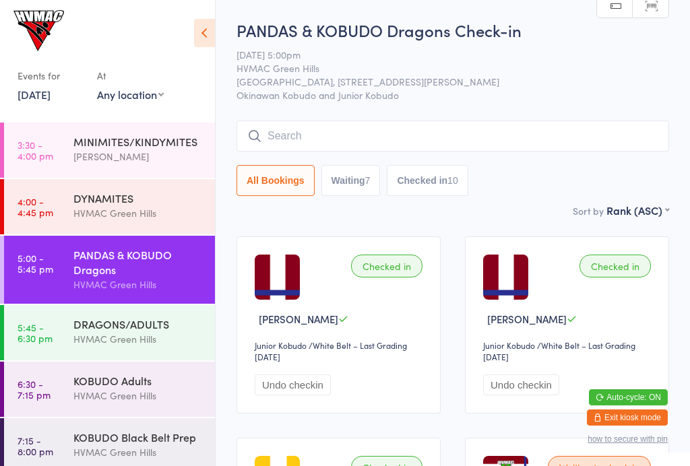
click at [355, 184] on button "Waiting 7" at bounding box center [350, 180] width 59 height 31
select select "4"
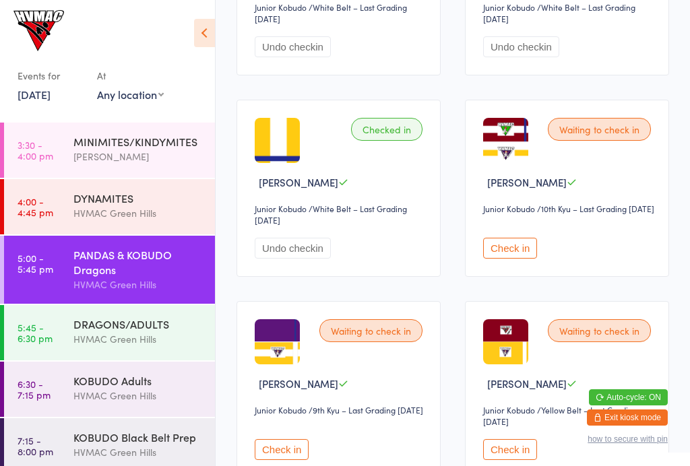
scroll to position [349, 0]
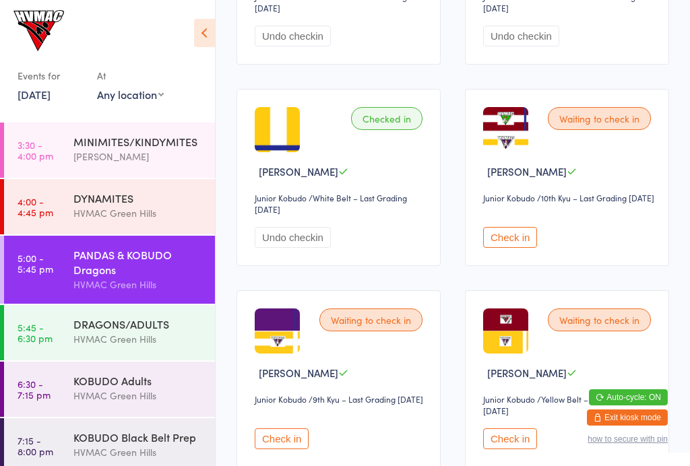
click at [524, 248] on button "Check in" at bounding box center [510, 237] width 54 height 21
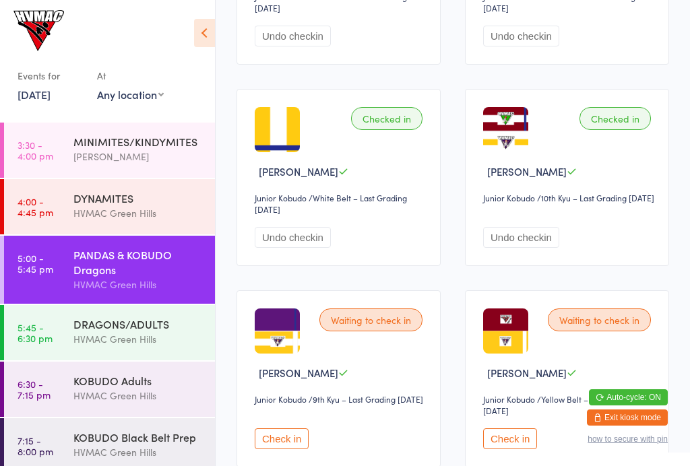
click at [286, 450] on button "Check in" at bounding box center [282, 439] width 54 height 21
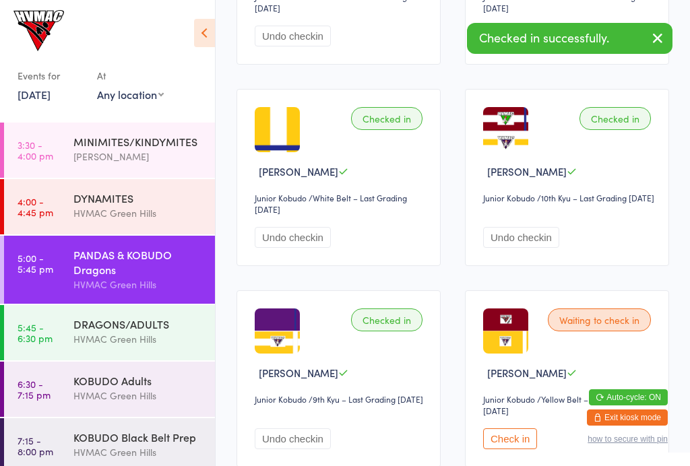
click at [524, 450] on button "Check in" at bounding box center [510, 439] width 54 height 21
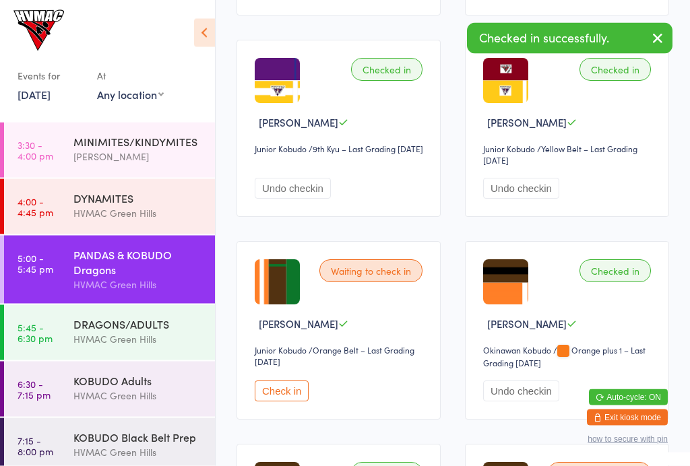
scroll to position [619, 0]
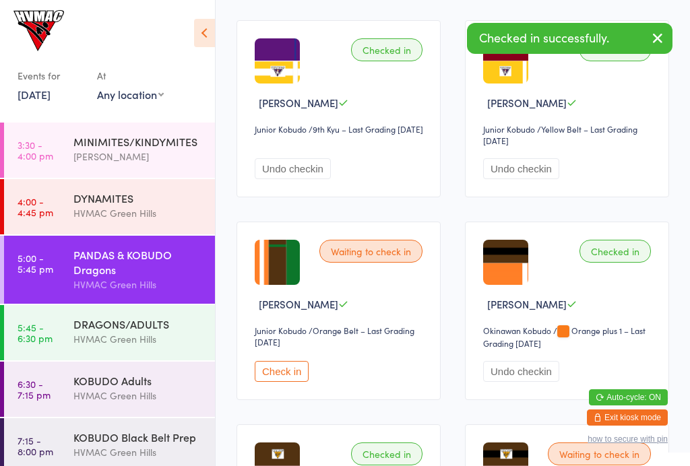
click at [294, 382] on button "Check in" at bounding box center [282, 371] width 54 height 21
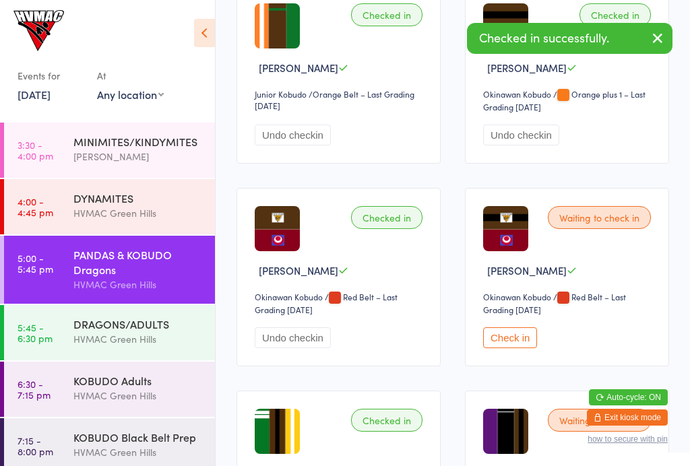
scroll to position [873, 0]
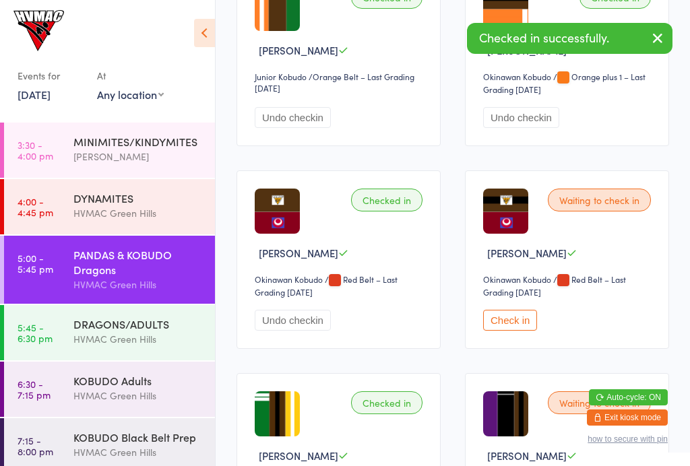
click at [521, 331] on button "Check in" at bounding box center [510, 320] width 54 height 21
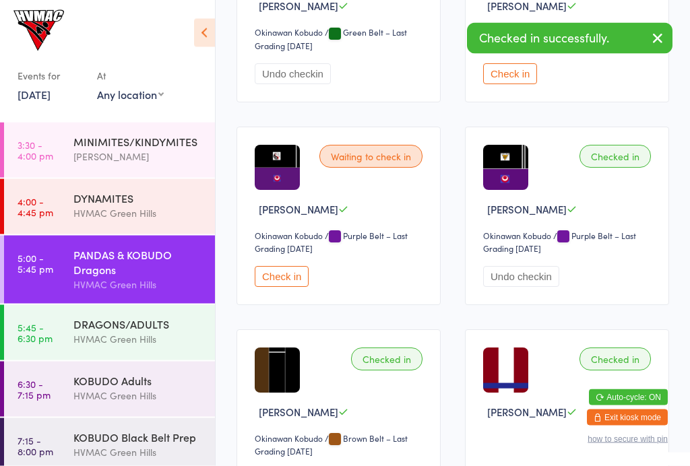
scroll to position [1324, 0]
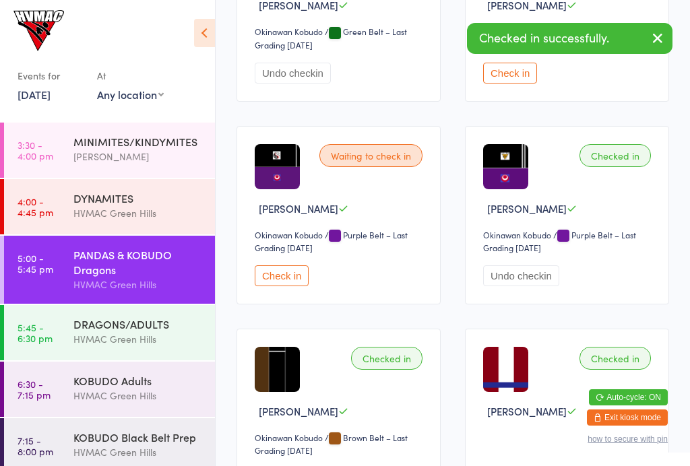
click at [284, 305] on div "Waiting to check in Charlotte Stuart Okinawan Kobudo Okinawan Kobudo / Purple B…" at bounding box center [339, 215] width 204 height 179
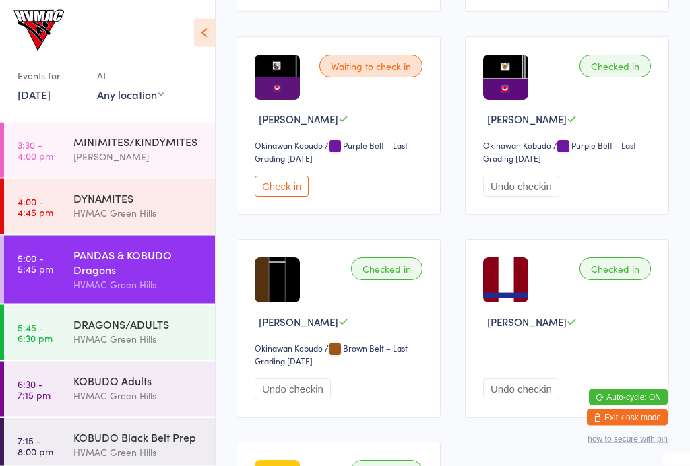
scroll to position [1413, 0]
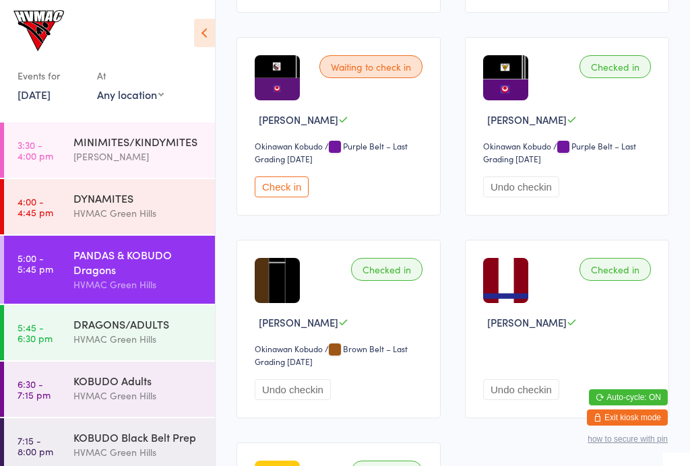
click at [284, 197] on button "Check in" at bounding box center [282, 187] width 54 height 21
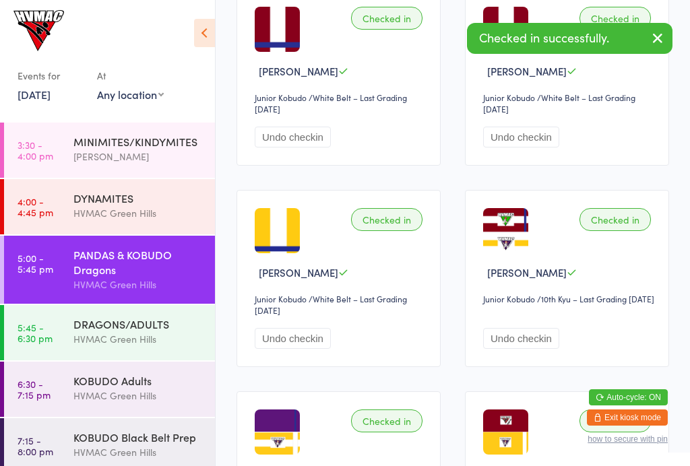
scroll to position [0, 0]
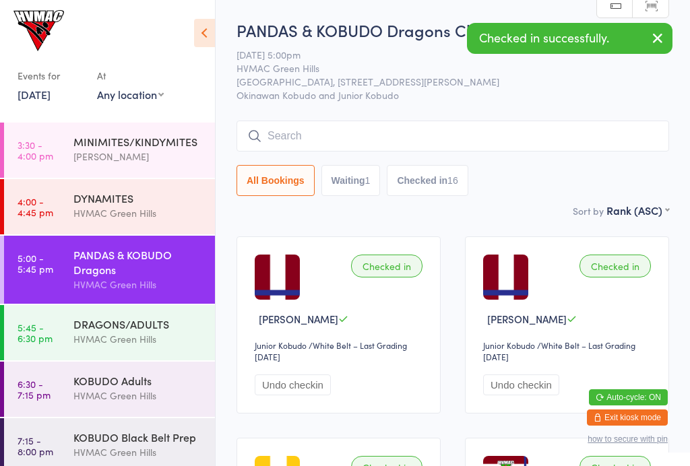
click at [354, 135] on input "search" at bounding box center [453, 136] width 433 height 31
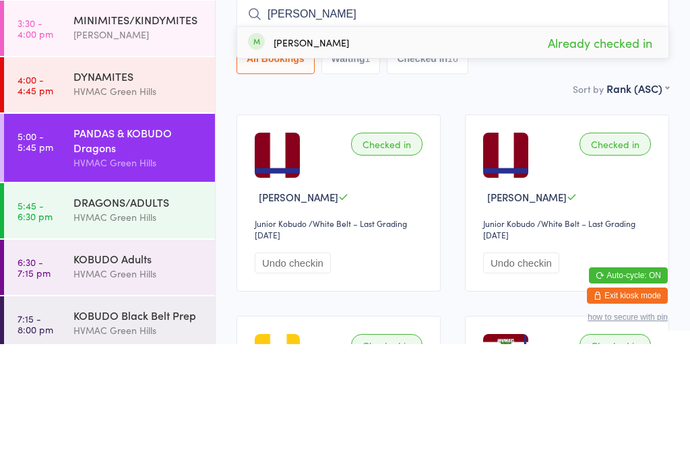
type input "Mae"
click at [500, 203] on div "Sort by Rank (ASC) First name (ASC) First name (DESC) Last name (ASC) Last name…" at bounding box center [453, 210] width 433 height 15
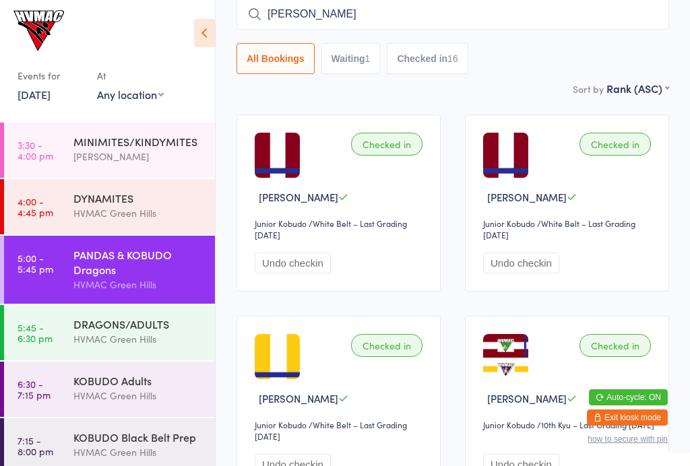
click at [463, 54] on button "Checked in 16" at bounding box center [427, 58] width 81 height 31
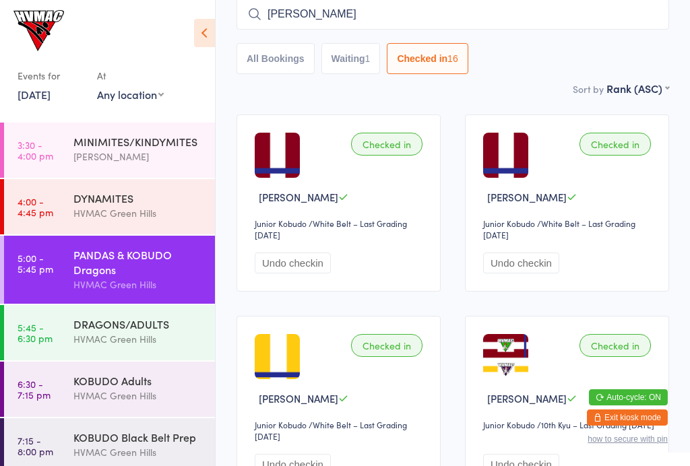
click at [355, 55] on button "Waiting 1" at bounding box center [350, 58] width 59 height 31
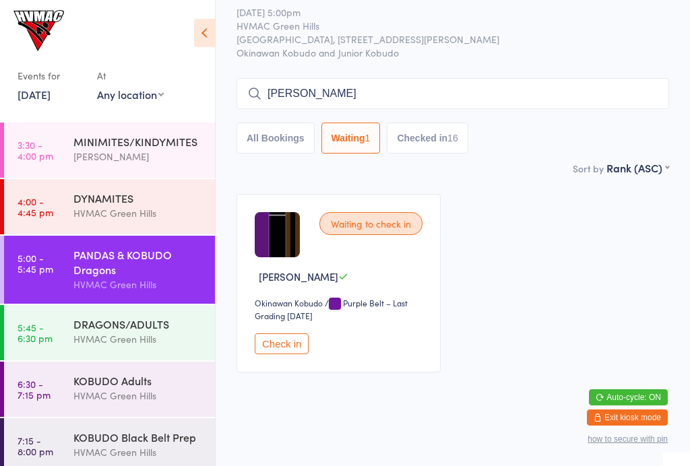
click at [282, 338] on button "Check in" at bounding box center [282, 344] width 54 height 21
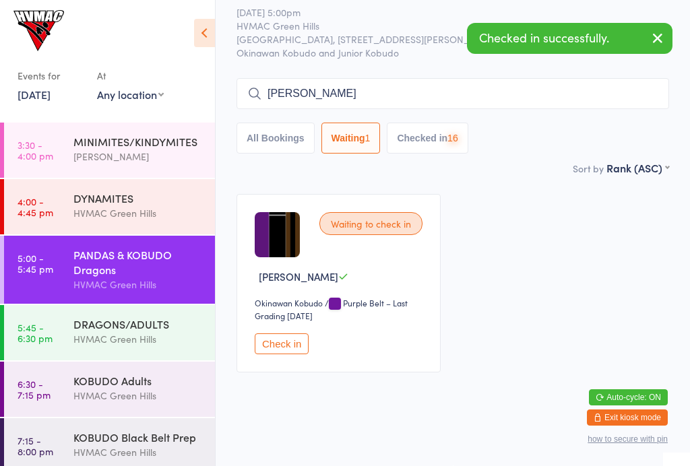
scroll to position [0, 0]
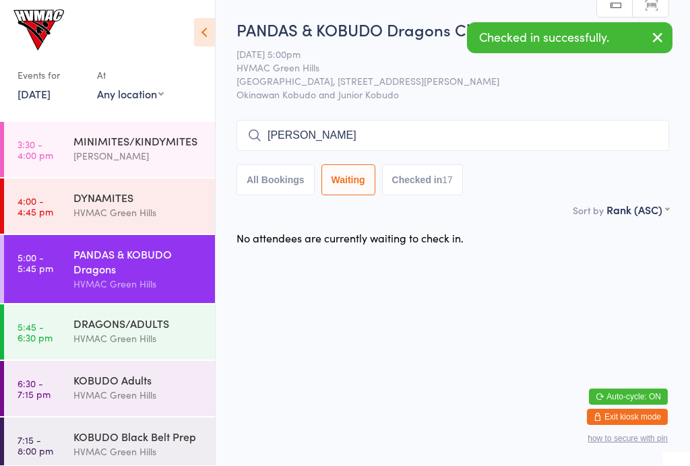
click at [437, 179] on button "Checked in 17" at bounding box center [422, 180] width 81 height 31
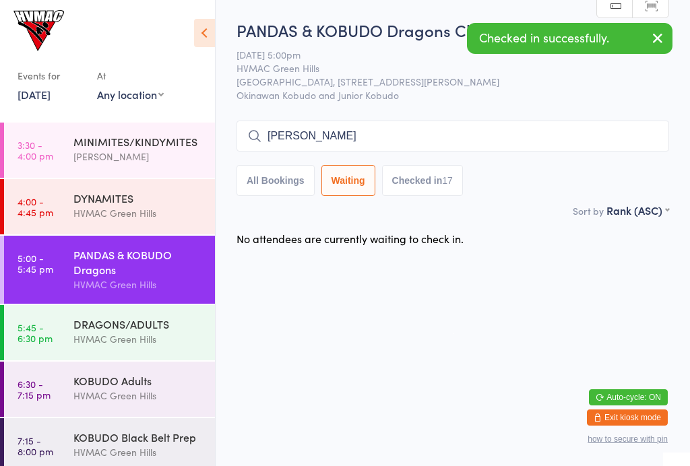
select select "6"
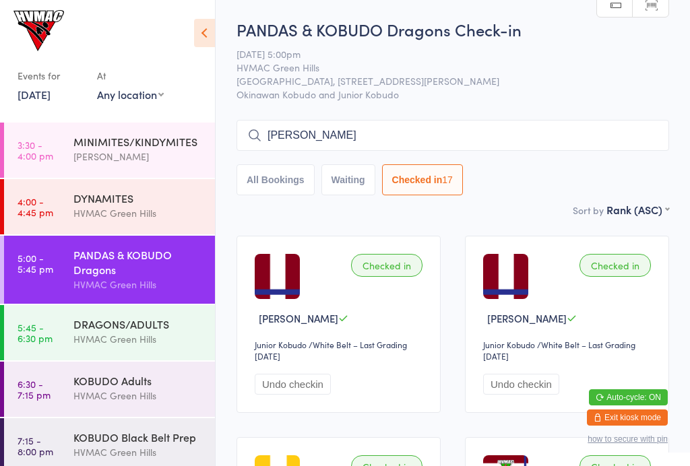
click at [326, 137] on input "Mae" at bounding box center [453, 135] width 433 height 31
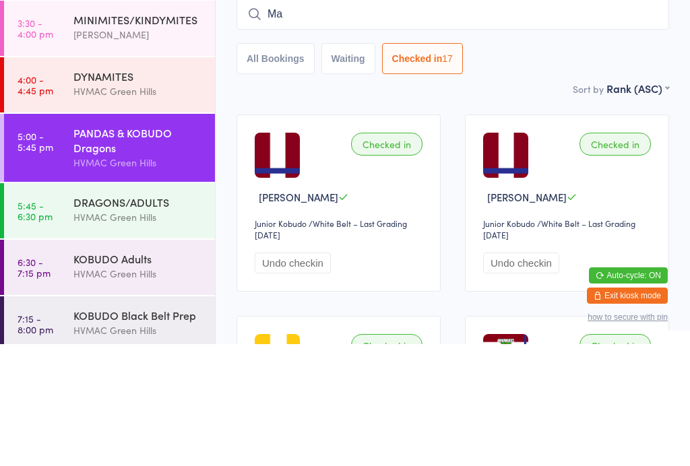
type input "M"
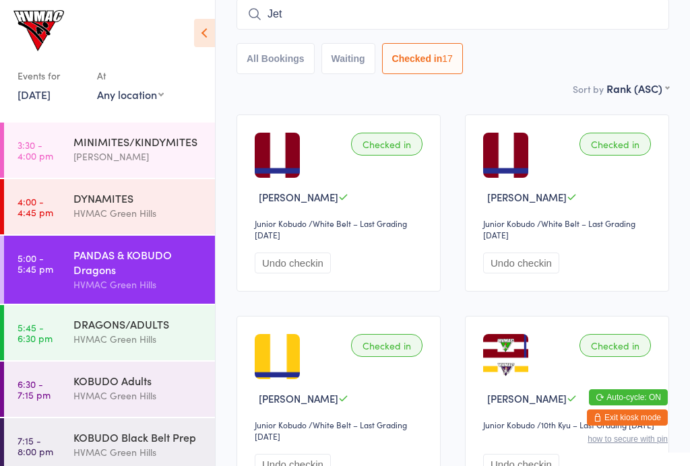
click at [307, 19] on input "Jet" at bounding box center [453, 14] width 433 height 31
type input "J"
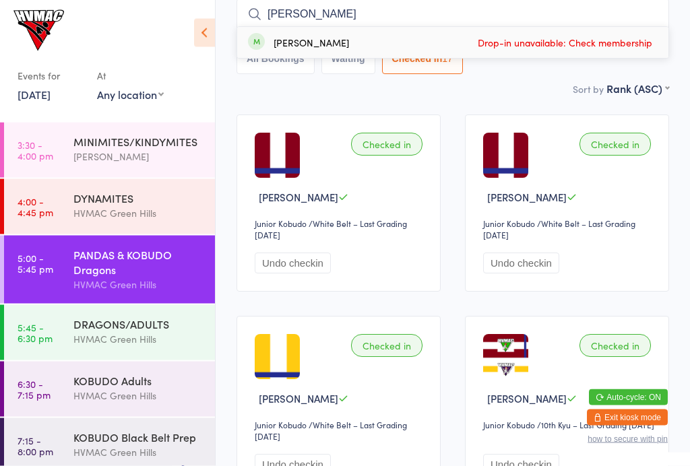
click at [528, 87] on div "Sort by Rank (ASC) First name (ASC) First name (DESC) Last name (ASC) Last name…" at bounding box center [453, 89] width 433 height 15
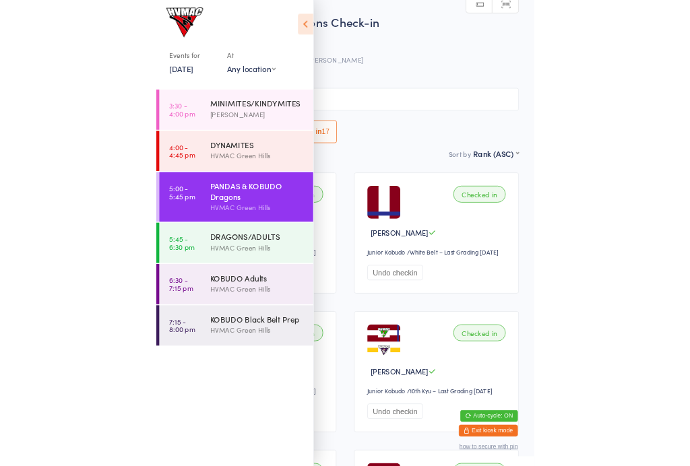
scroll to position [122, 0]
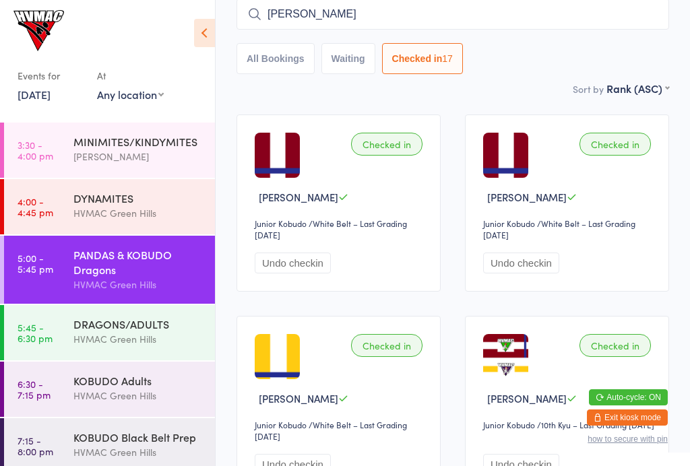
click at [331, 16] on input "Natalia" at bounding box center [453, 14] width 433 height 31
type input "N"
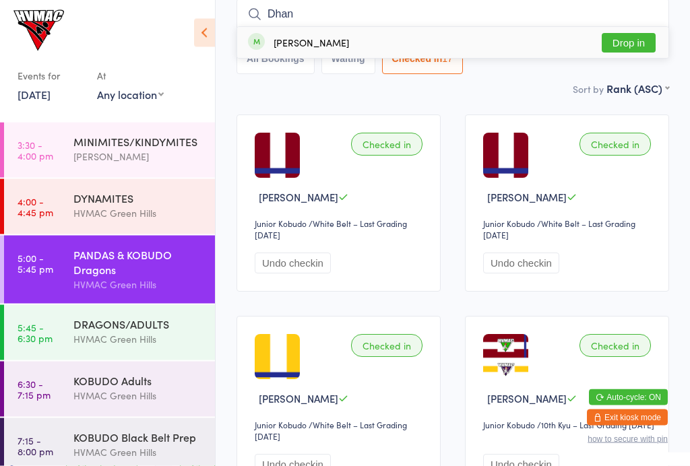
type input "Dhan"
click at [631, 49] on button "Drop in" at bounding box center [629, 44] width 54 height 20
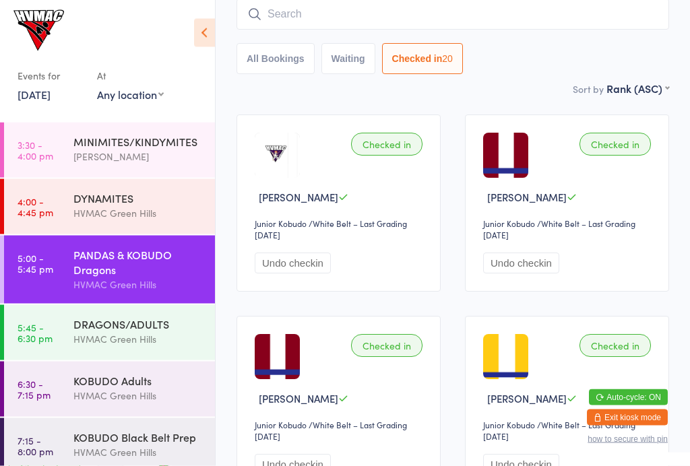
click at [150, 332] on div "DRAGONS/ADULTS" at bounding box center [138, 324] width 130 height 15
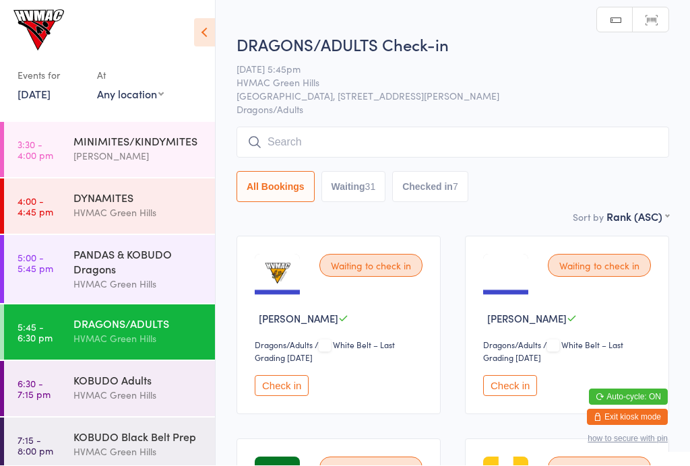
scroll to position [1, 0]
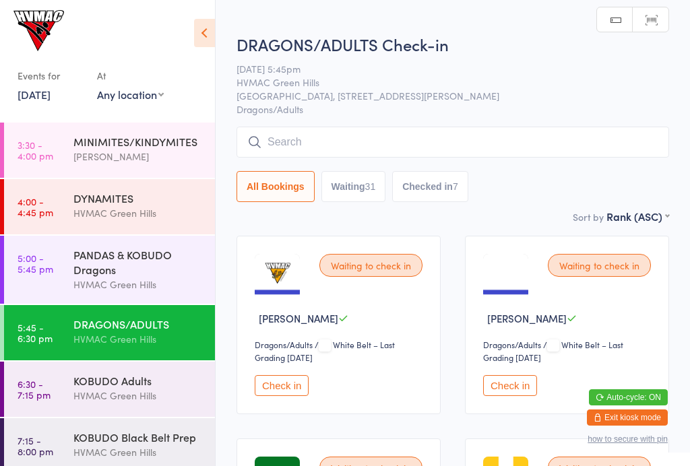
click at [357, 202] on button "Waiting 31" at bounding box center [353, 186] width 65 height 31
select select "4"
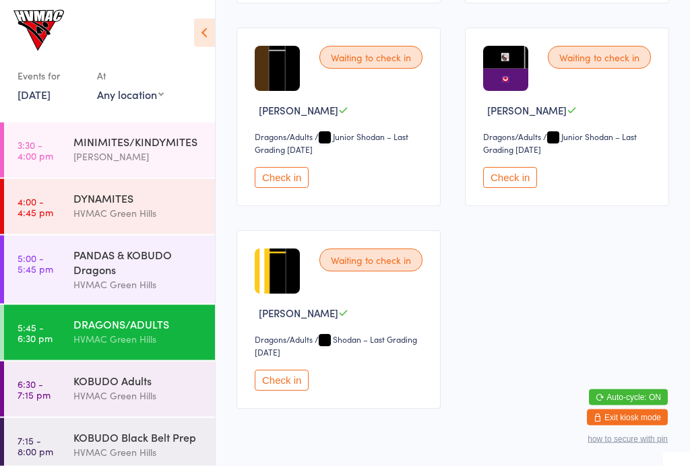
click at [286, 189] on button "Check in" at bounding box center [282, 178] width 54 height 21
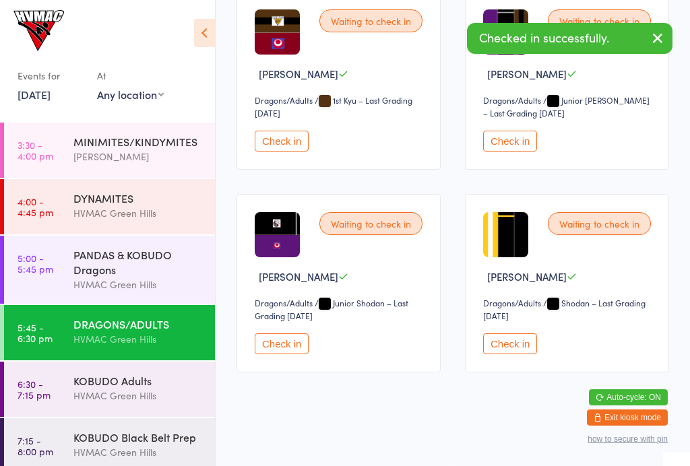
scroll to position [2925, 0]
click at [293, 355] on button "Check in" at bounding box center [282, 344] width 54 height 21
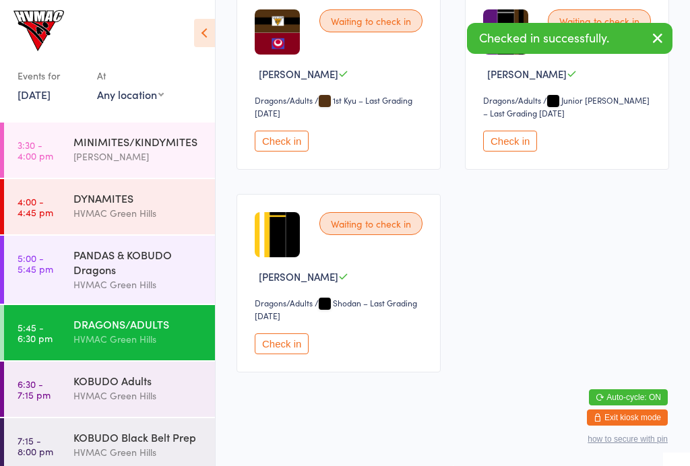
click at [512, 150] on button "Check in" at bounding box center [510, 141] width 54 height 21
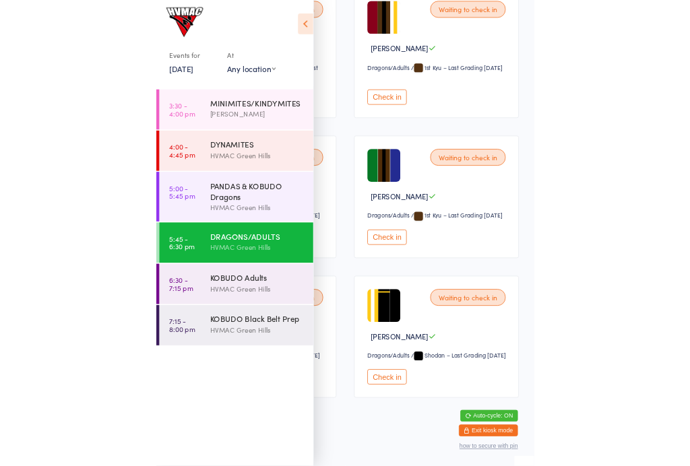
scroll to position [2719, 0]
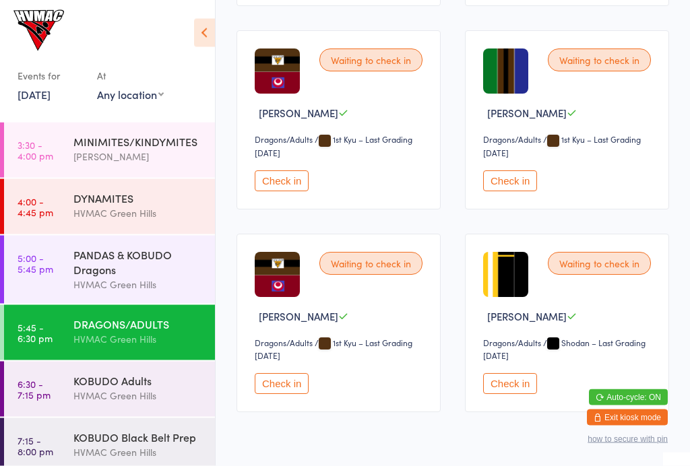
click at [522, 192] on button "Check in" at bounding box center [510, 181] width 54 height 21
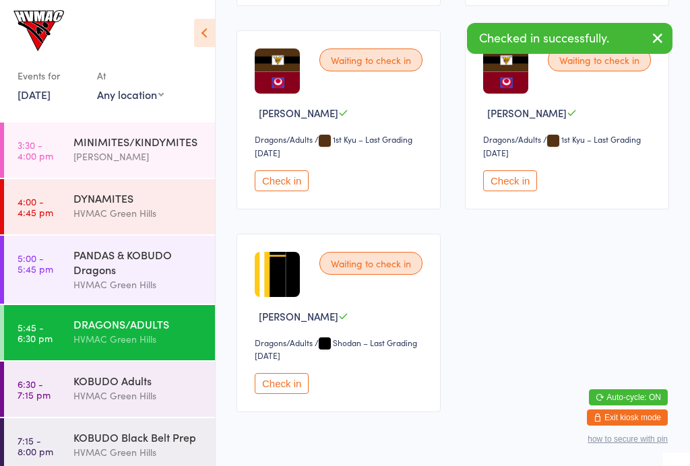
click at [286, 191] on button "Check in" at bounding box center [282, 181] width 54 height 21
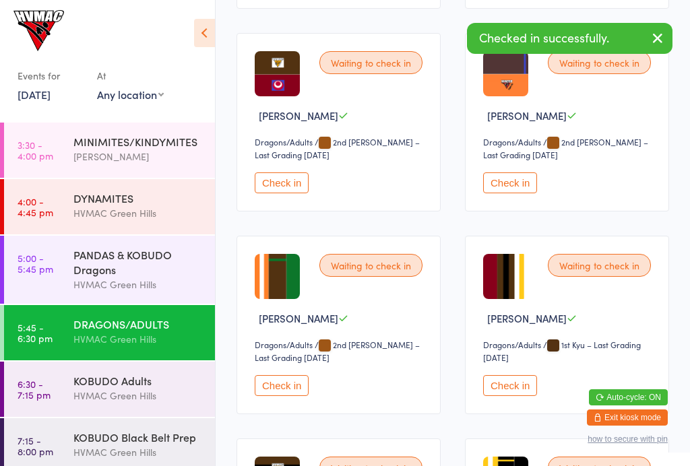
scroll to position [2250, 0]
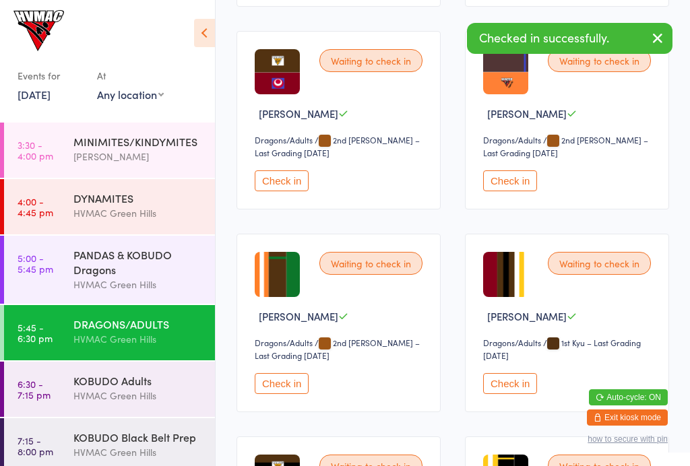
click at [288, 394] on button "Check in" at bounding box center [282, 383] width 54 height 21
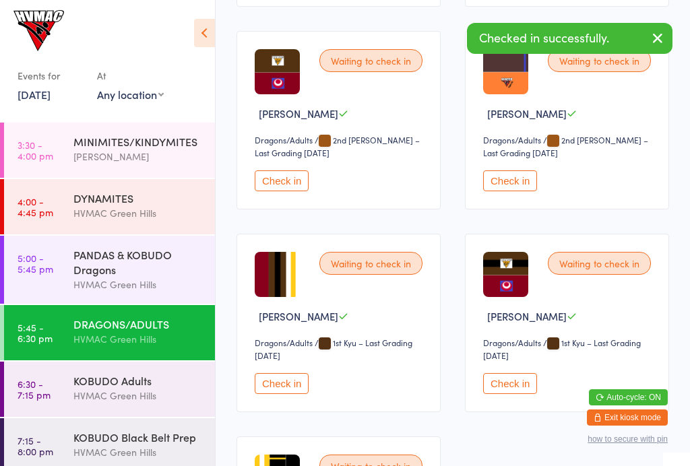
click at [286, 191] on button "Check in" at bounding box center [282, 181] width 54 height 21
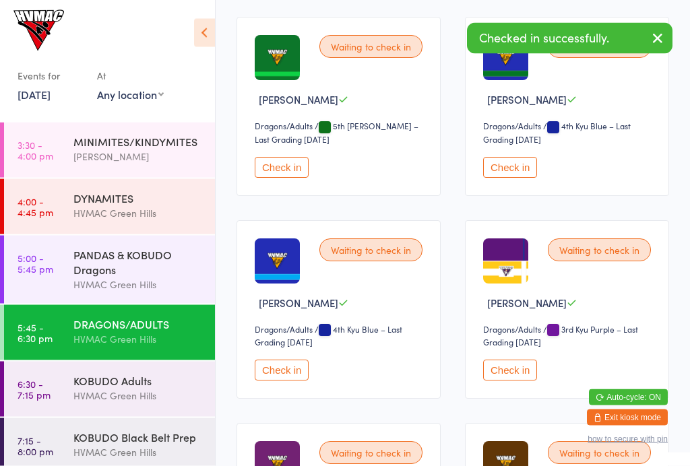
scroll to position [1655, 0]
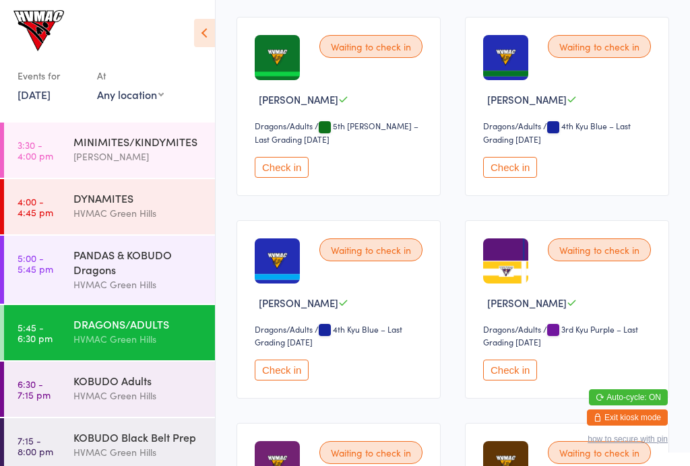
click at [514, 381] on button "Check in" at bounding box center [510, 370] width 54 height 21
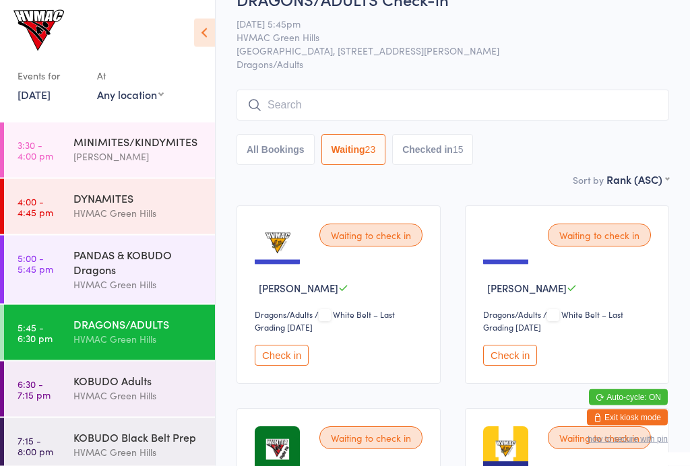
scroll to position [0, 0]
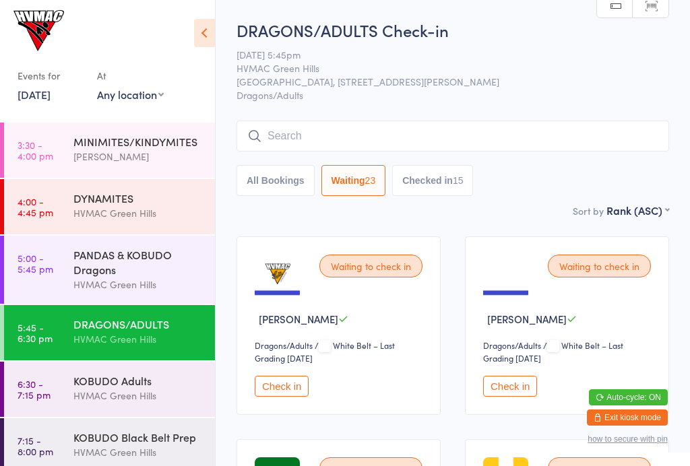
click at [129, 408] on div "KOBUDO Adults HVMAC [GEOGRAPHIC_DATA]" at bounding box center [144, 388] width 142 height 53
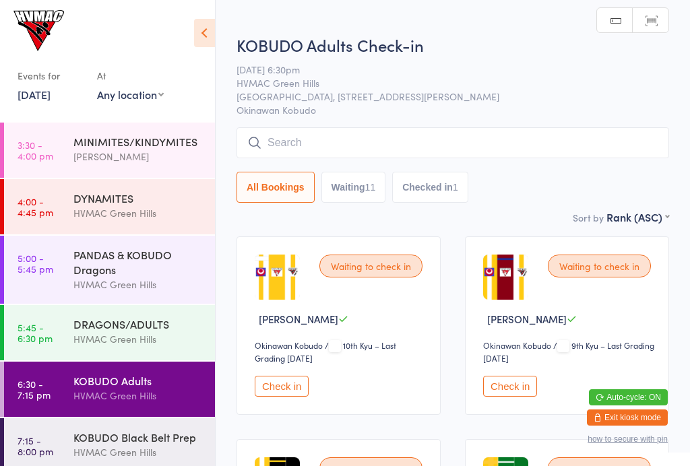
click at [359, 193] on button "Waiting 11" at bounding box center [353, 187] width 65 height 31
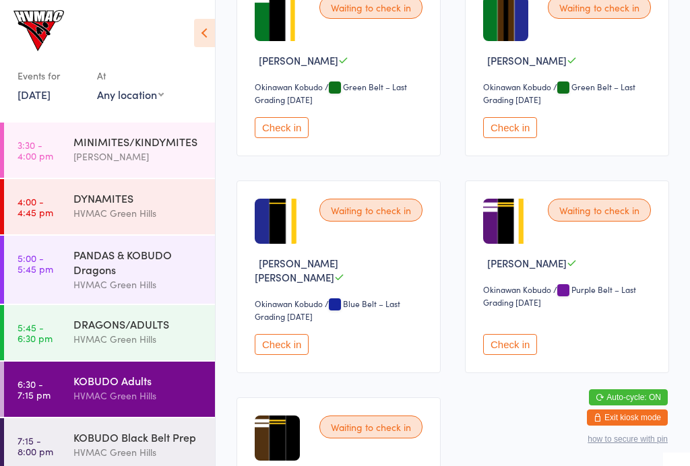
scroll to position [871, 0]
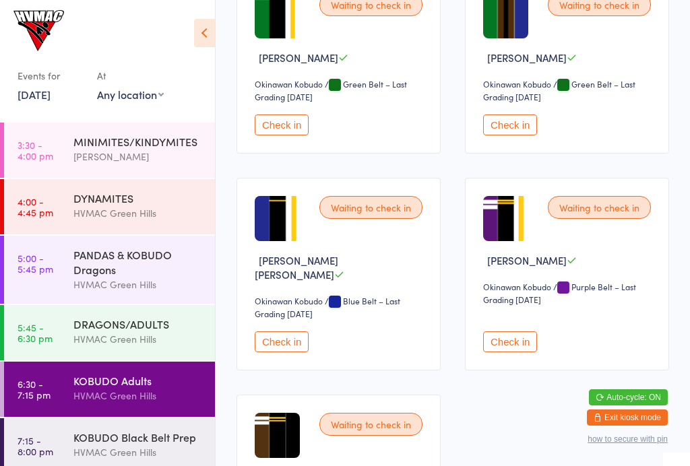
click at [522, 135] on button "Check in" at bounding box center [510, 125] width 54 height 21
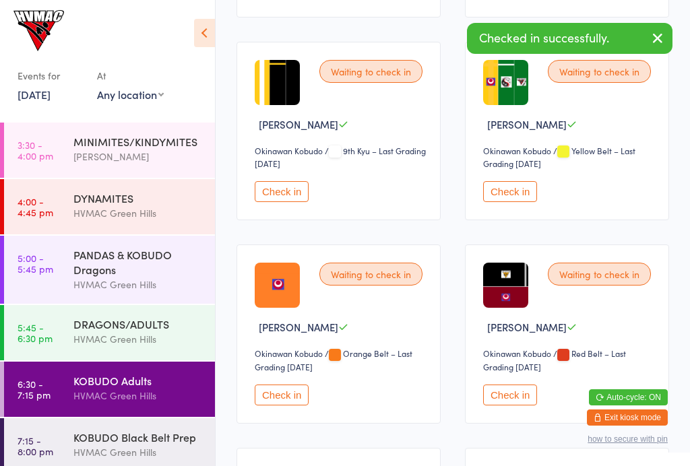
scroll to position [0, 0]
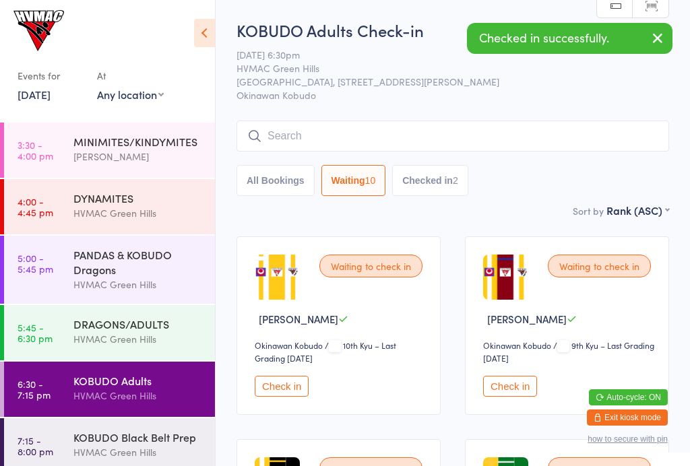
click at [454, 179] on button "Checked in 2" at bounding box center [430, 180] width 76 height 31
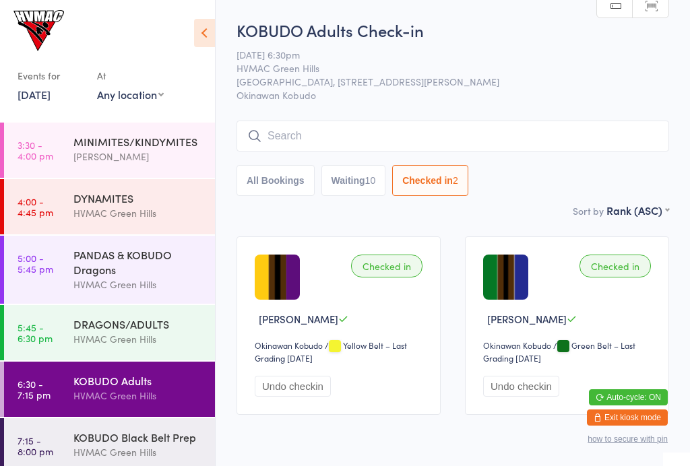
click at [365, 186] on button "Waiting 10" at bounding box center [353, 180] width 65 height 31
select select "4"
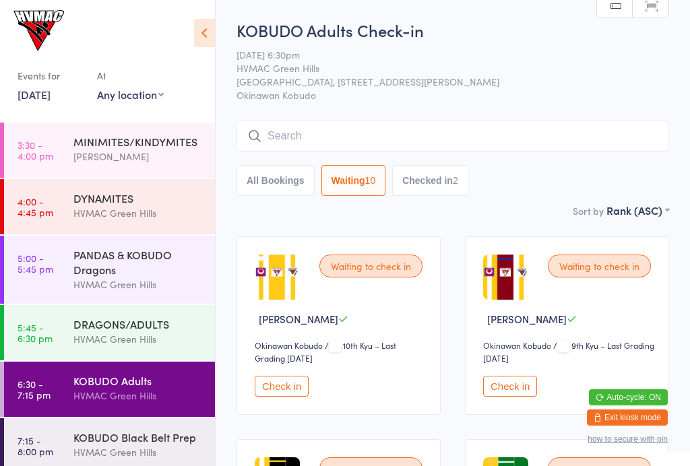
click at [122, 316] on div "DRAGONS/ADULTS HVMAC Green Hills" at bounding box center [144, 331] width 142 height 53
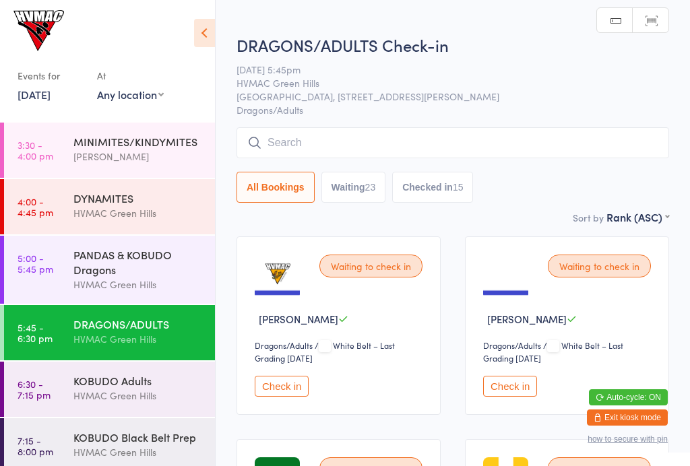
click at [361, 185] on button "Waiting 23" at bounding box center [353, 187] width 65 height 31
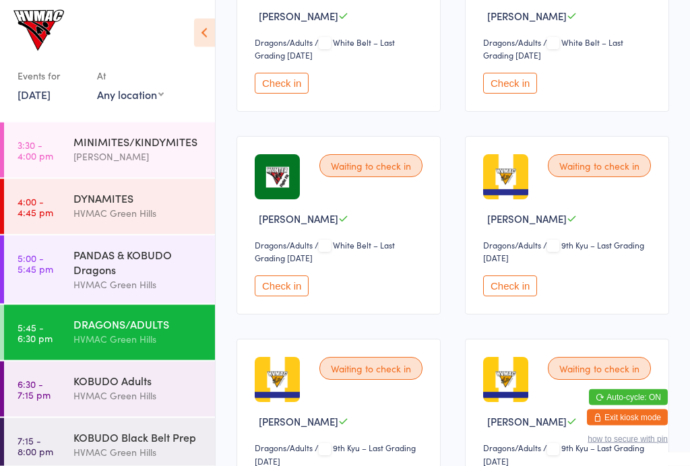
scroll to position [302, 0]
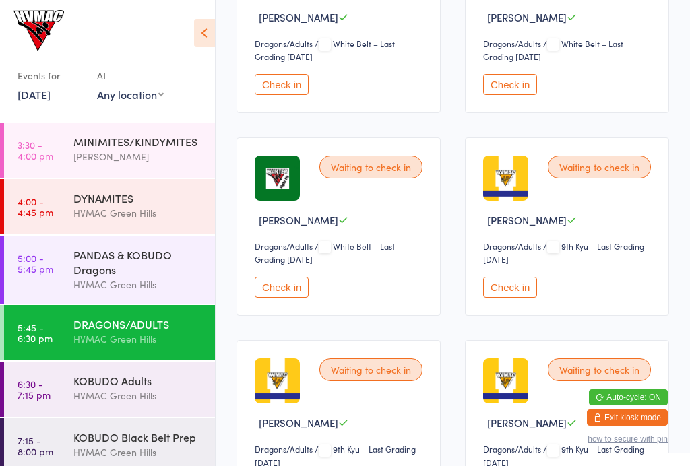
click at [375, 173] on div "Waiting to check in" at bounding box center [370, 167] width 103 height 23
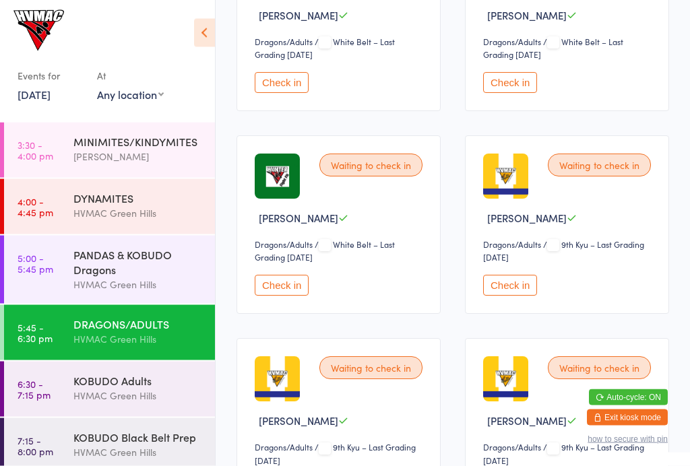
scroll to position [299, 0]
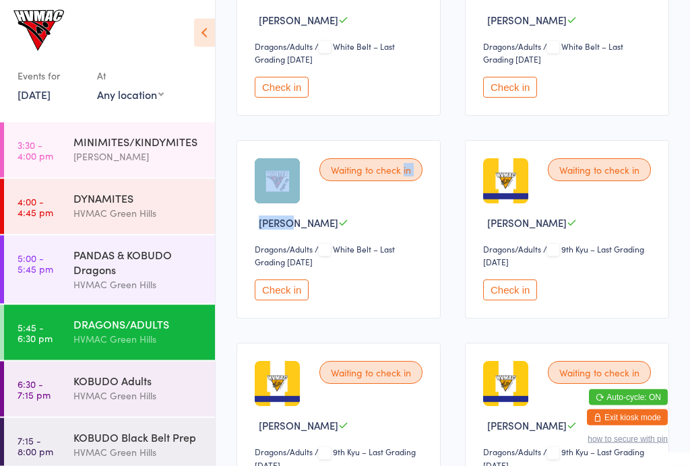
click at [415, 268] on div "Dragons/Adults Dragons/Adults / White Belt – Last Grading Jun 26, 2025" at bounding box center [341, 256] width 172 height 24
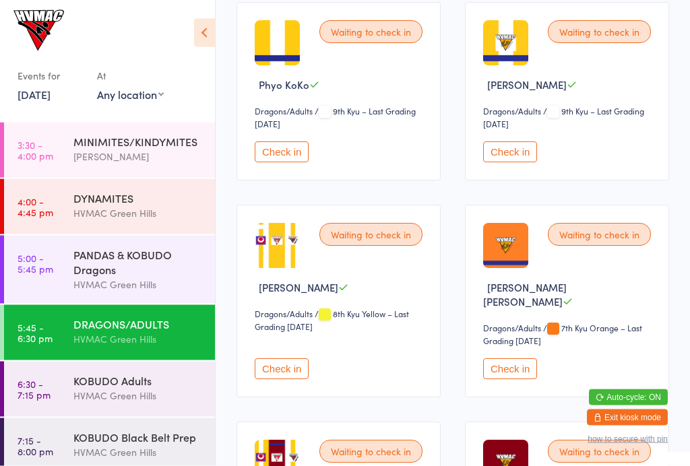
scroll to position [844, 0]
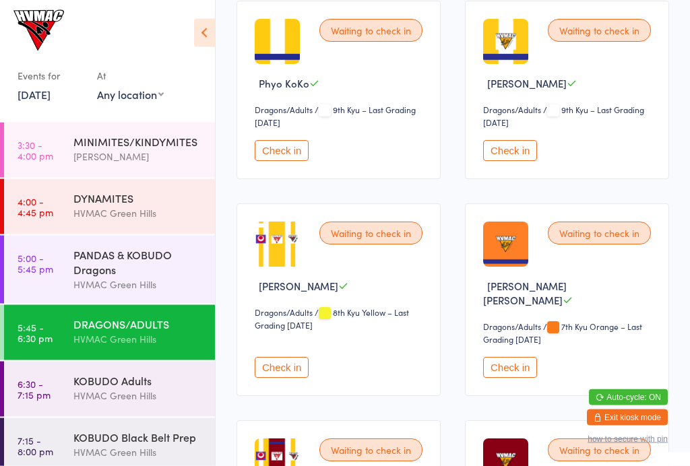
click at [288, 367] on button "Check in" at bounding box center [282, 368] width 54 height 21
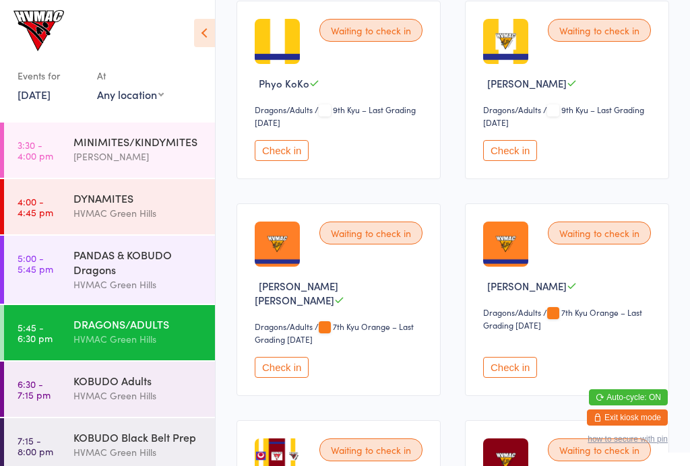
click at [510, 373] on button "Check in" at bounding box center [510, 367] width 54 height 21
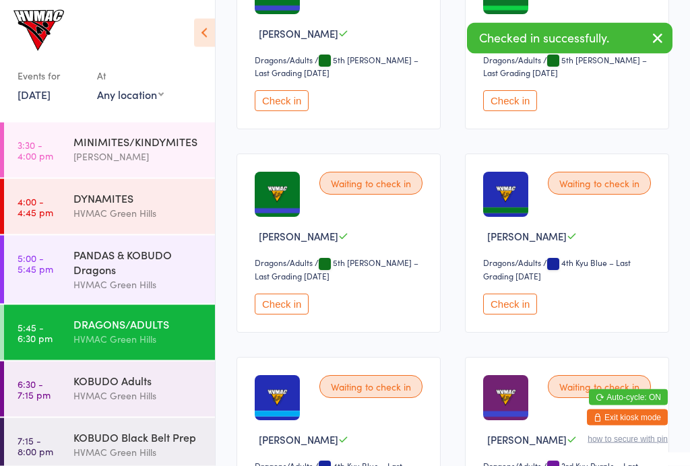
click at [284, 315] on button "Check in" at bounding box center [282, 305] width 54 height 21
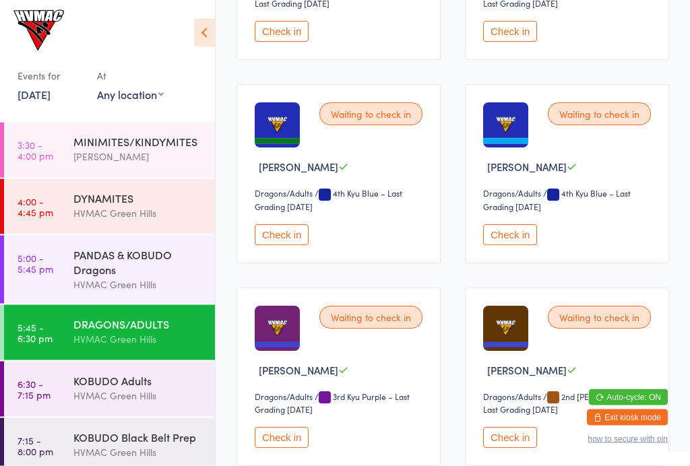
click at [291, 447] on button "Check in" at bounding box center [282, 438] width 54 height 21
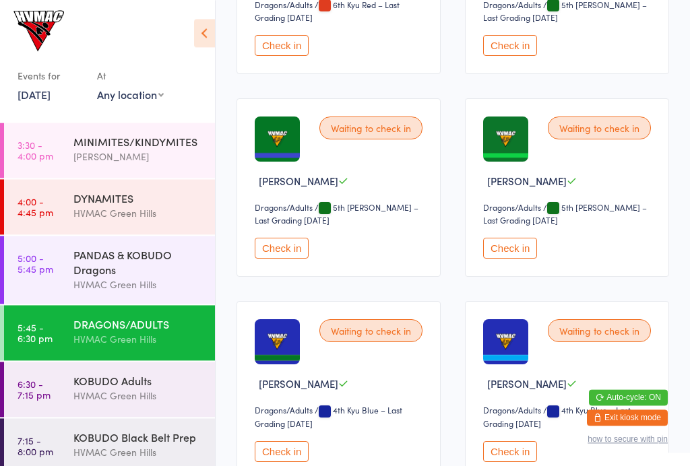
scroll to position [1353, 0]
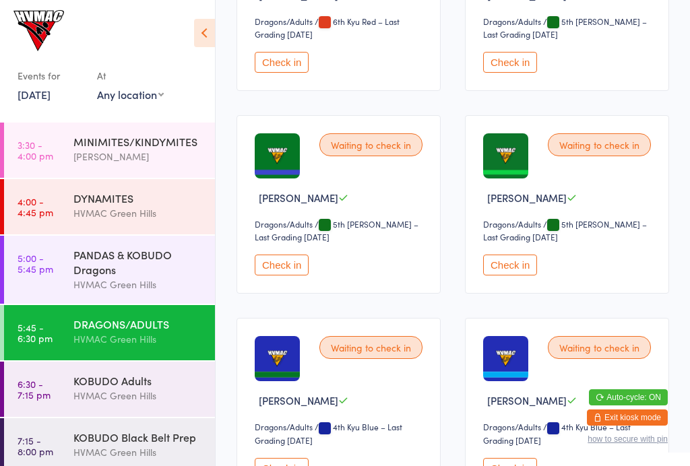
click at [270, 276] on button "Check in" at bounding box center [282, 265] width 54 height 21
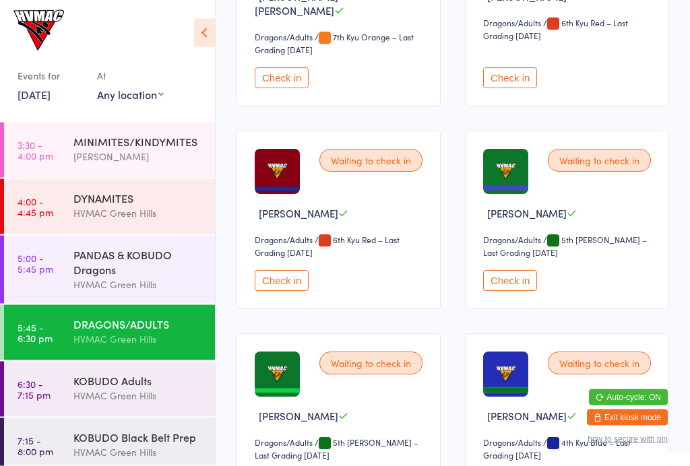
scroll to position [1134, 0]
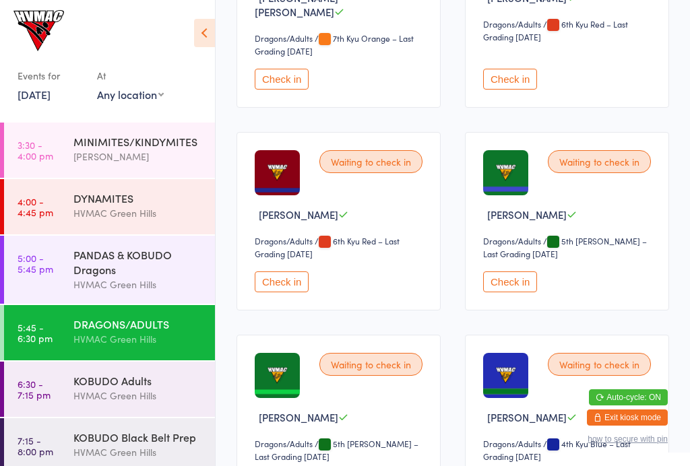
click at [299, 288] on button "Check in" at bounding box center [282, 282] width 54 height 21
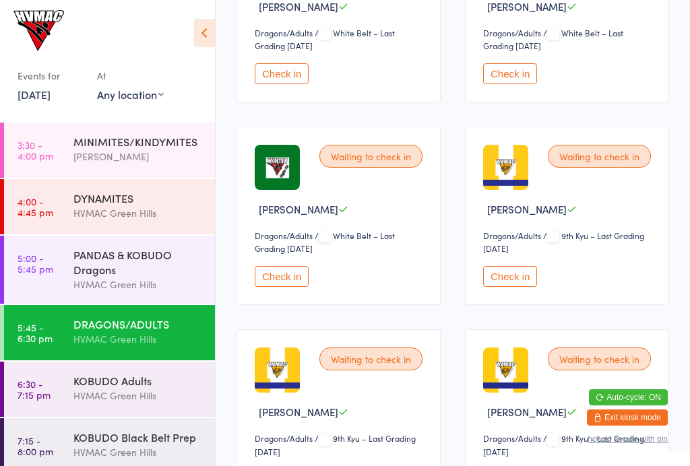
scroll to position [293, 0]
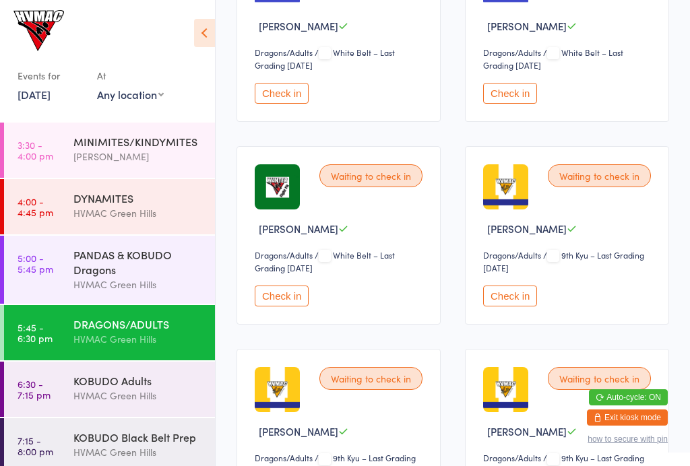
click at [512, 307] on button "Check in" at bounding box center [510, 296] width 54 height 21
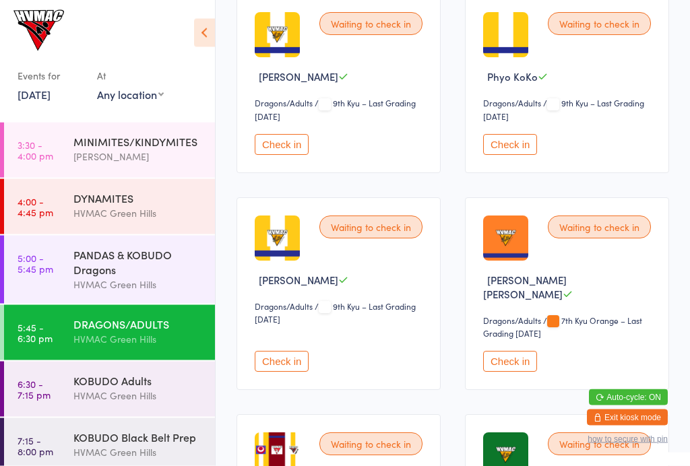
scroll to position [642, 0]
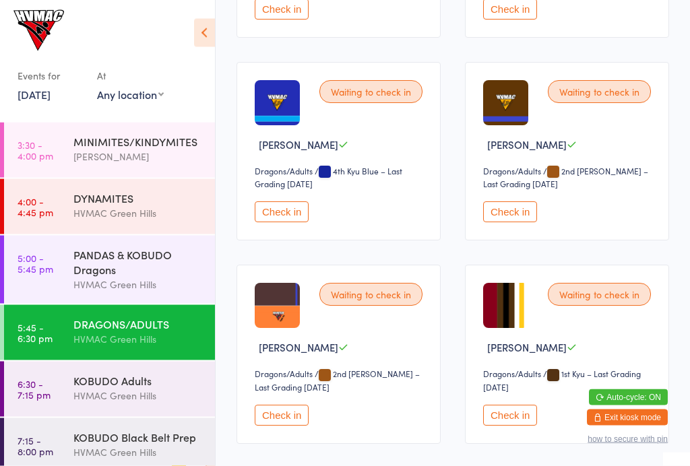
click at [271, 215] on button "Check in" at bounding box center [282, 212] width 54 height 21
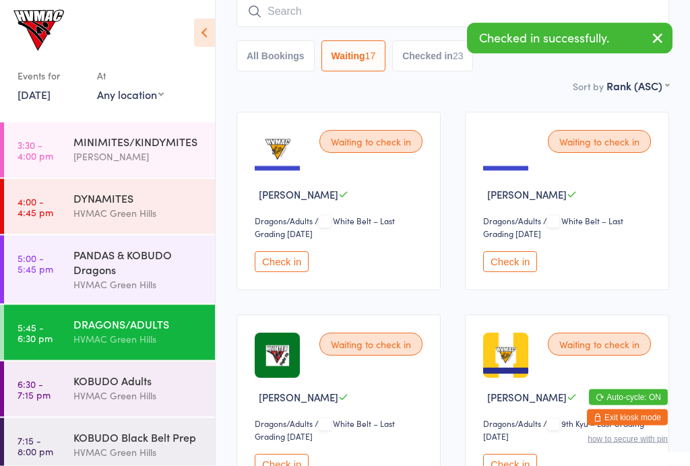
scroll to position [0, 0]
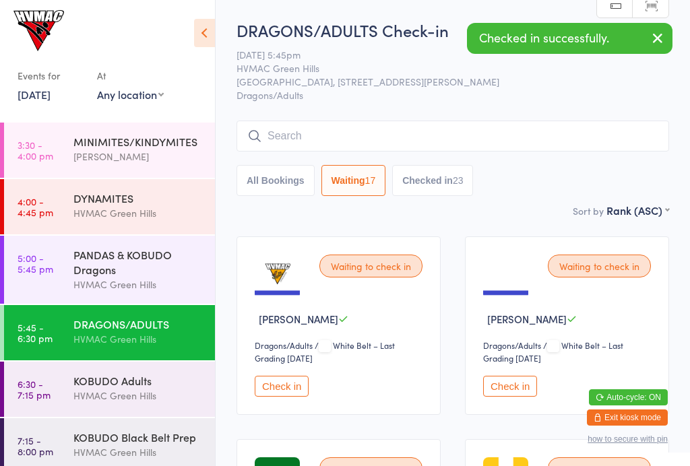
click at [460, 188] on button "Checked in 23" at bounding box center [432, 180] width 81 height 31
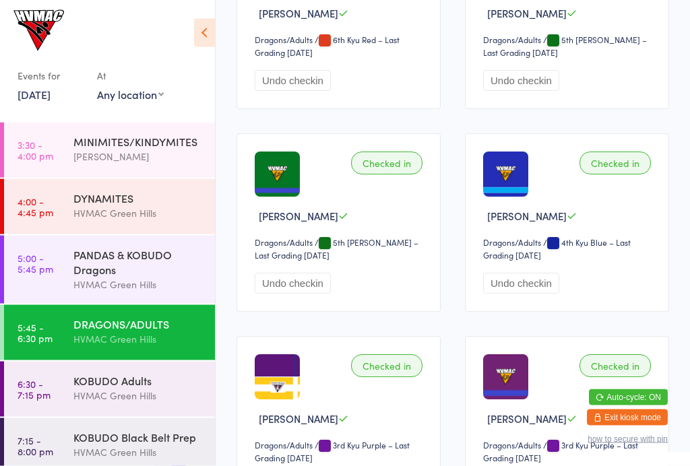
click at [540, 295] on button "Undo checkin" at bounding box center [521, 284] width 76 height 21
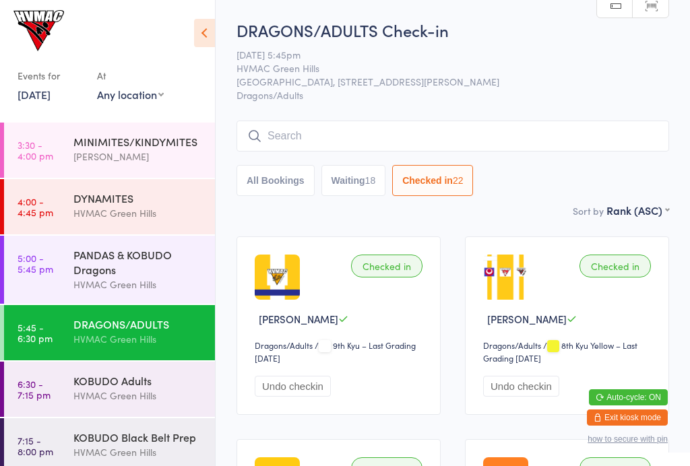
click at [295, 189] on button "All Bookings" at bounding box center [276, 180] width 78 height 31
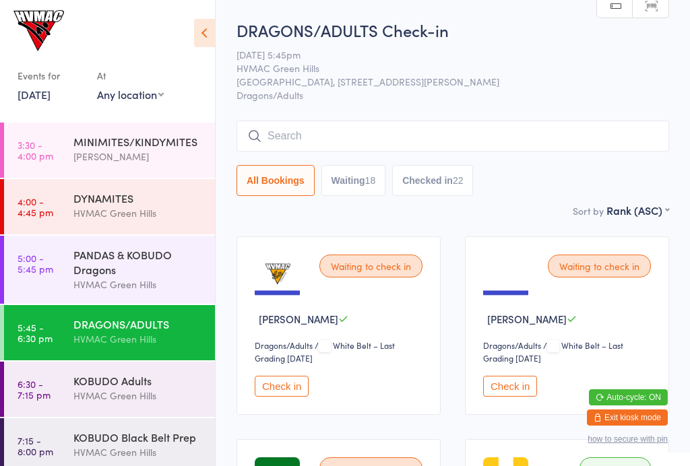
click at [368, 185] on button "Waiting 18" at bounding box center [353, 180] width 65 height 31
select select "4"
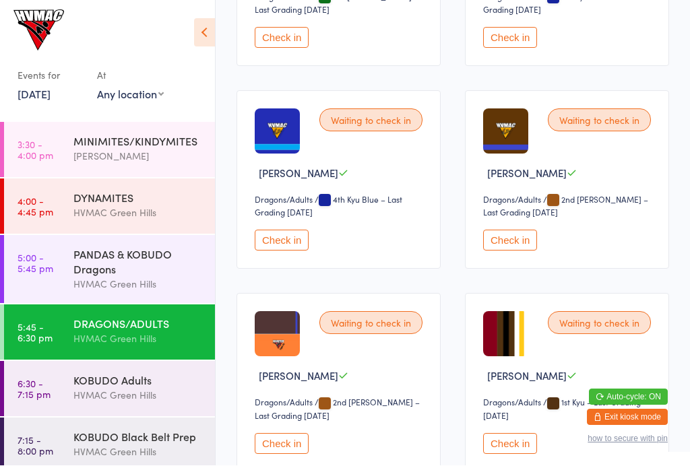
click at [293, 249] on button "Check in" at bounding box center [282, 241] width 54 height 21
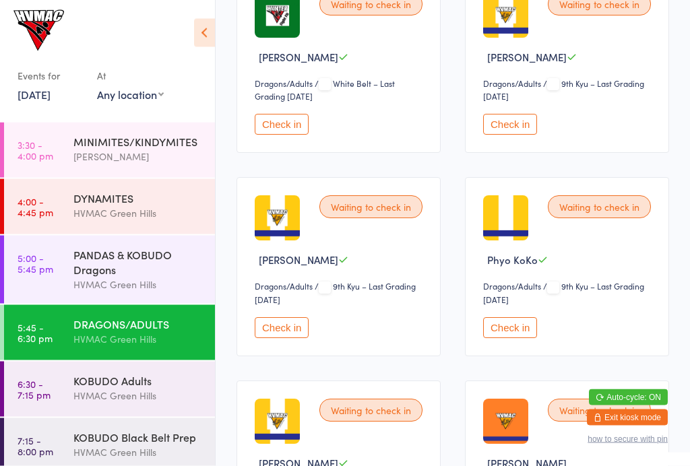
scroll to position [465, 0]
click at [512, 135] on button "Check in" at bounding box center [510, 124] width 54 height 21
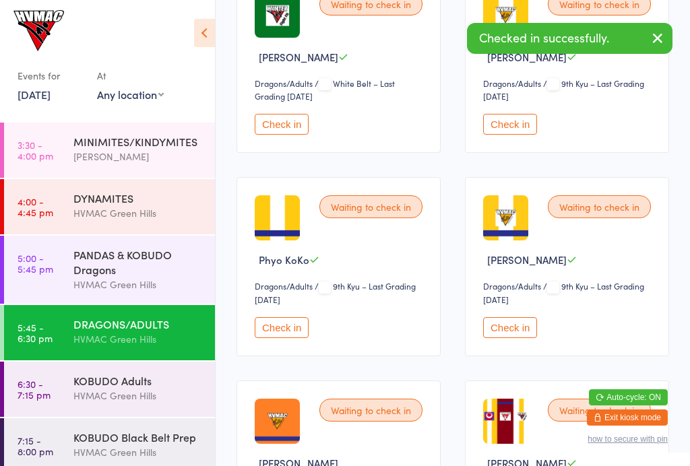
click at [287, 330] on button "Check in" at bounding box center [282, 327] width 54 height 21
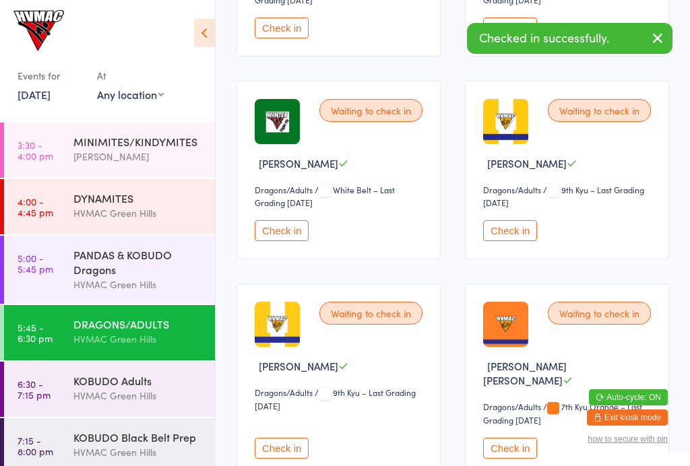
scroll to position [354, 0]
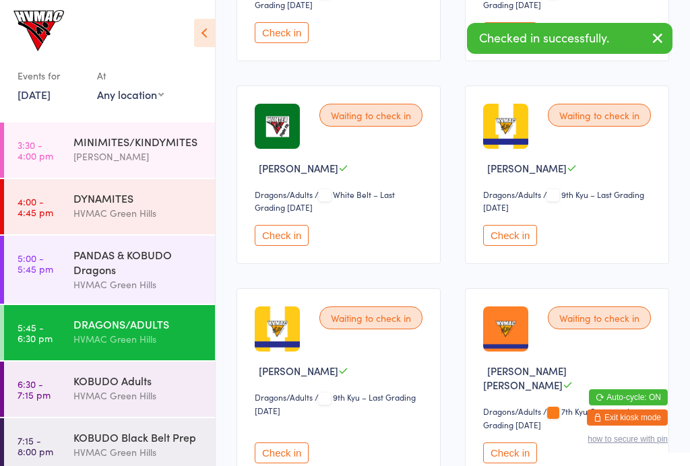
click at [524, 246] on button "Check in" at bounding box center [510, 235] width 54 height 21
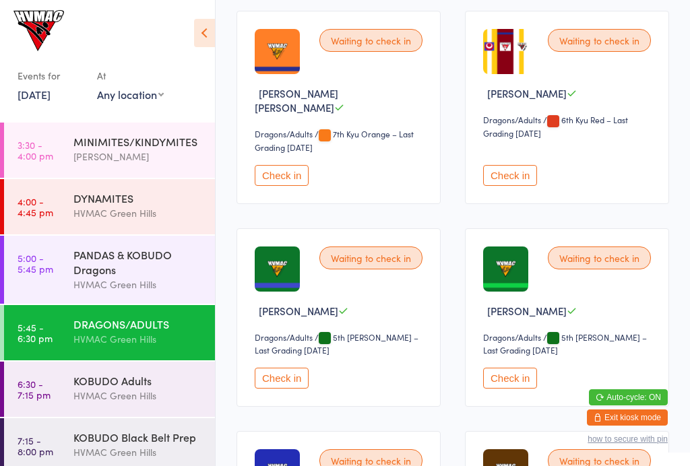
scroll to position [656, 0]
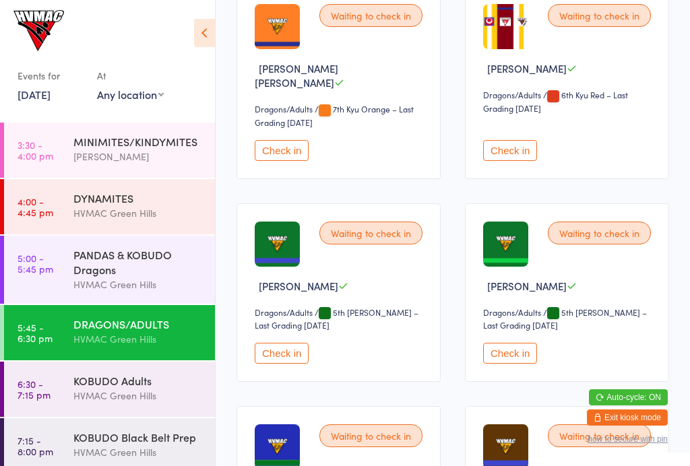
click at [503, 352] on button "Check in" at bounding box center [510, 353] width 54 height 21
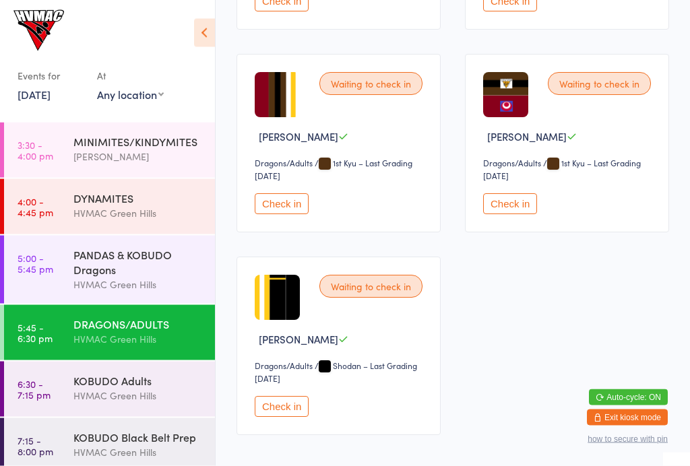
click at [290, 215] on button "Check in" at bounding box center [282, 204] width 54 height 21
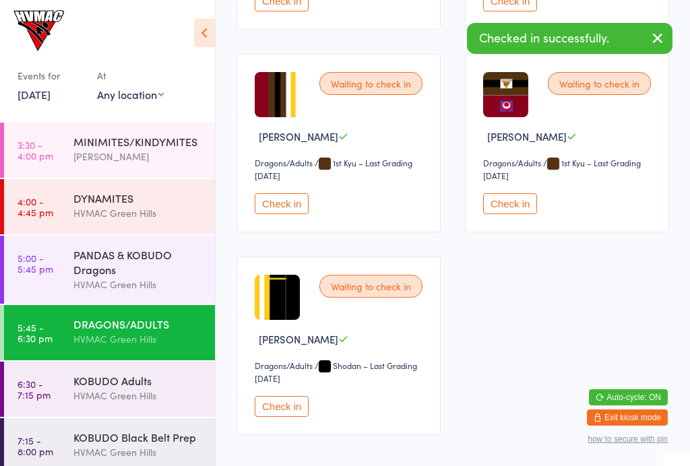
scroll to position [1068, 0]
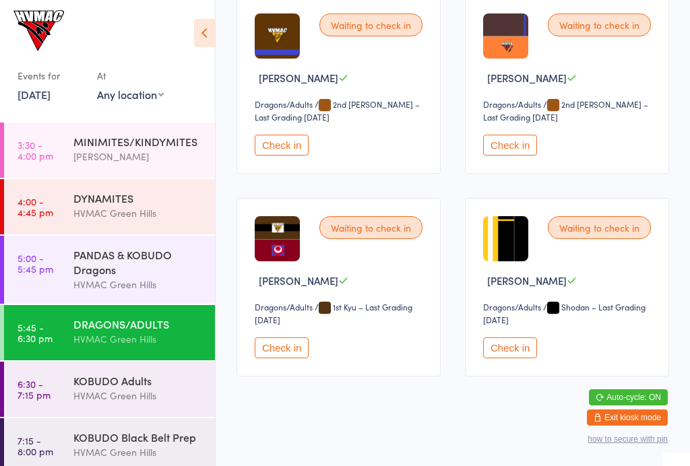
click at [513, 150] on button "Check in" at bounding box center [510, 145] width 54 height 21
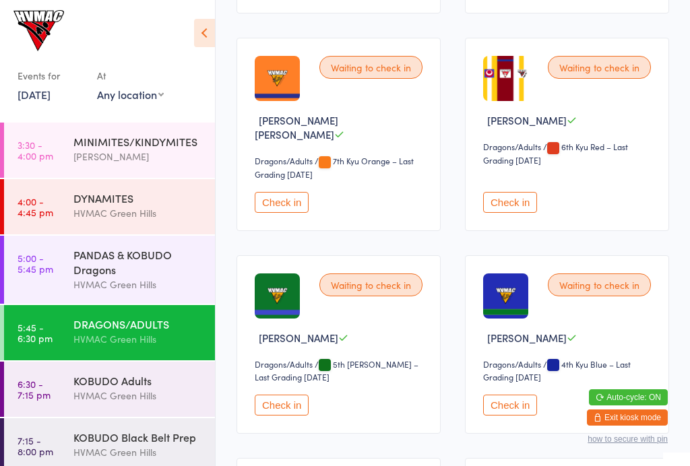
click at [293, 212] on button "Check in" at bounding box center [282, 202] width 54 height 21
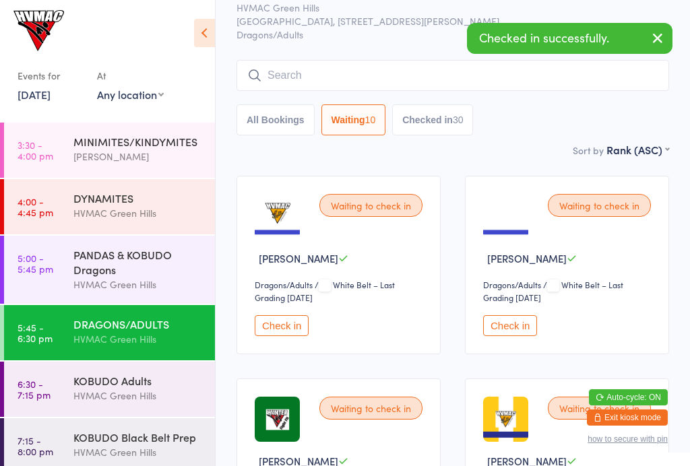
click at [412, 91] on input "search" at bounding box center [453, 75] width 433 height 31
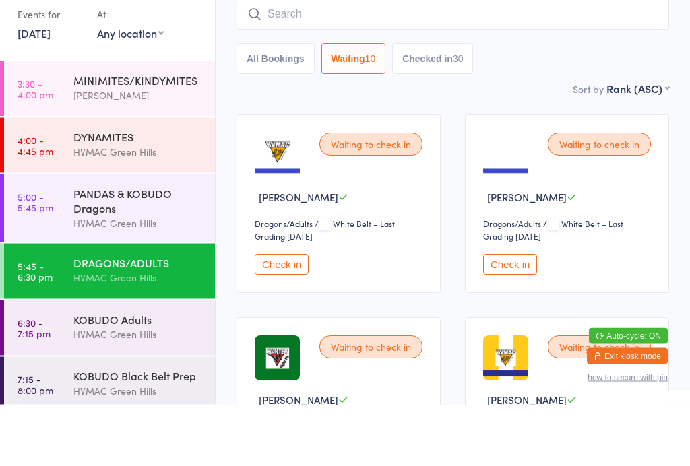
click at [405, 143] on div "Sort by Rank (ASC) First name (ASC) First name (DESC) Last name (ASC) Last name…" at bounding box center [453, 150] width 433 height 15
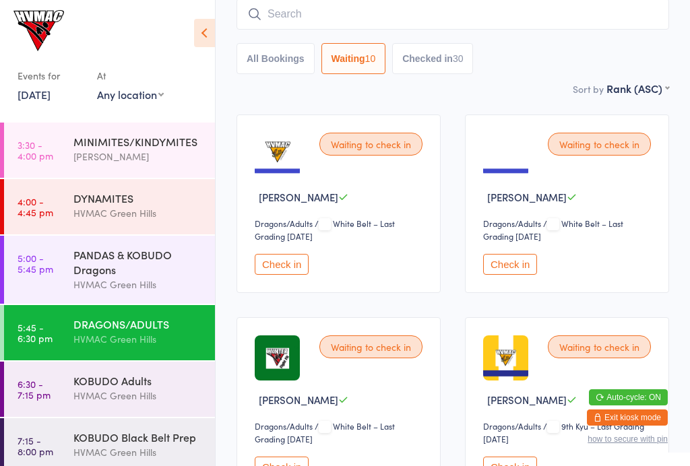
click at [275, 275] on button "Check in" at bounding box center [282, 264] width 54 height 21
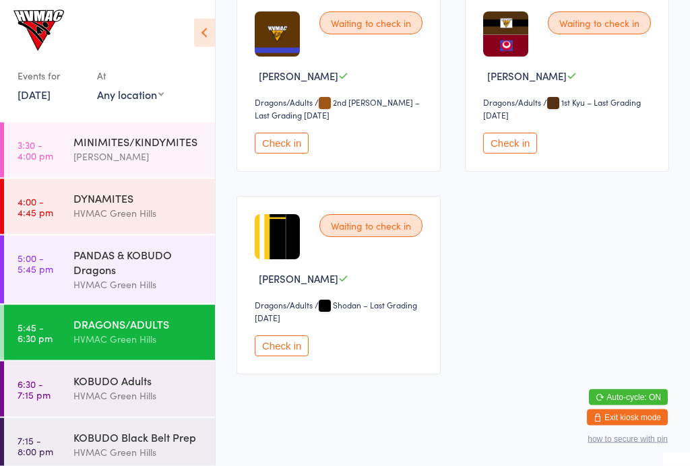
scroll to position [861, 0]
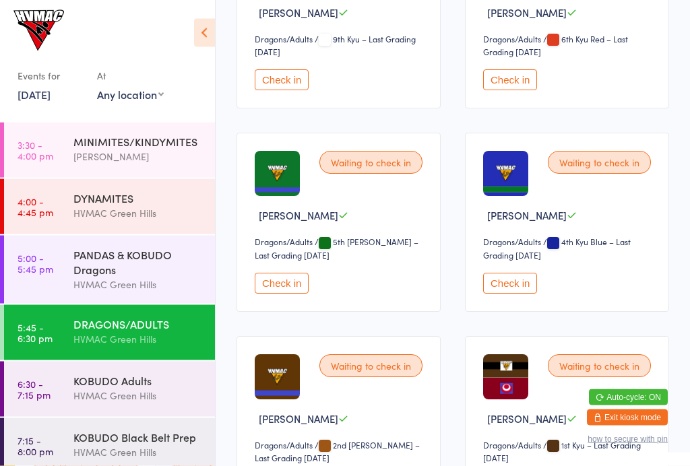
click at [285, 294] on button "Check in" at bounding box center [282, 284] width 54 height 21
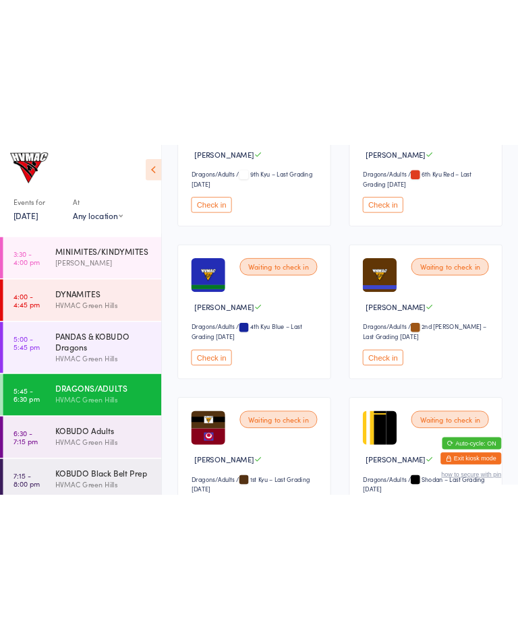
scroll to position [505, 0]
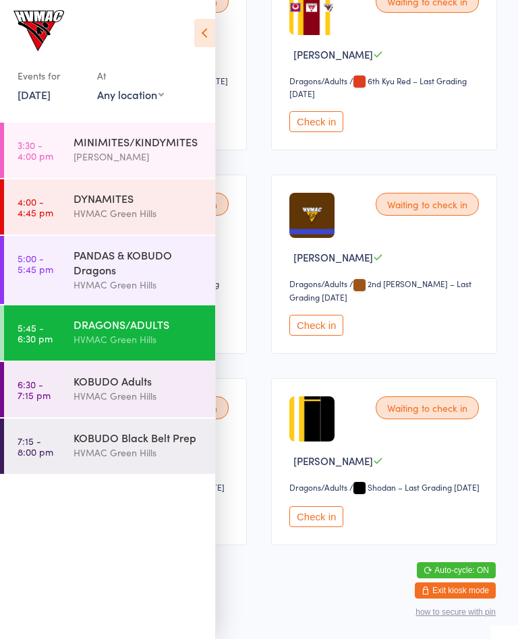
click at [463, 466] on button "Exit kiosk mode" at bounding box center [454, 590] width 81 height 16
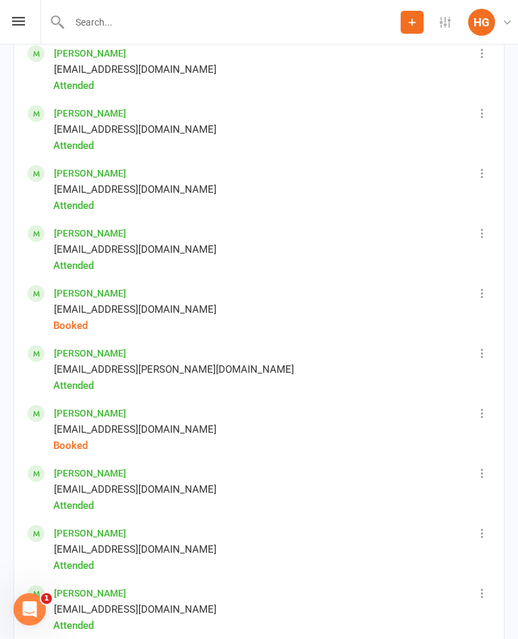
scroll to position [2553, 0]
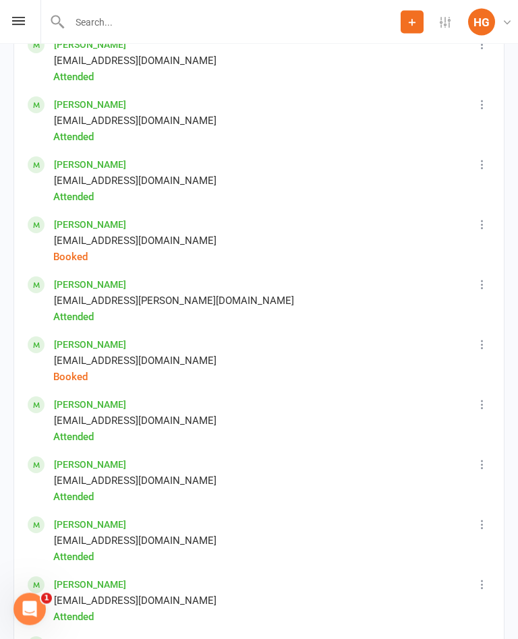
click at [489, 226] on icon at bounding box center [481, 224] width 13 height 13
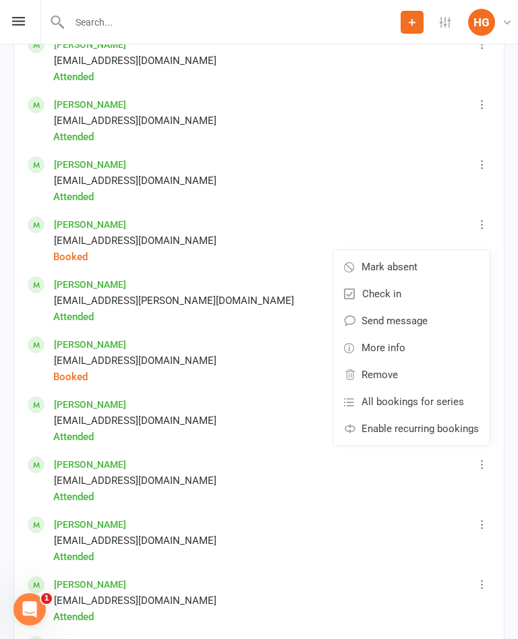
click at [391, 371] on span "Remove" at bounding box center [379, 375] width 36 height 16
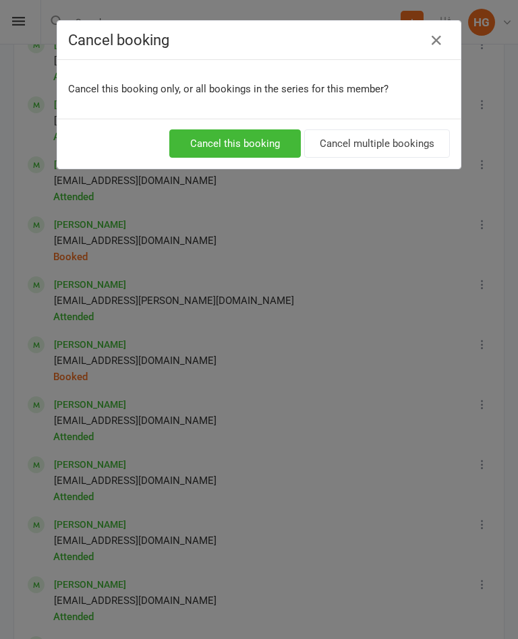
click at [240, 140] on button "Cancel this booking" at bounding box center [234, 143] width 131 height 28
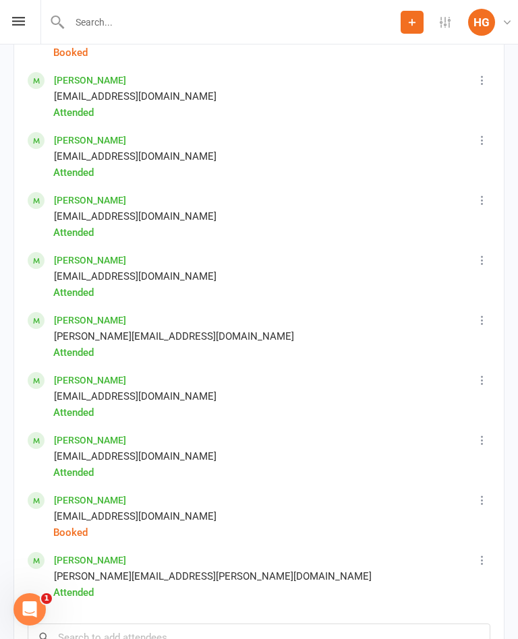
scroll to position [2819, 0]
click at [489, 378] on icon at bounding box center [481, 379] width 13 height 13
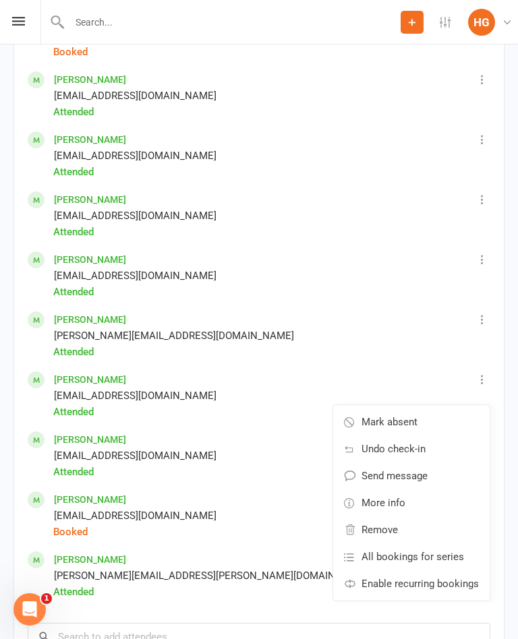
click at [381, 527] on span "Remove" at bounding box center [379, 530] width 36 height 16
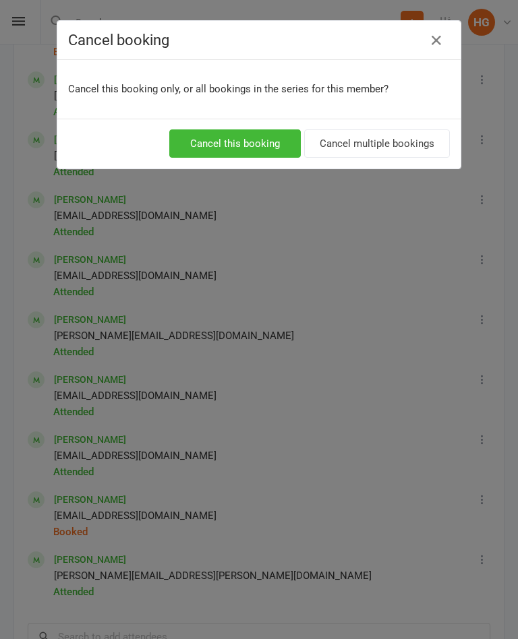
click at [260, 143] on button "Cancel this booking" at bounding box center [234, 143] width 131 height 28
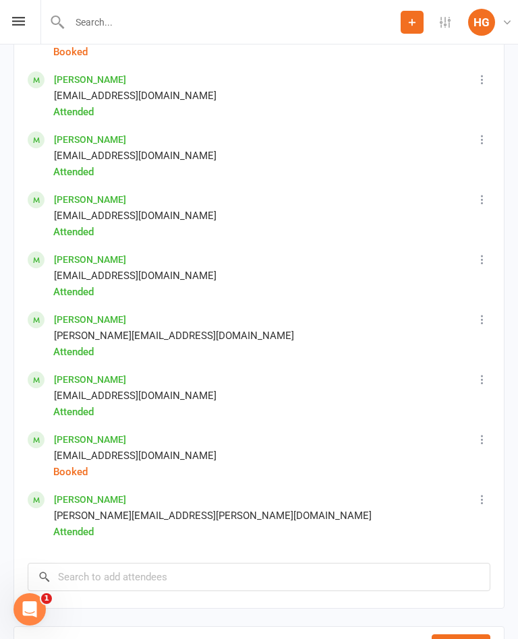
click at [16, 24] on icon at bounding box center [18, 21] width 13 height 9
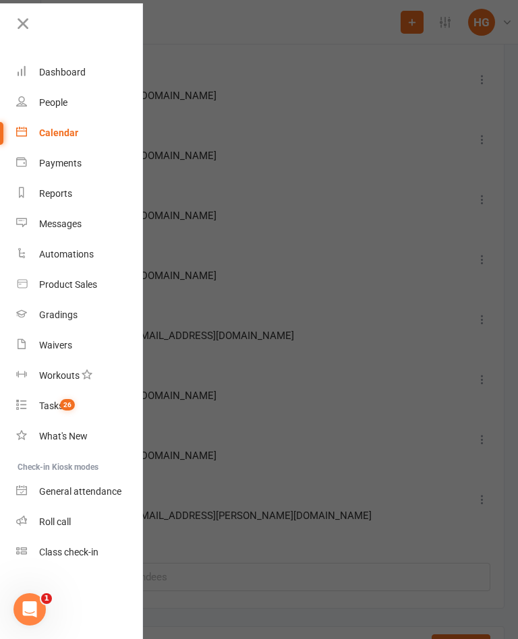
click at [53, 71] on div "Dashboard" at bounding box center [62, 72] width 47 height 11
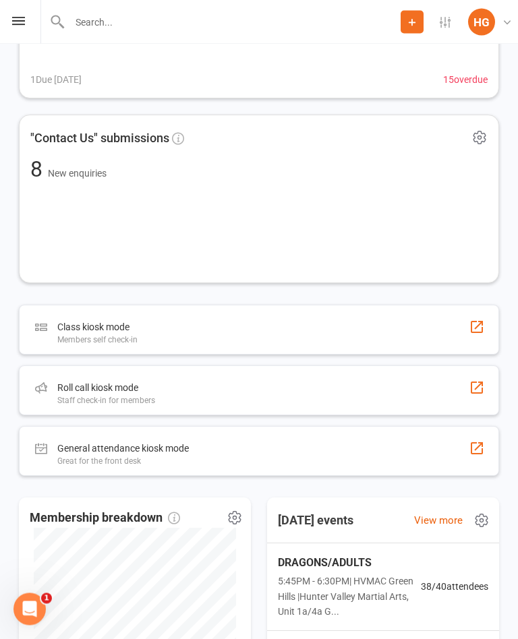
scroll to position [638, 0]
click at [169, 328] on div "Class kiosk mode Members self check-in" at bounding box center [259, 331] width 480 height 50
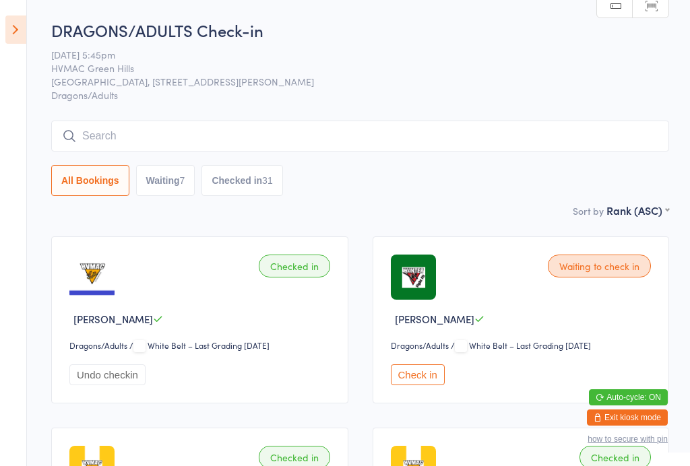
click at [7, 47] on aside "Events for [DATE] [DATE] [DATE] Sun Mon Tue Wed Thu Fri Sat 31 27 28 29 30 31 0…" at bounding box center [13, 233] width 27 height 466
click at [9, 30] on icon at bounding box center [15, 30] width 21 height 28
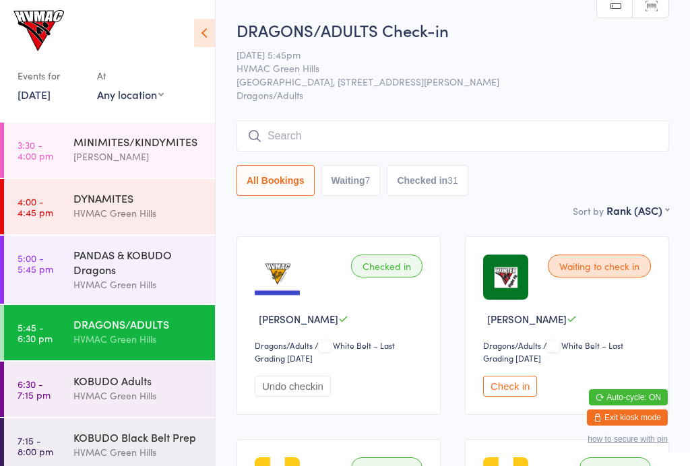
click at [78, 375] on div "KOBUDO Adults HVMAC [GEOGRAPHIC_DATA]" at bounding box center [144, 388] width 142 height 53
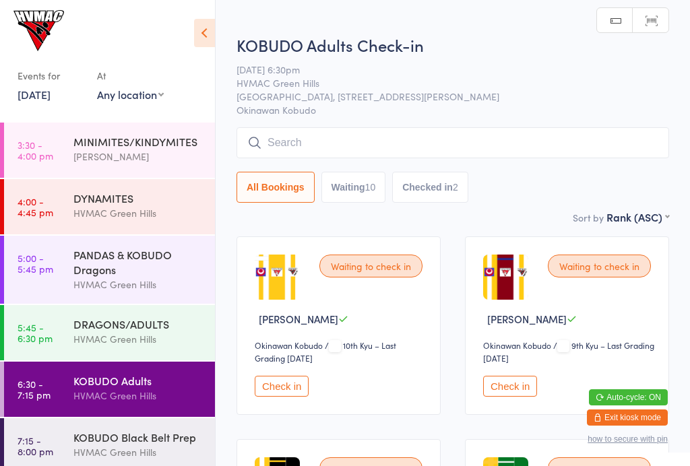
click at [209, 32] on icon at bounding box center [204, 33] width 21 height 28
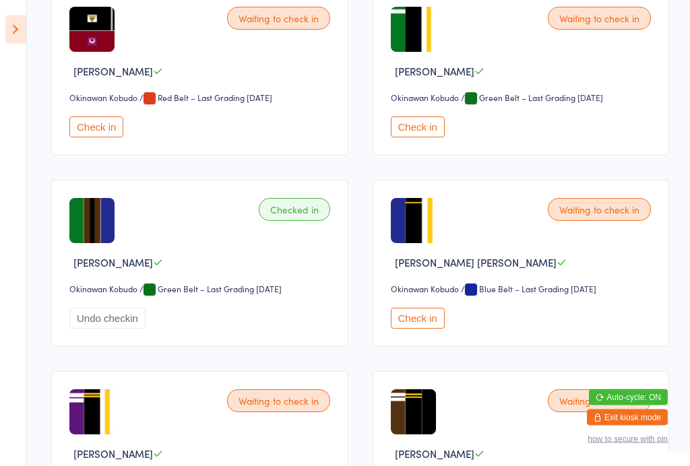
scroll to position [826, 0]
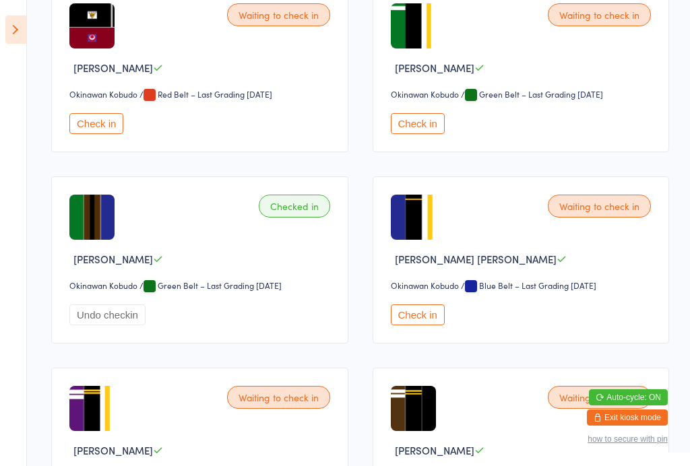
click at [119, 133] on button "Check in" at bounding box center [96, 123] width 54 height 21
click at [419, 134] on button "Check in" at bounding box center [418, 123] width 54 height 21
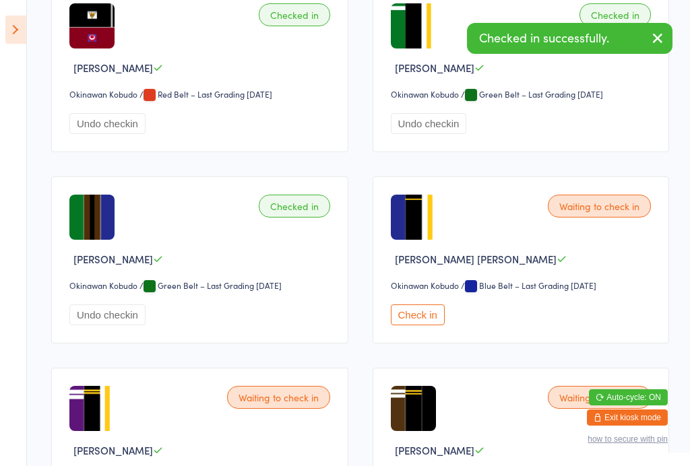
click at [419, 326] on button "Check in" at bounding box center [418, 315] width 54 height 21
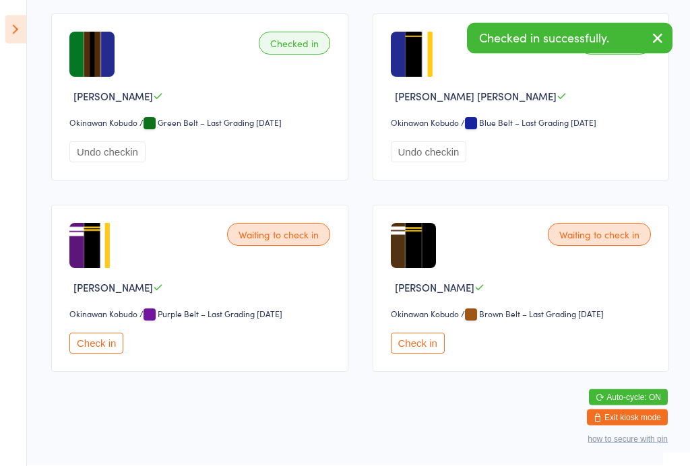
scroll to position [995, 0]
click at [102, 348] on button "Check in" at bounding box center [96, 344] width 54 height 21
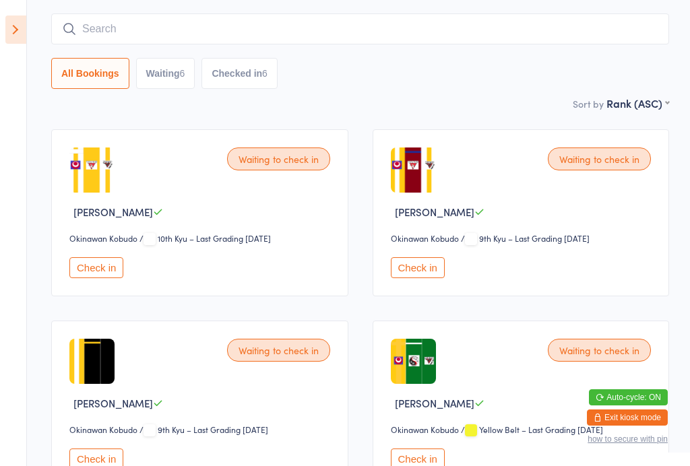
scroll to position [0, 0]
